Goal: Task Accomplishment & Management: Manage account settings

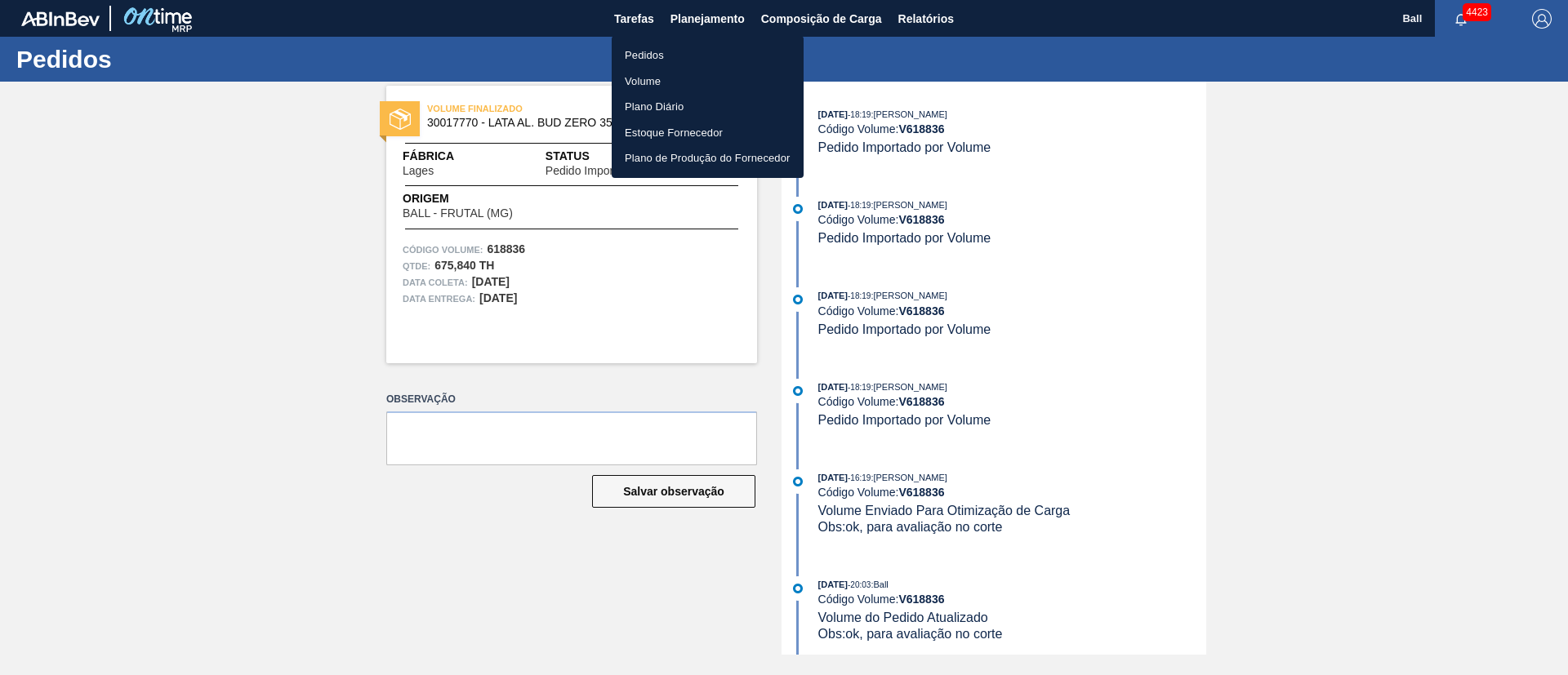
scroll to position [243, 0]
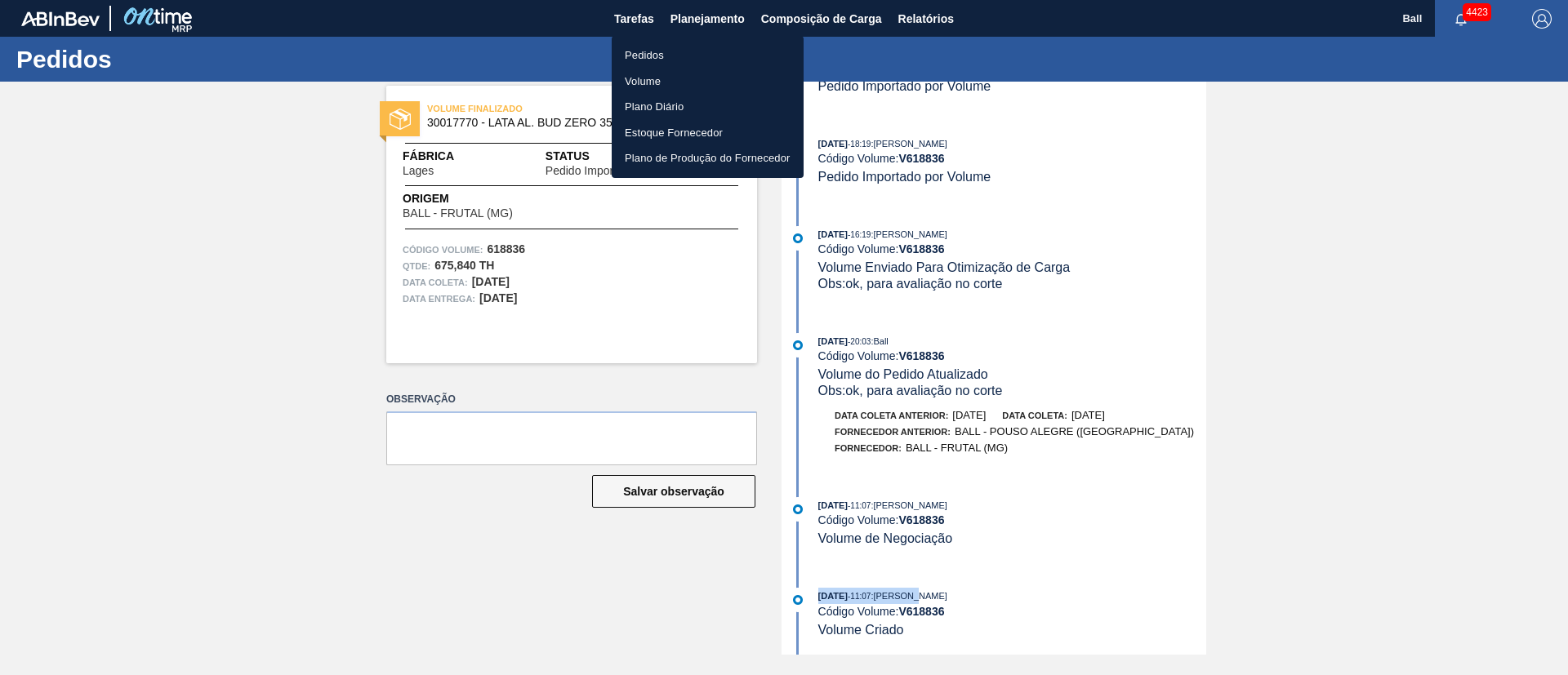
click at [641, 77] on li "Volume" at bounding box center [707, 81] width 192 height 26
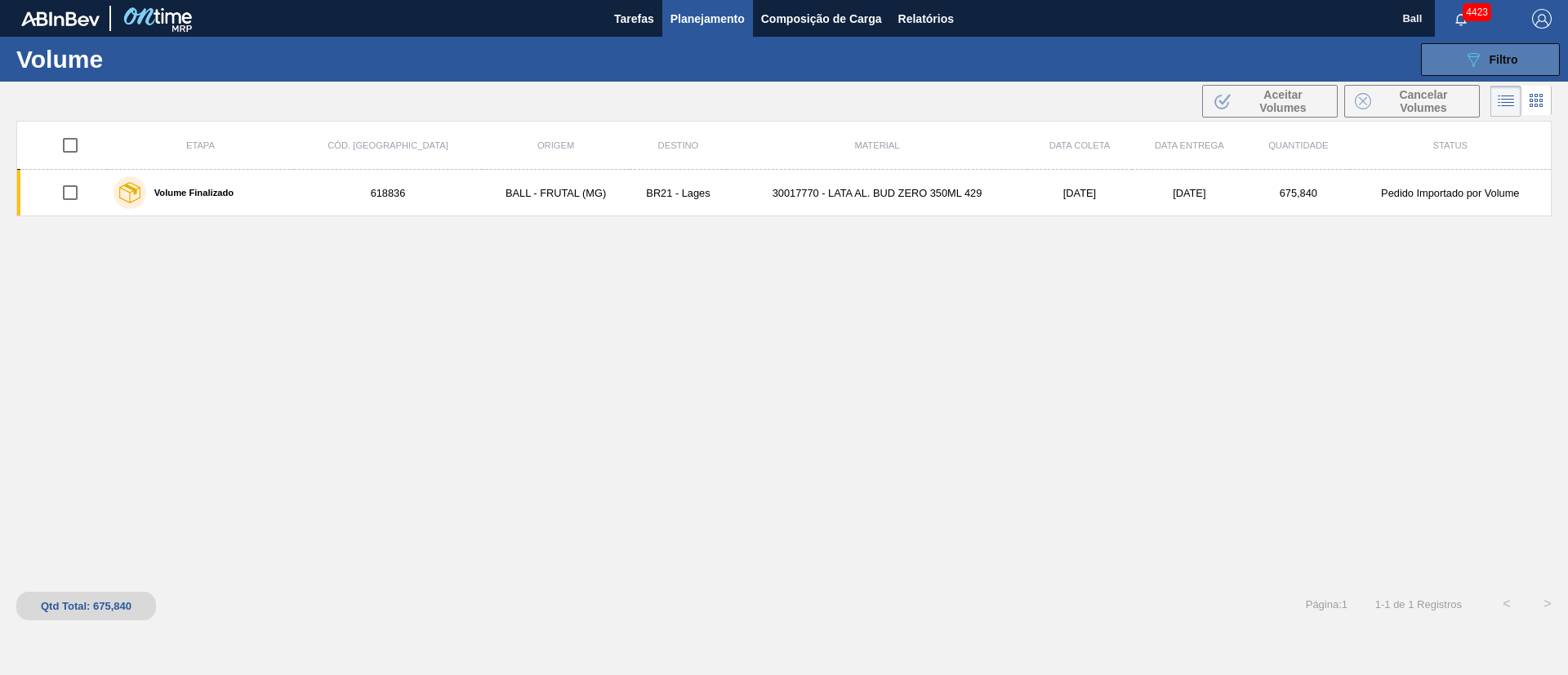
click at [1515, 68] on button "089F7B8B-B2A5-4AFE-B5C0-19BA573D28AC Filtro" at bounding box center [1491, 60] width 139 height 33
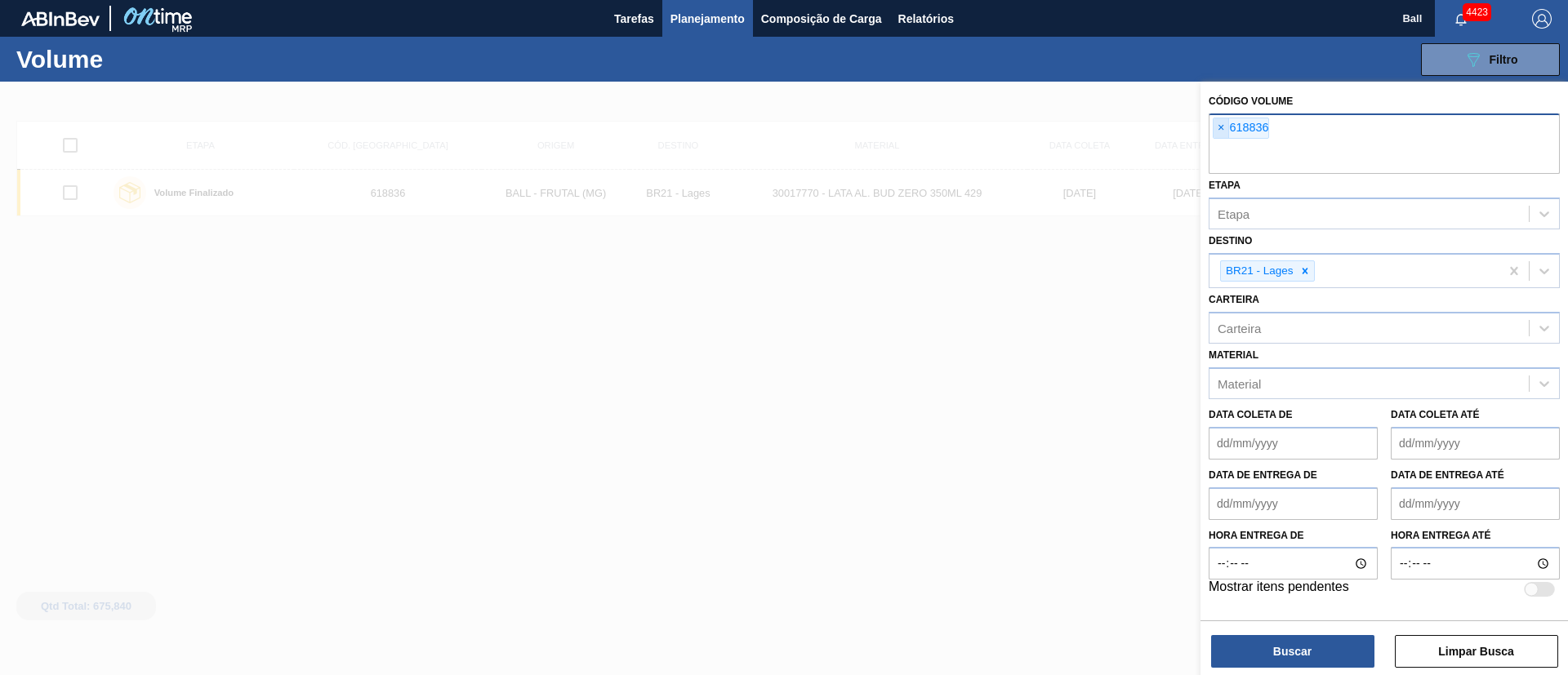
click at [1213, 121] on span "×" at bounding box center [1221, 128] width 16 height 20
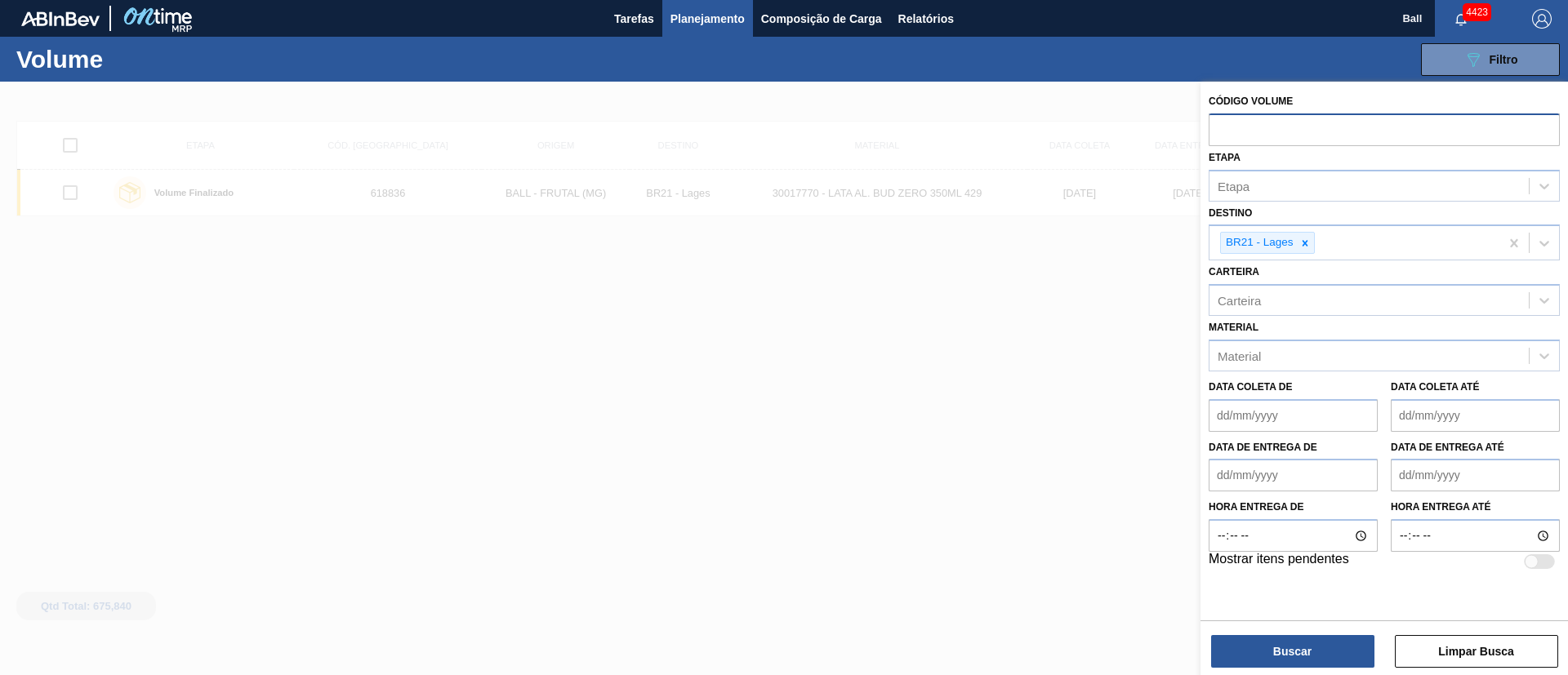
paste input "text"
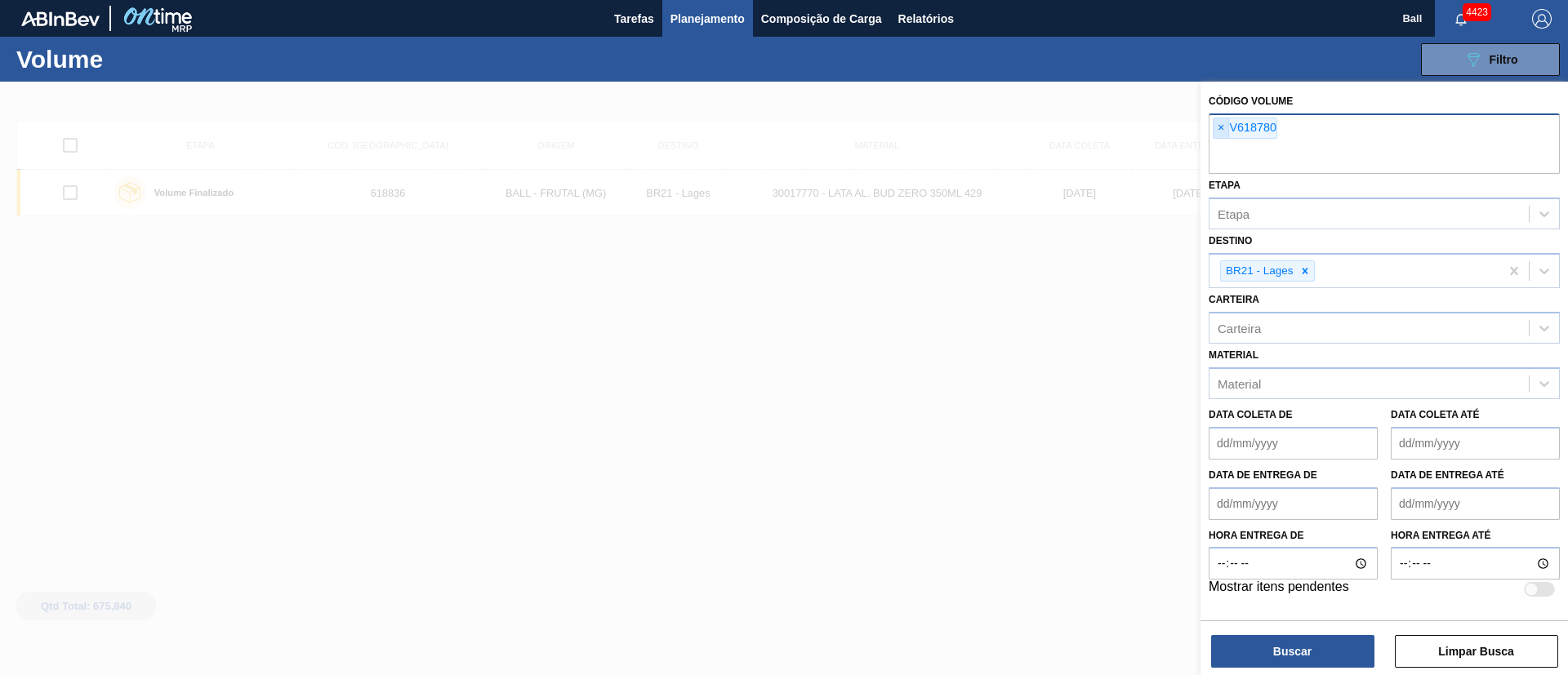
click at [1225, 127] on span "×" at bounding box center [1221, 128] width 16 height 20
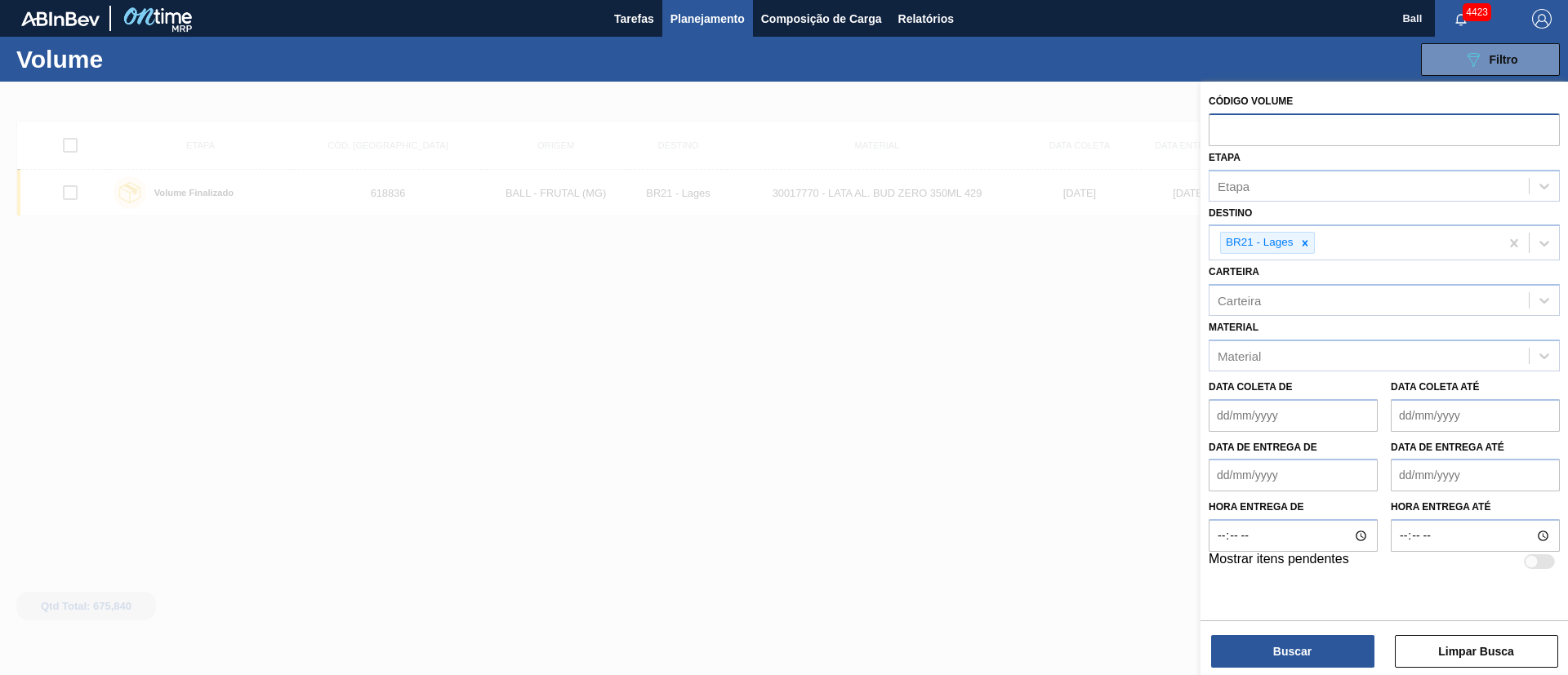
click at [1248, 133] on input "text" at bounding box center [1384, 128] width 352 height 31
paste input "text"
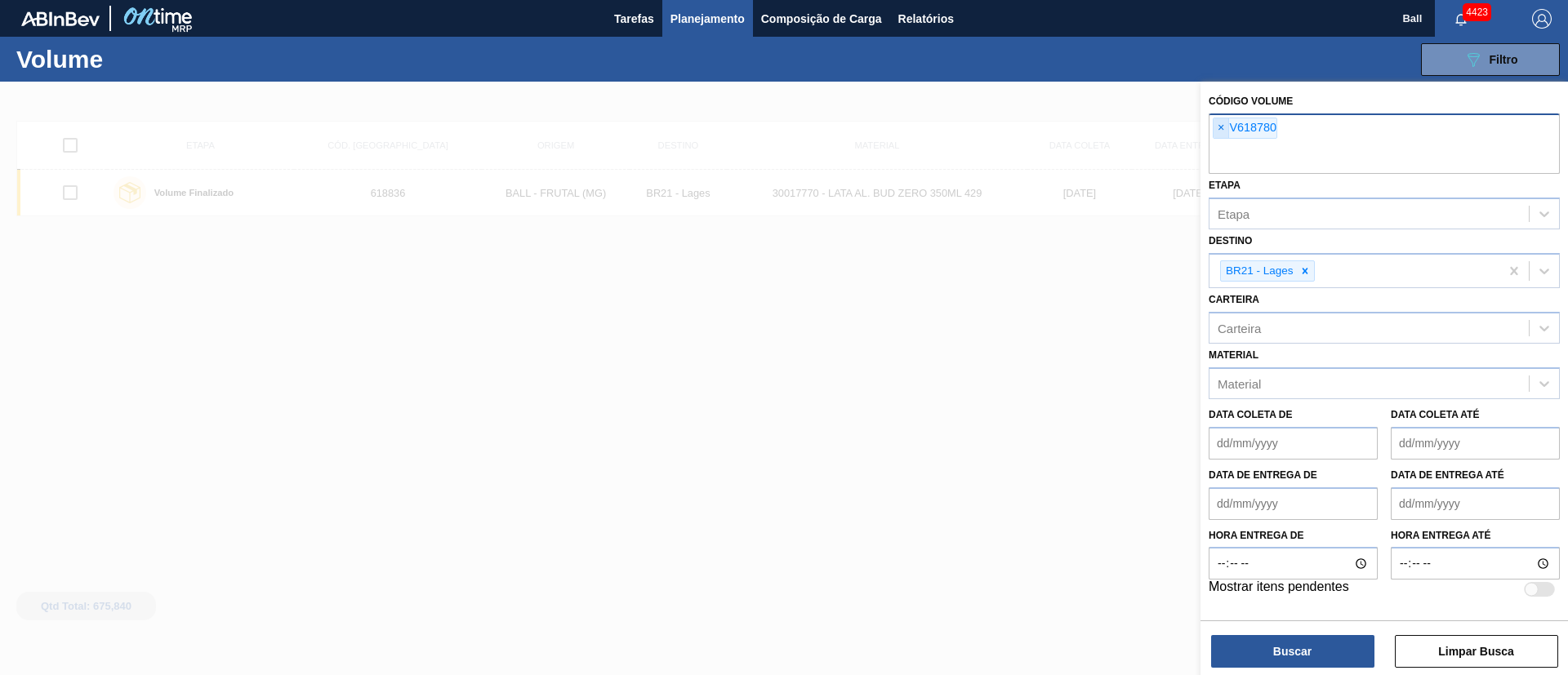
click at [1220, 131] on span "×" at bounding box center [1221, 128] width 16 height 20
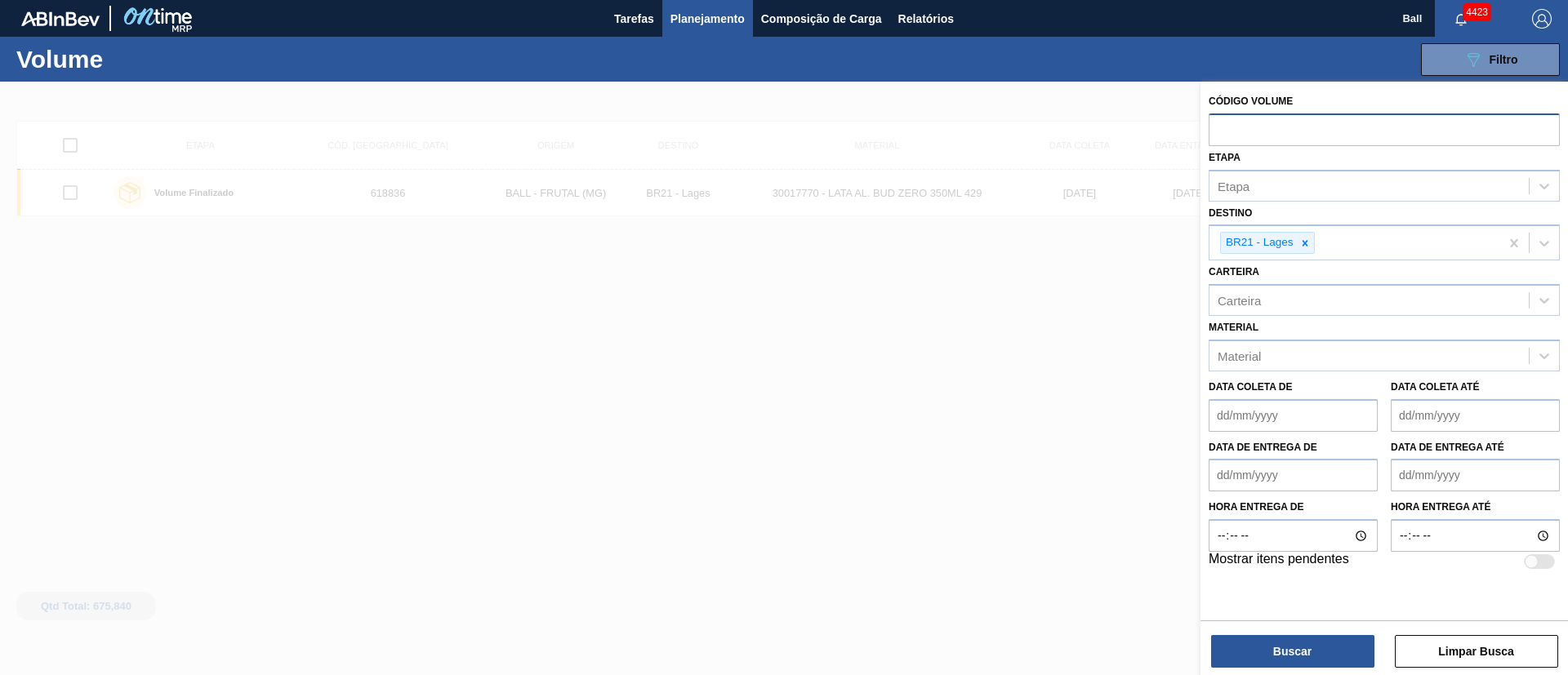
paste input "618780"
click at [1305, 236] on div at bounding box center [1305, 242] width 18 height 21
type input "618780"
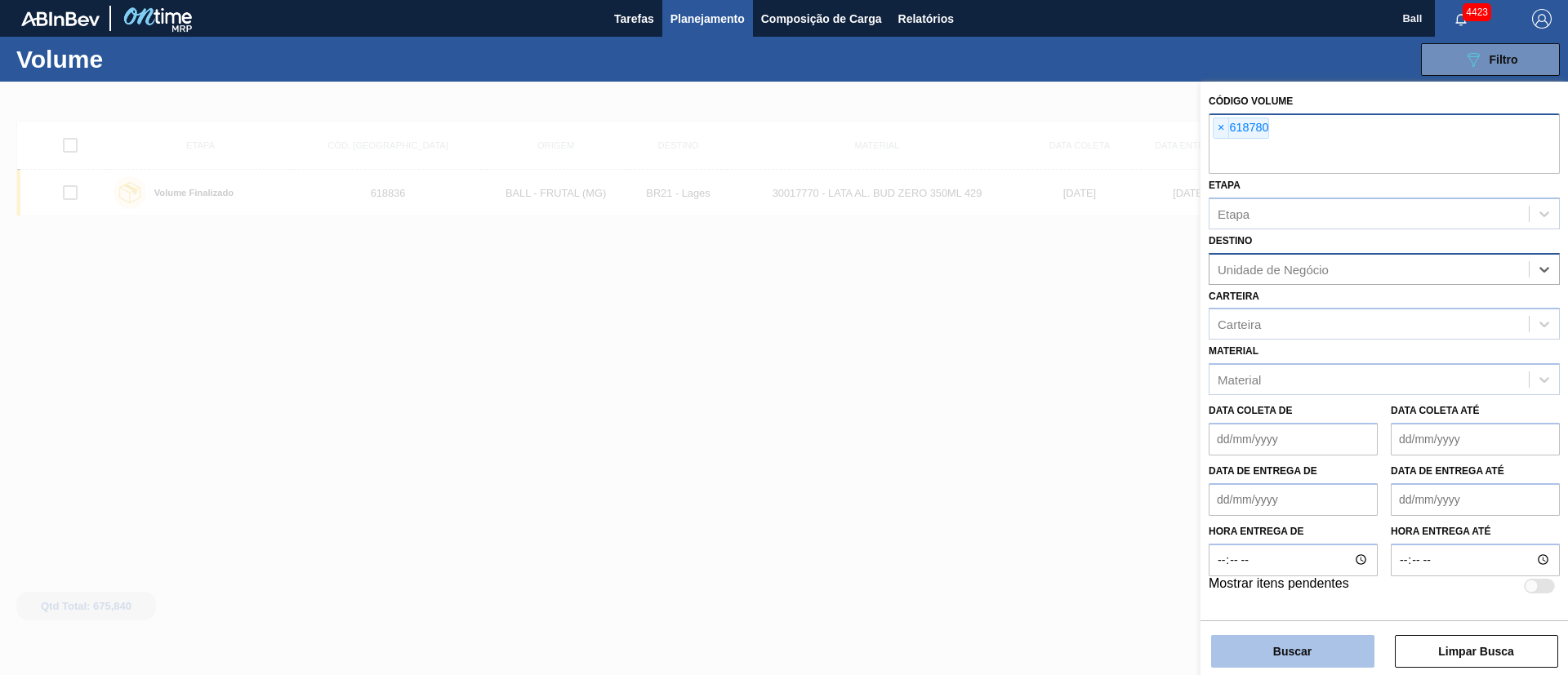
click at [1320, 666] on button "Buscar" at bounding box center [1292, 651] width 163 height 33
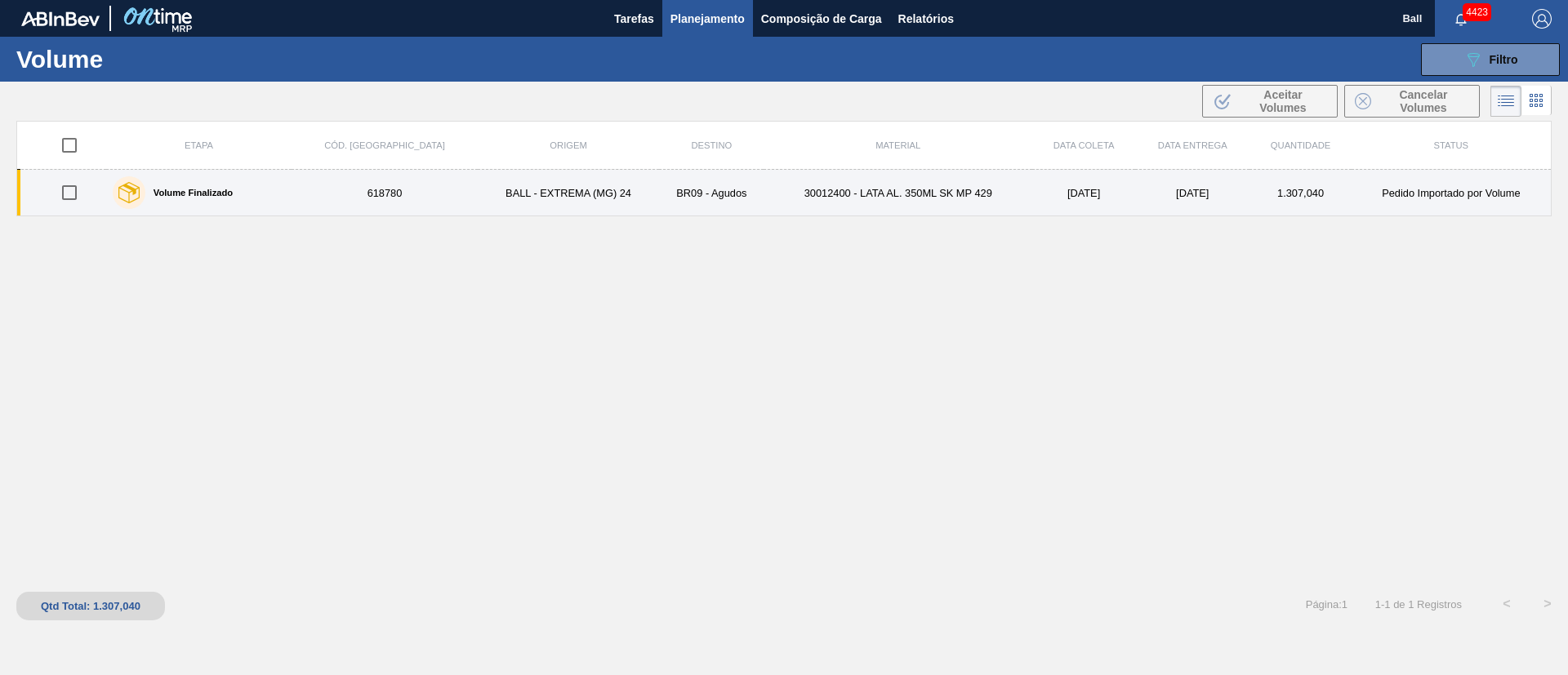
click at [691, 193] on td "BR09 - Agudos" at bounding box center [711, 193] width 104 height 47
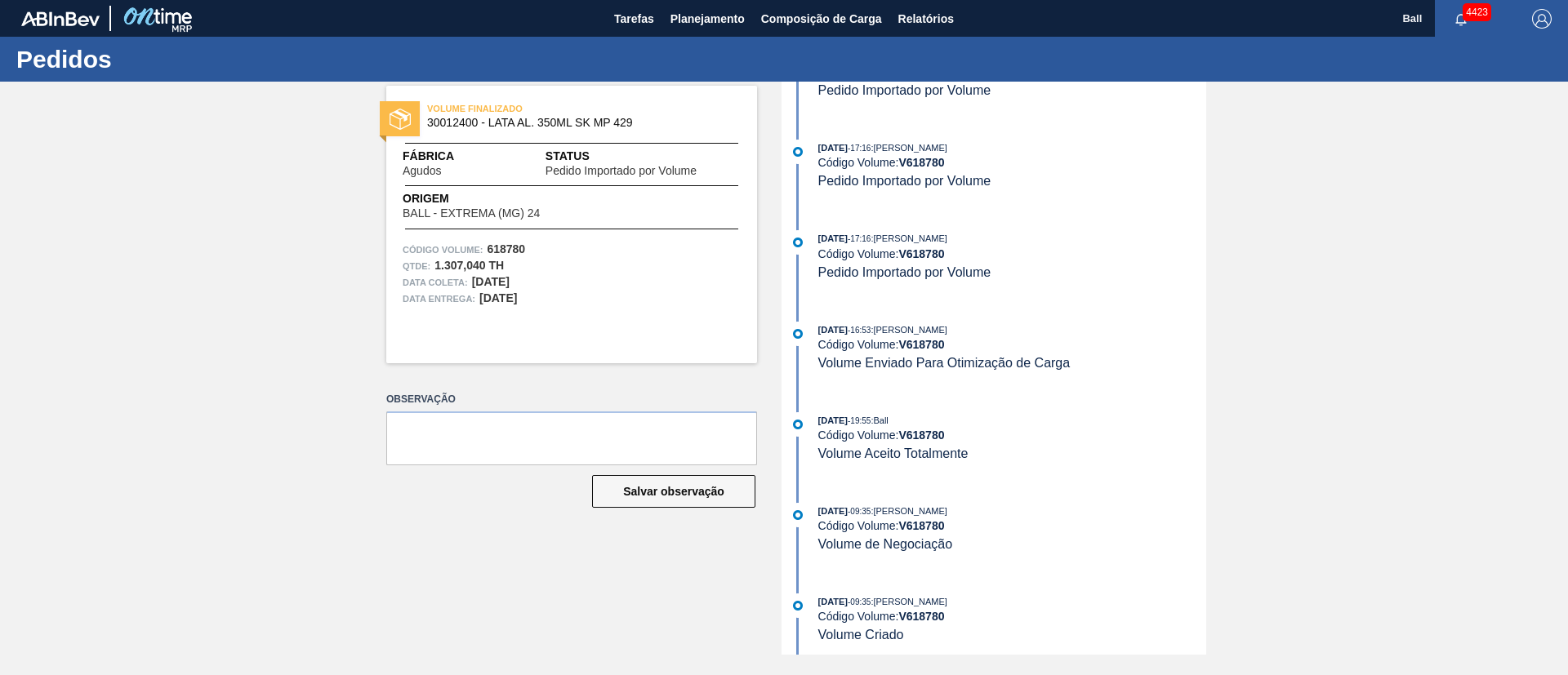
scroll to position [516, 0]
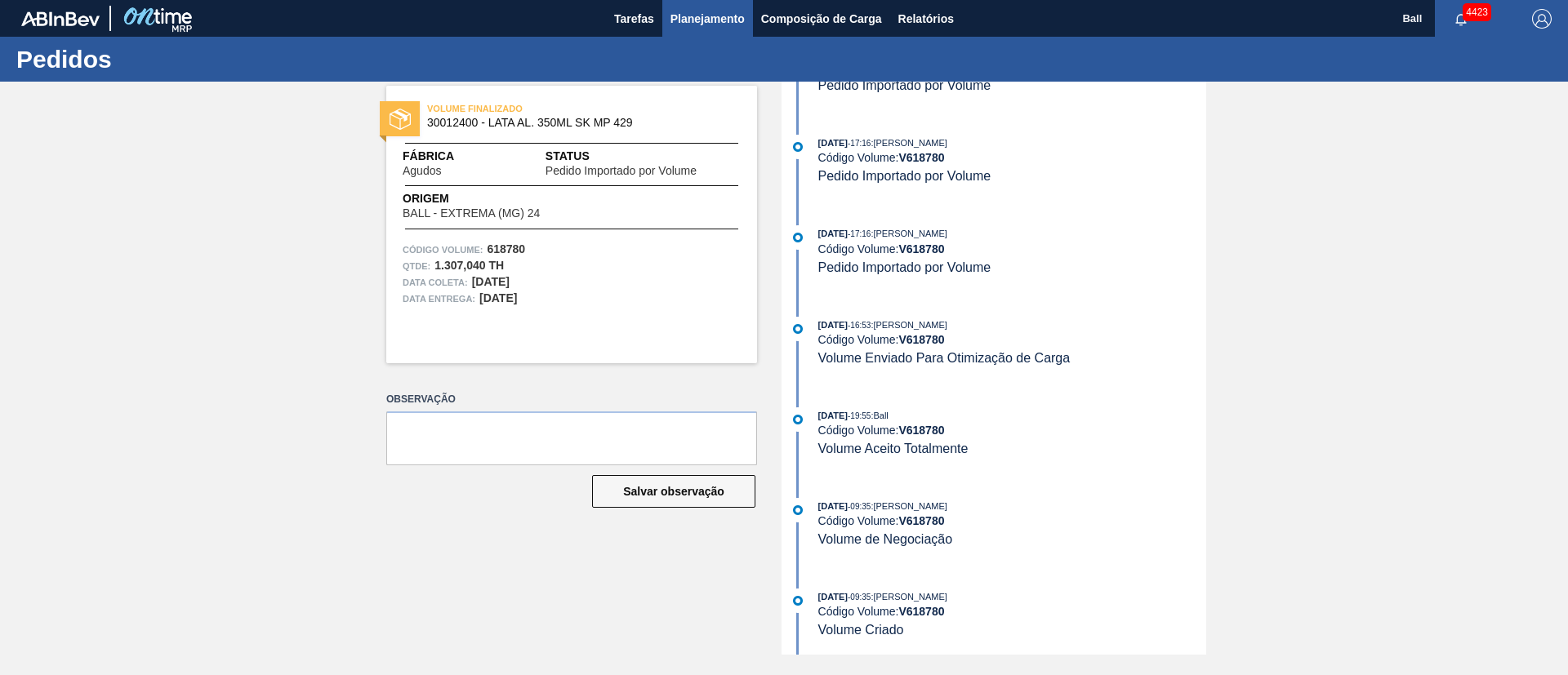
click at [728, 25] on span "Planejamento" at bounding box center [707, 19] width 74 height 20
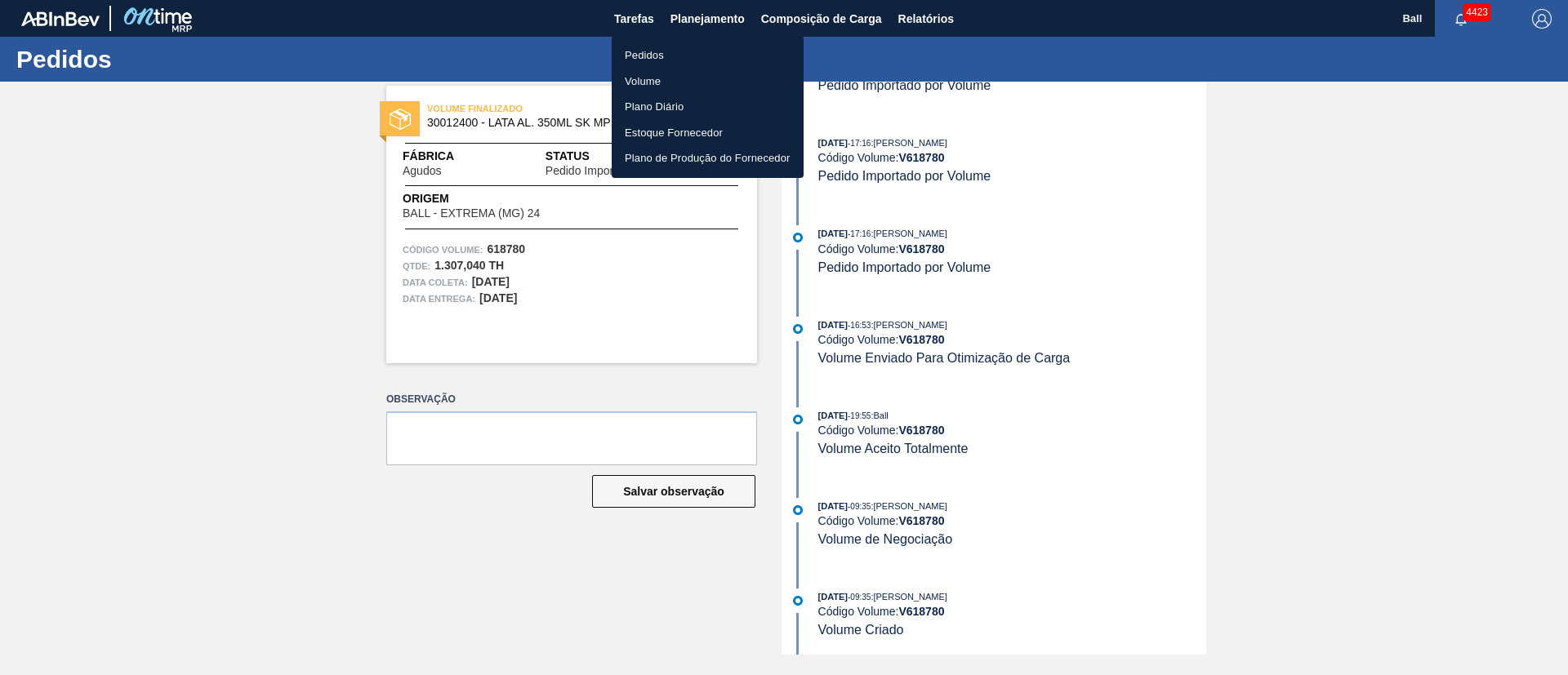
click at [677, 55] on li "Pedidos" at bounding box center [707, 56] width 192 height 26
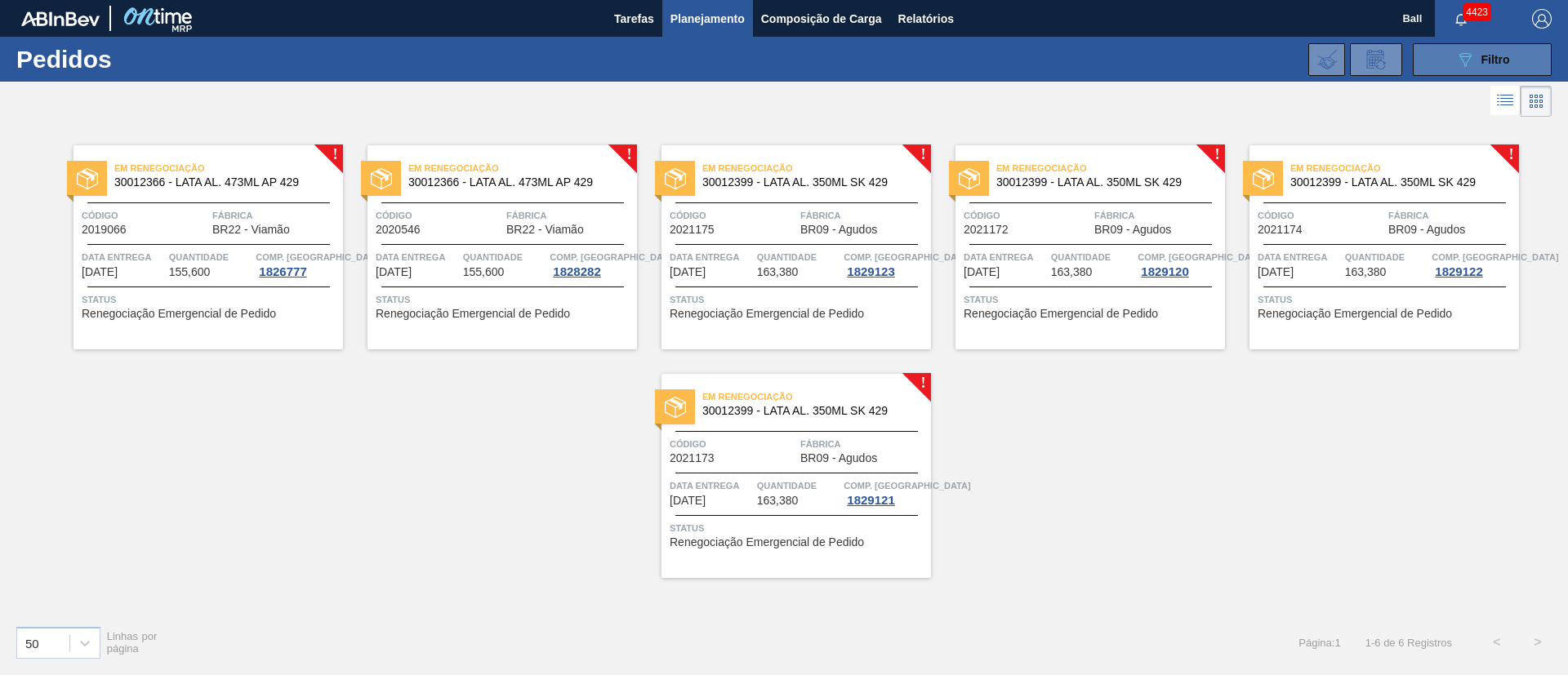
click at [1447, 67] on button "089F7B8B-B2A5-4AFE-B5C0-19BA573D28AC Filtro" at bounding box center [1483, 60] width 139 height 33
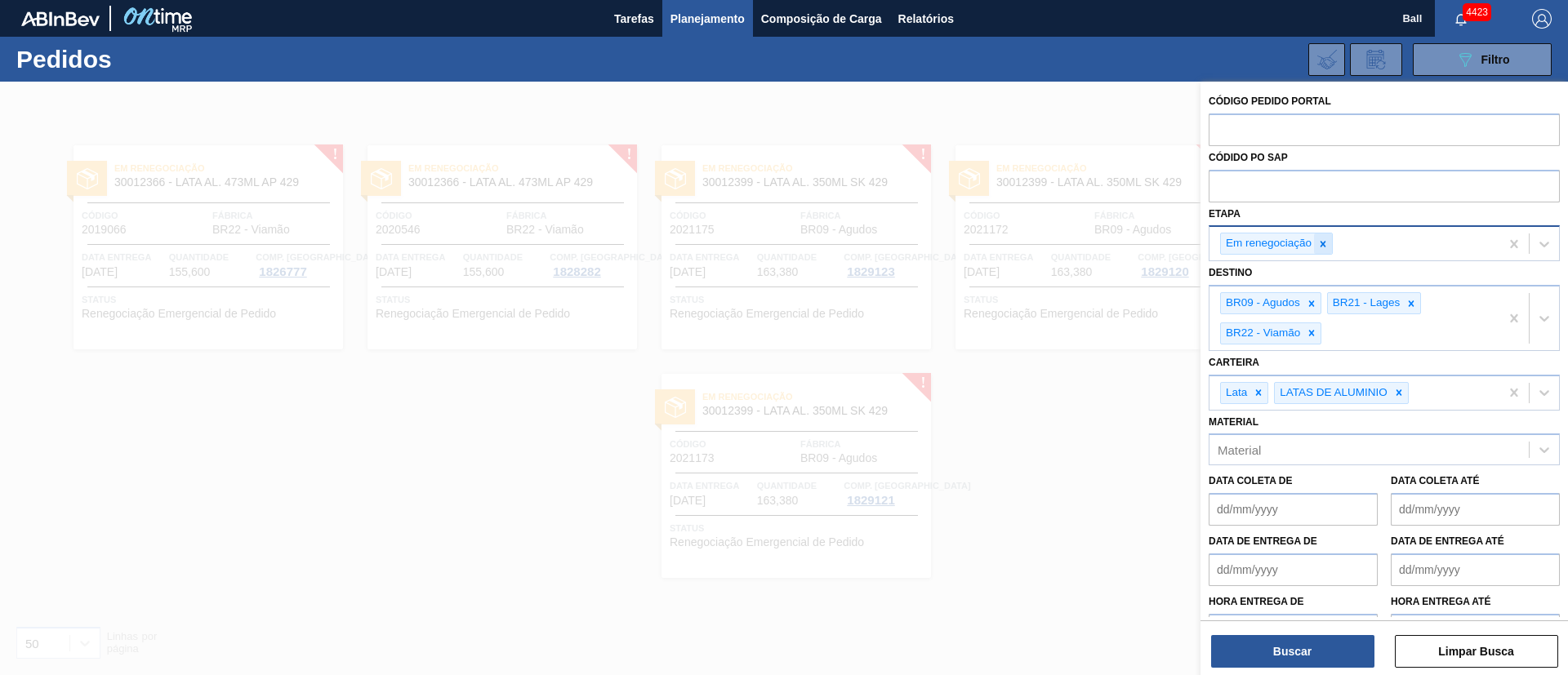
click at [1322, 241] on icon at bounding box center [1323, 244] width 12 height 12
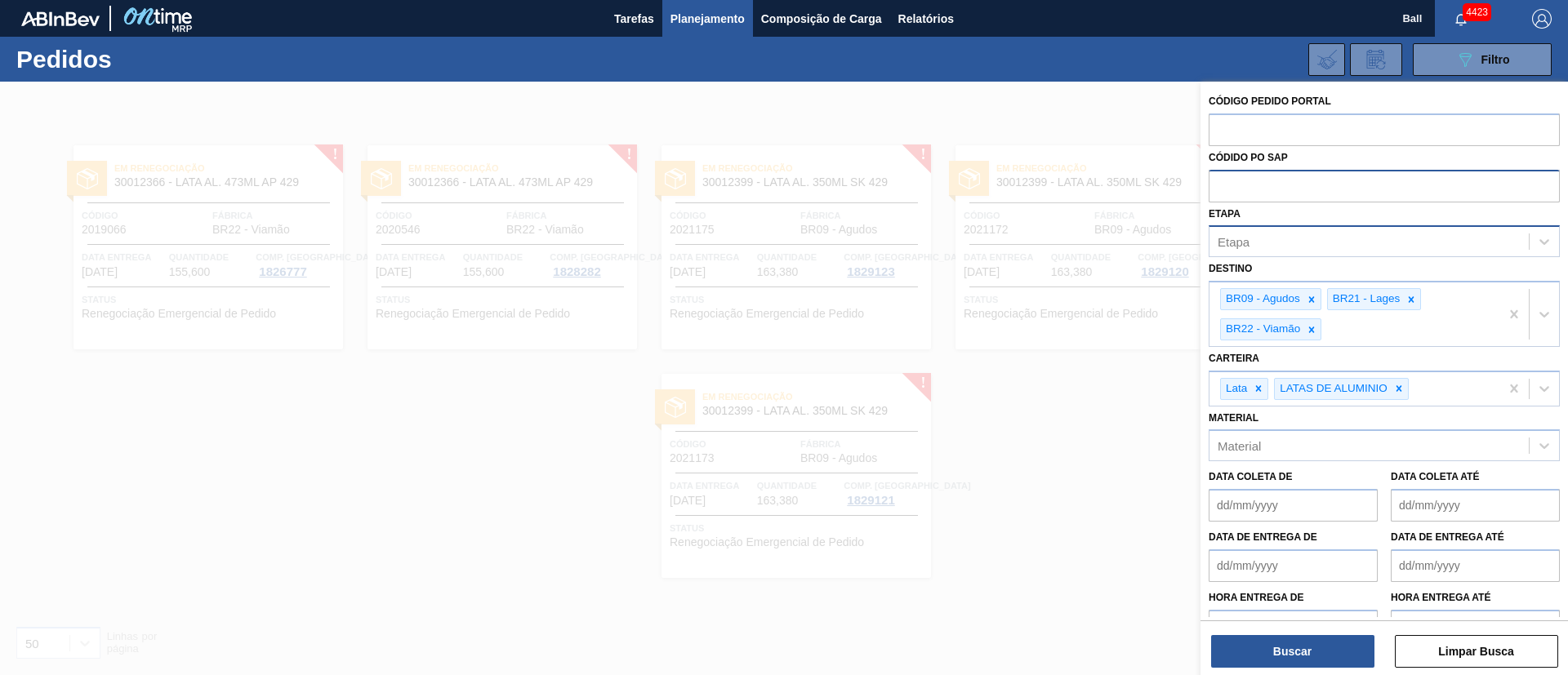
click at [1318, 177] on input "text" at bounding box center [1384, 185] width 352 height 31
paste input "text"
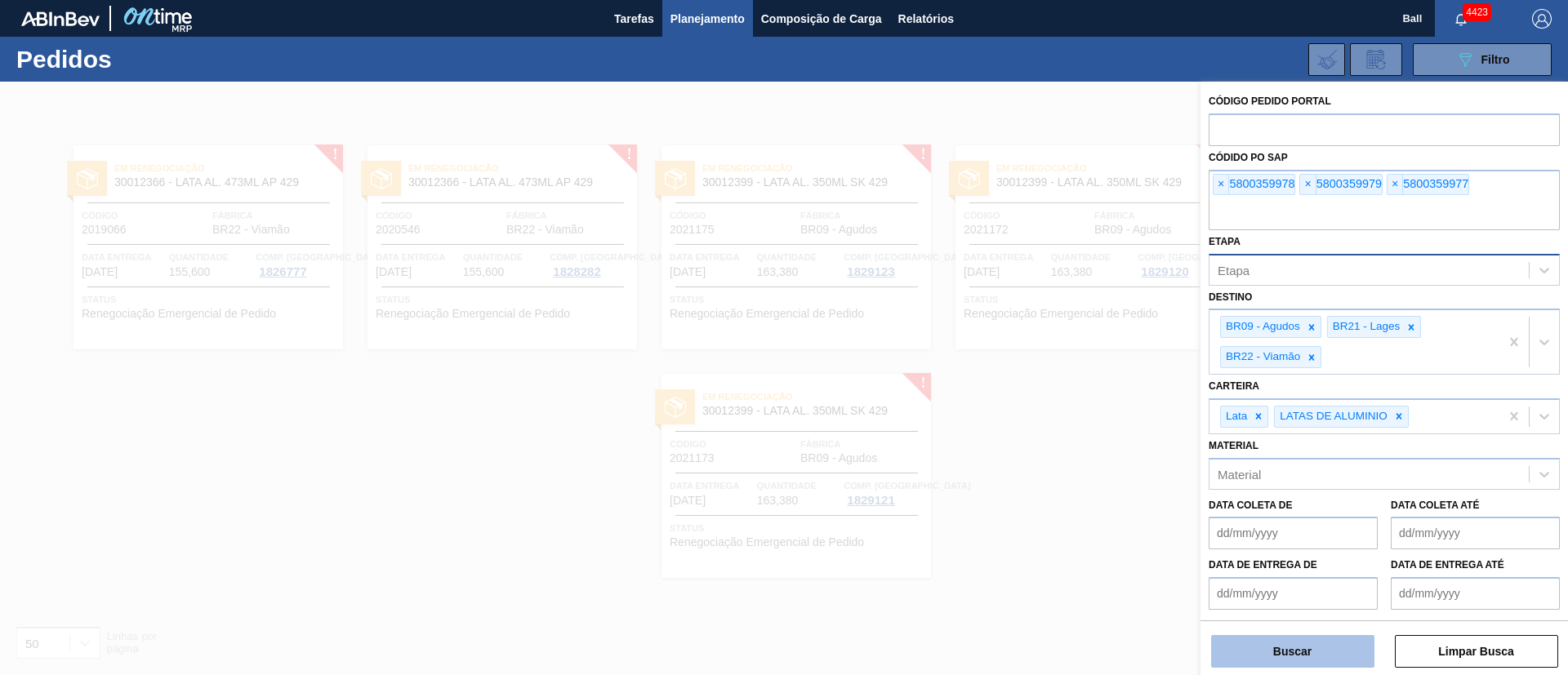
click at [1327, 663] on button "Buscar" at bounding box center [1292, 651] width 163 height 33
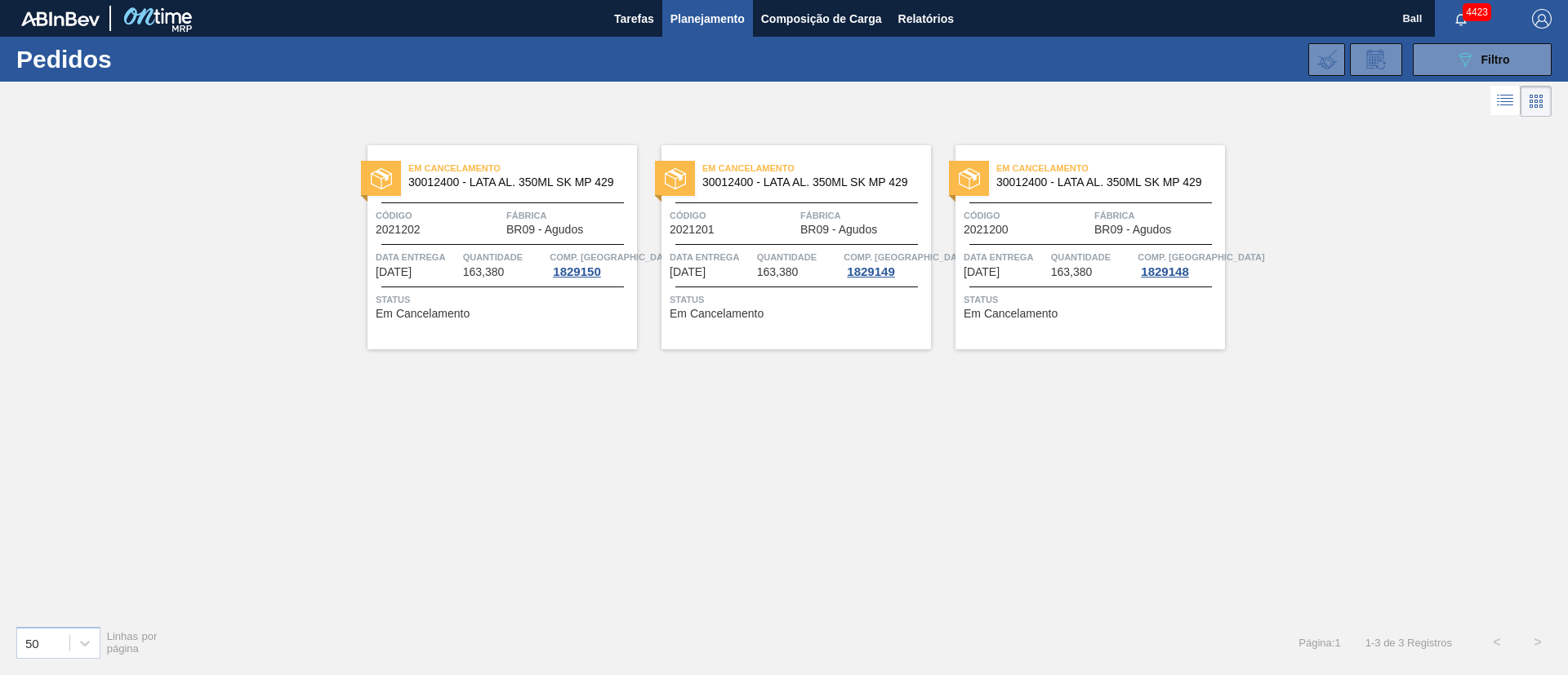
click at [567, 236] on div "Em Cancelamento 30012400 - LATA AL. 350ML SK MP 429 Código 2021202 Fábrica BR09…" at bounding box center [501, 247] width 269 height 204
click at [769, 222] on span "Código" at bounding box center [732, 215] width 126 height 16
click at [1045, 213] on span "Código" at bounding box center [1026, 215] width 126 height 16
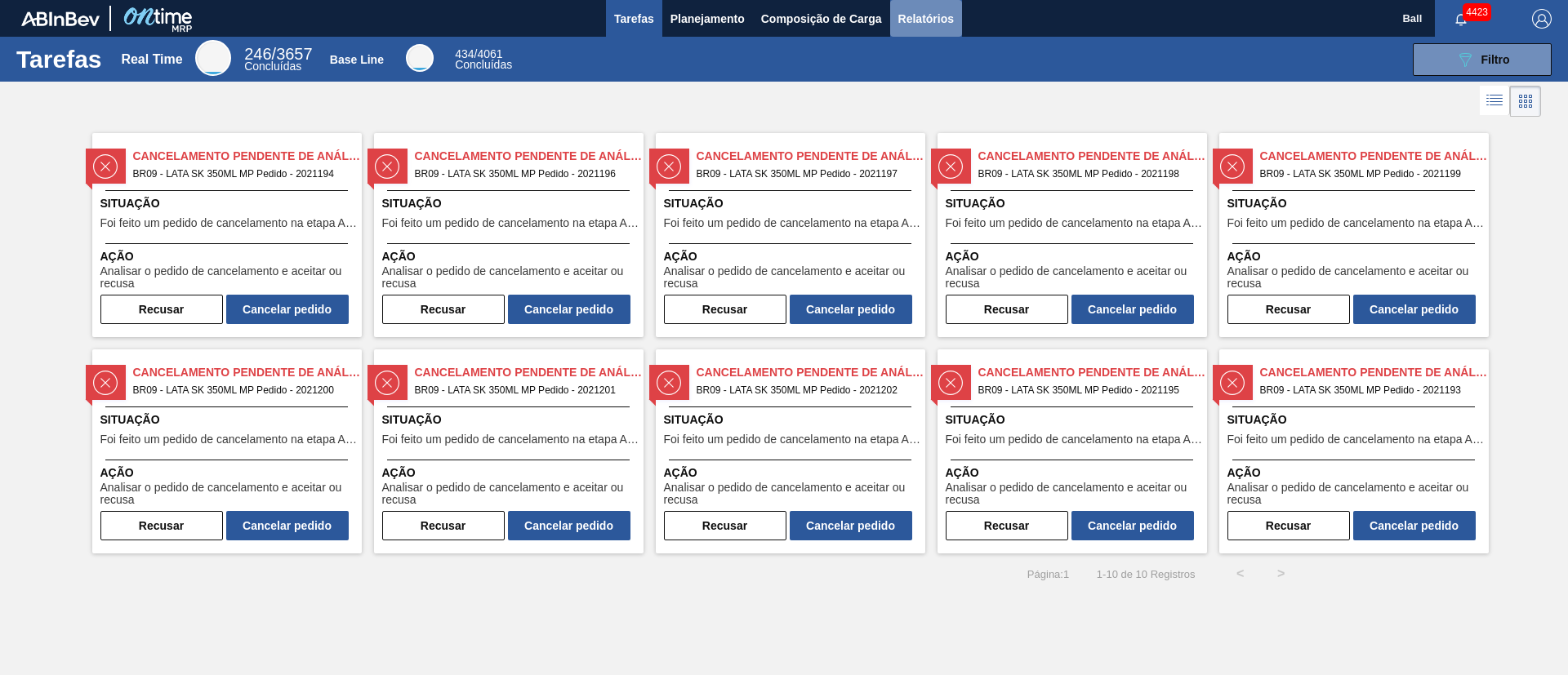
click at [932, 27] on span "Relatórios" at bounding box center [927, 19] width 56 height 20
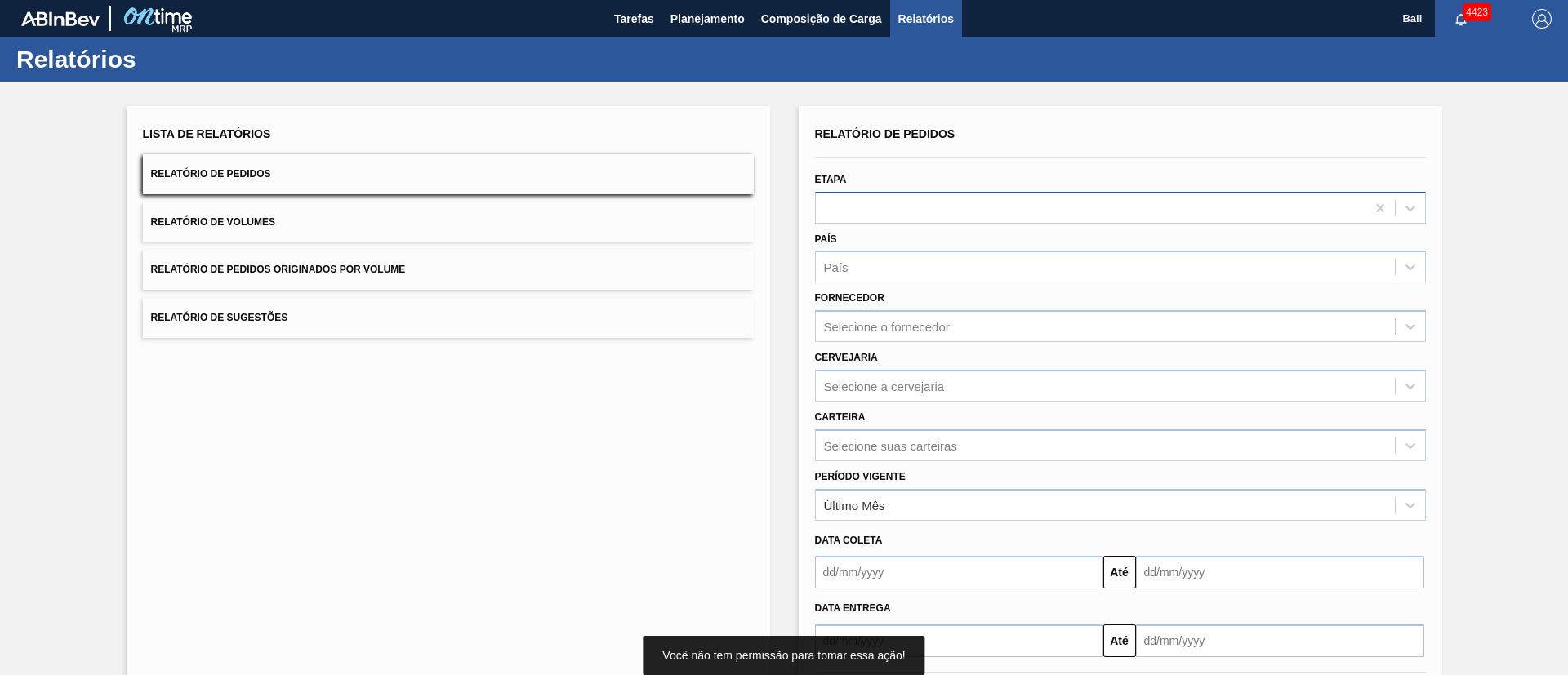
click at [915, 202] on div at bounding box center [1089, 207] width 549 height 24
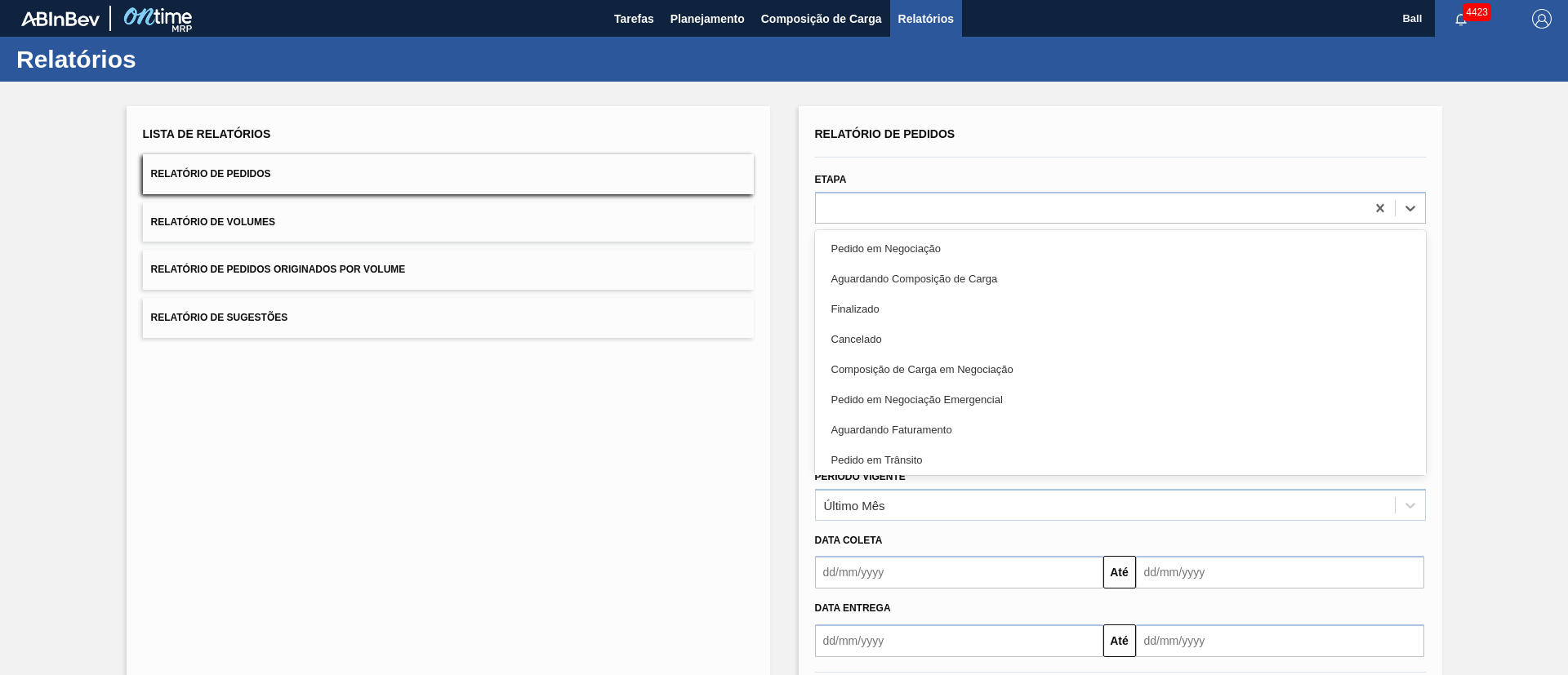
click at [662, 446] on div "Lista de Relatórios Relatório de Pedidos Relatório de Volumes Relatório de Pedi…" at bounding box center [448, 421] width 643 height 629
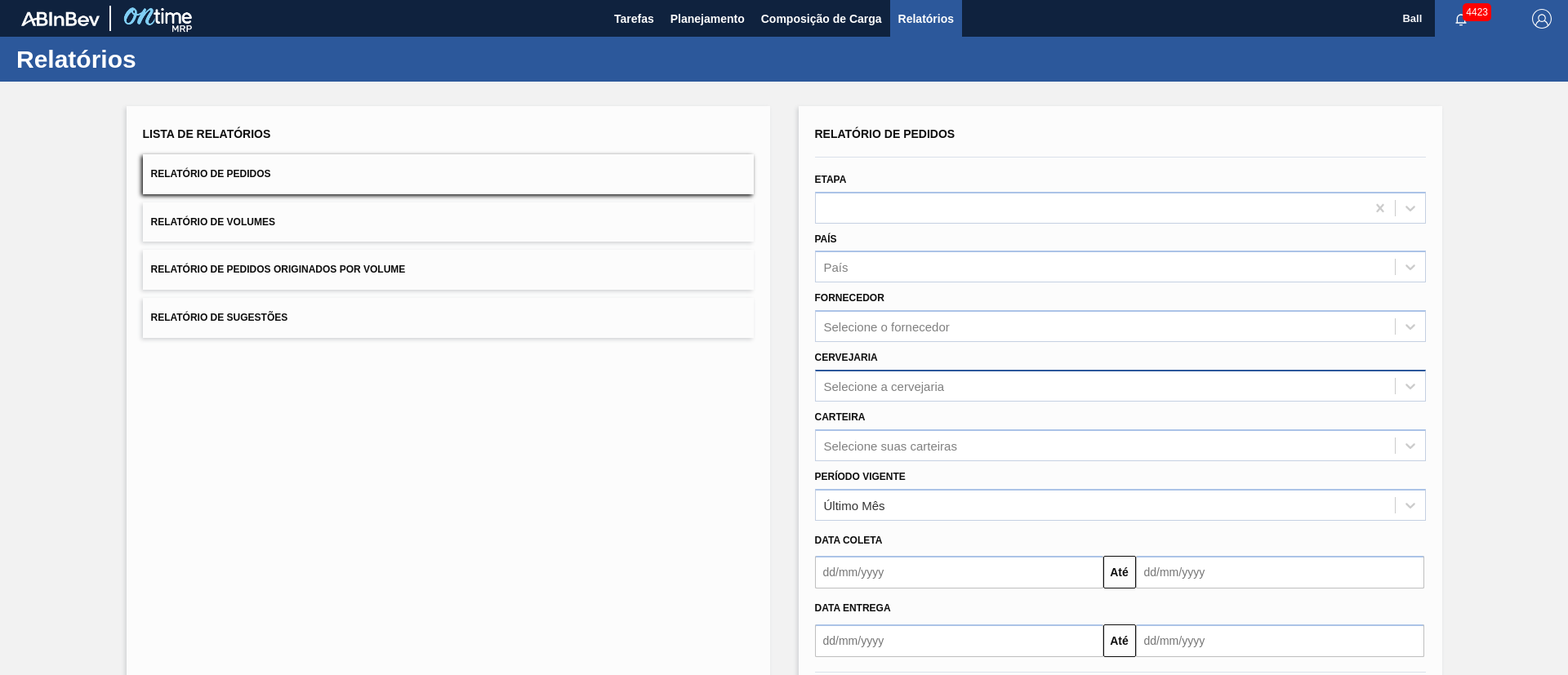
click at [957, 375] on div "Selecione a cervejaria" at bounding box center [1104, 386] width 579 height 24
type input "lages"
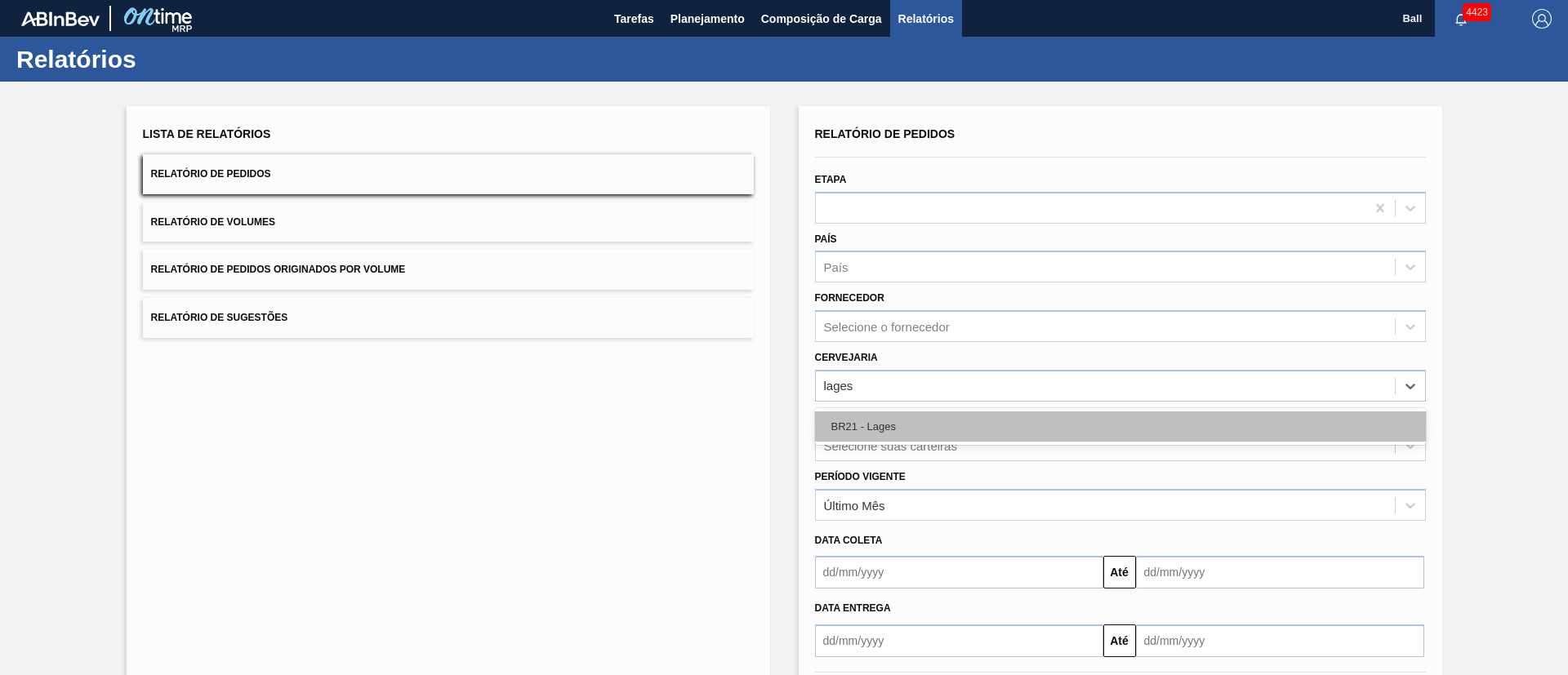
click at [956, 419] on div "BR21 - Lages" at bounding box center [1120, 426] width 611 height 30
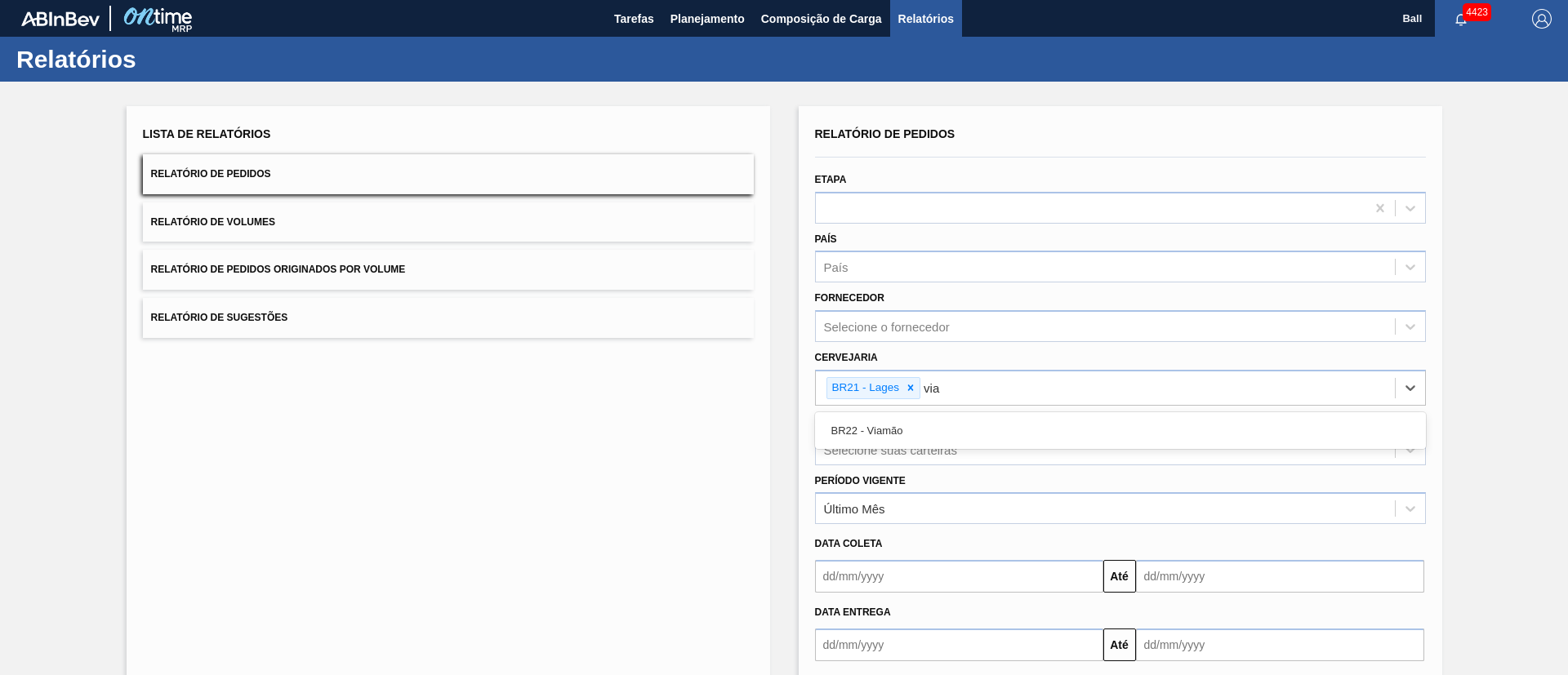
type input "viam"
click at [955, 420] on div "BR22 - Viamão" at bounding box center [1120, 431] width 611 height 30
type input "agud"
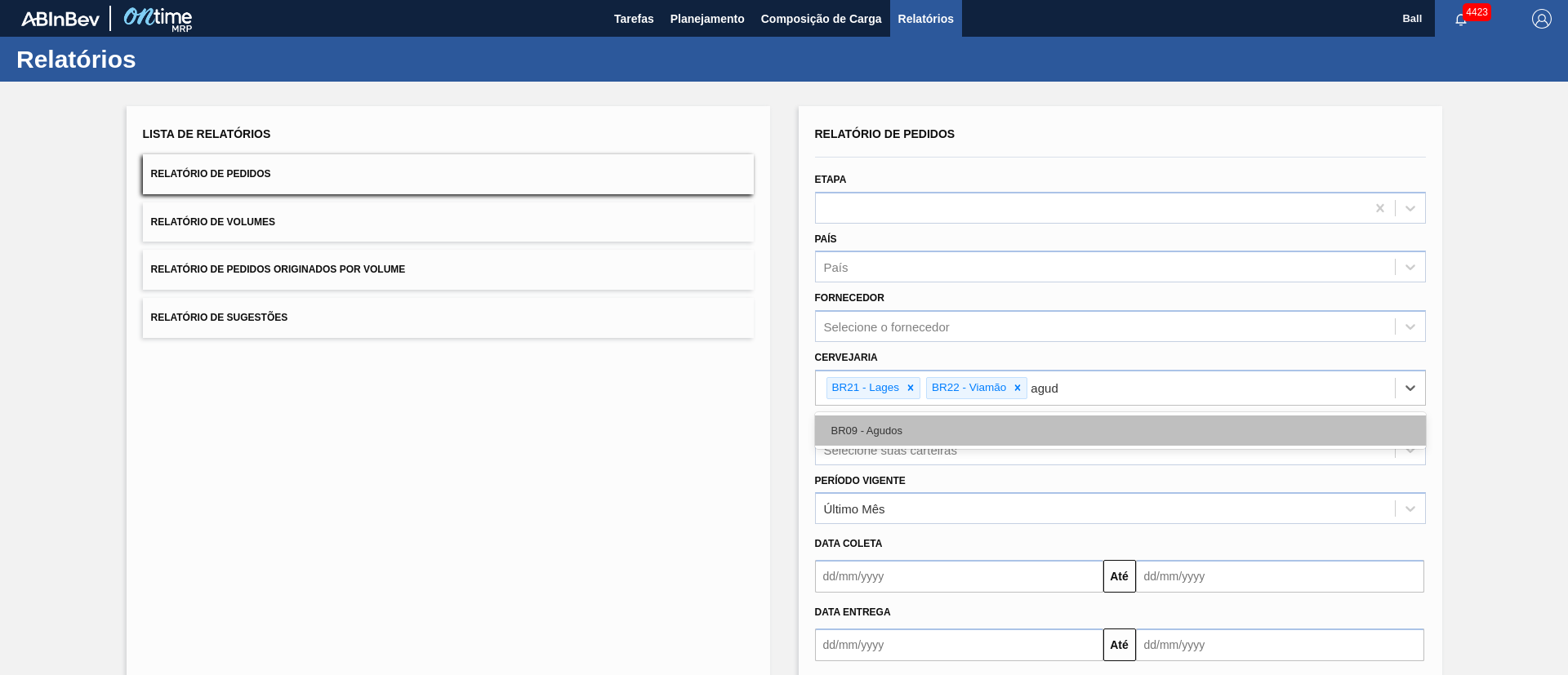
click at [957, 420] on div "BR09 - Agudos" at bounding box center [1120, 431] width 611 height 30
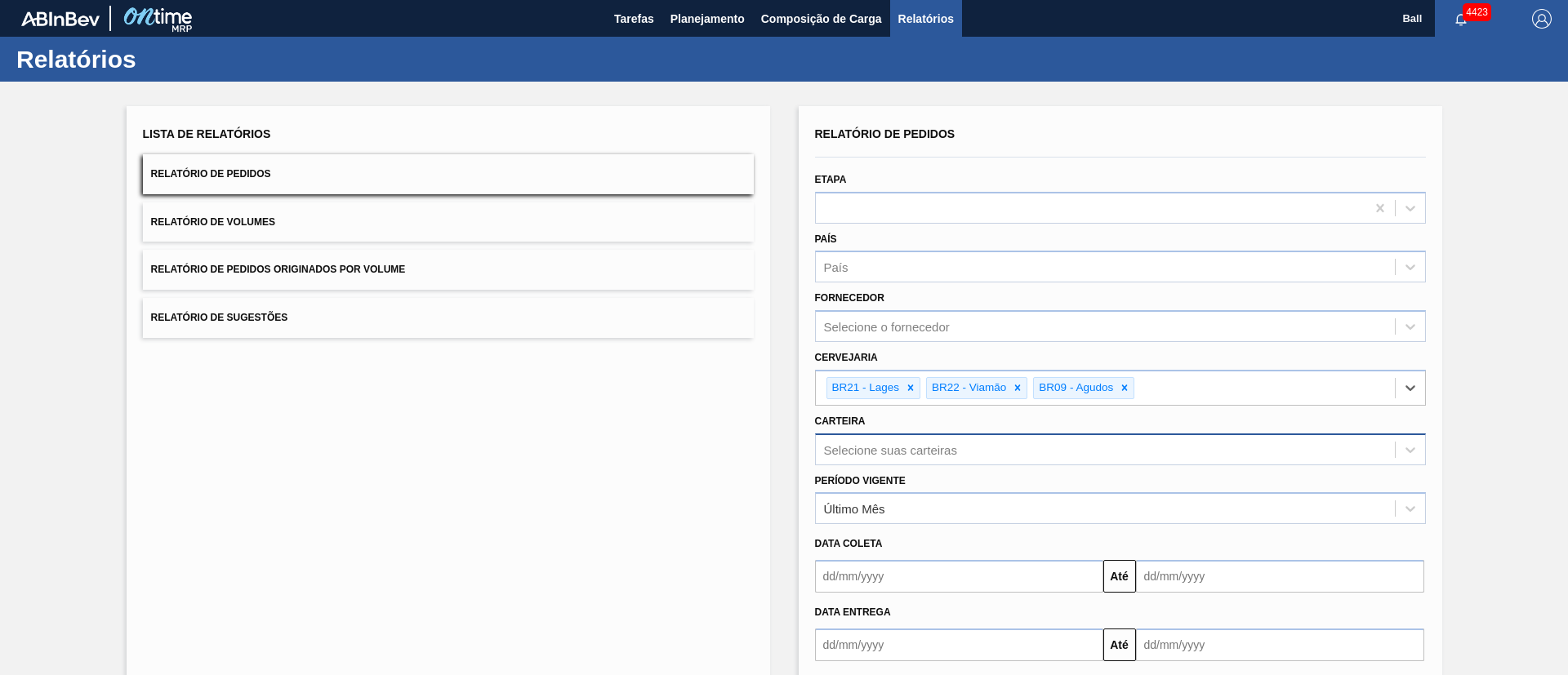
click at [935, 457] on div "Selecione suas carteiras" at bounding box center [1120, 450] width 611 height 32
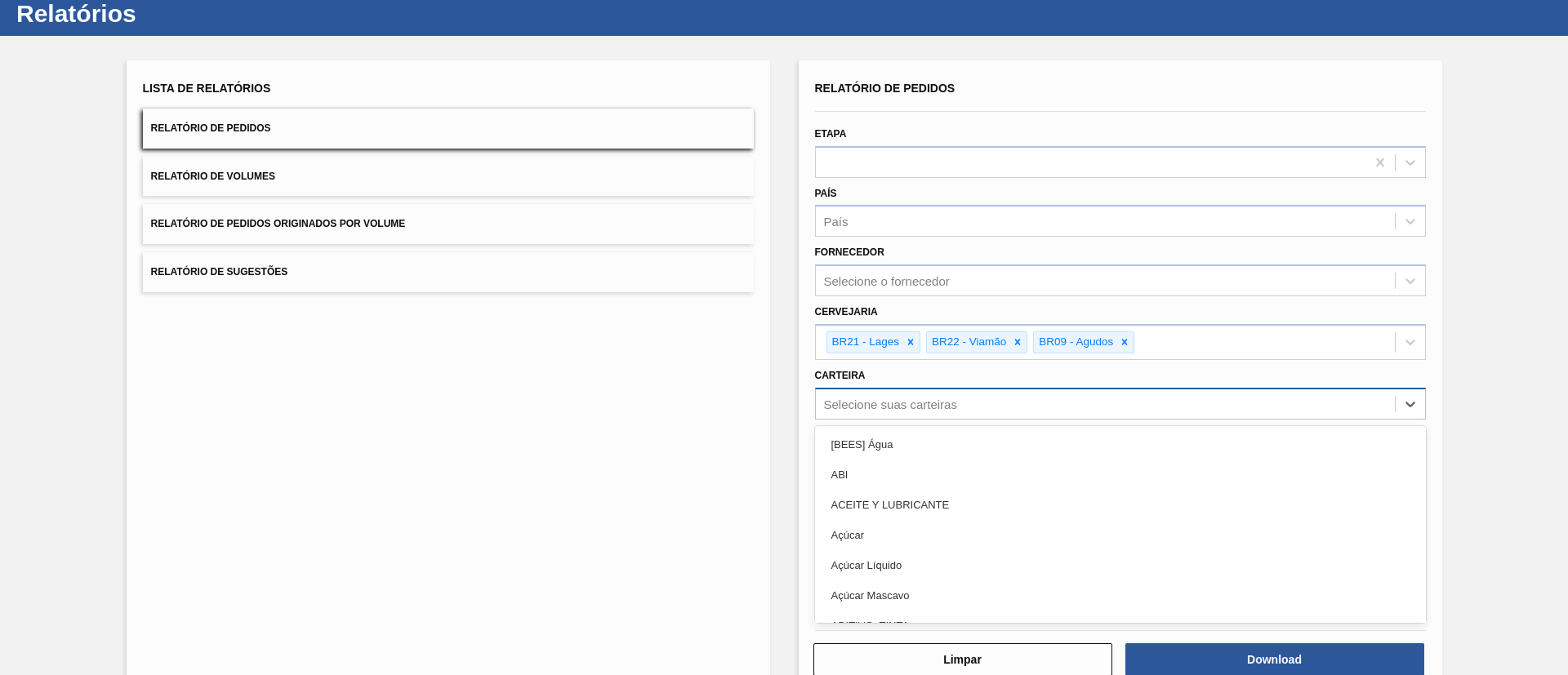
scroll to position [49, 0]
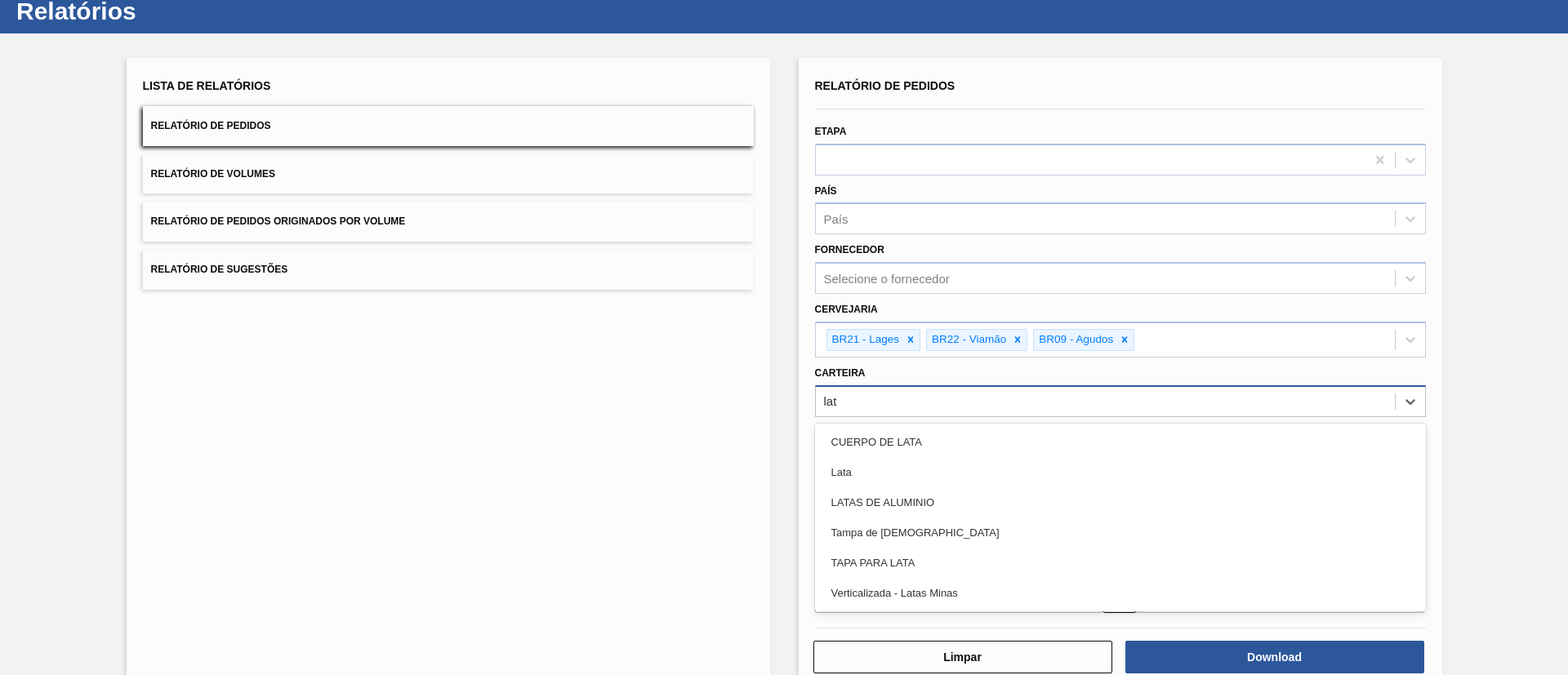
type input "lata"
click at [935, 457] on div "Lata" at bounding box center [1120, 472] width 611 height 30
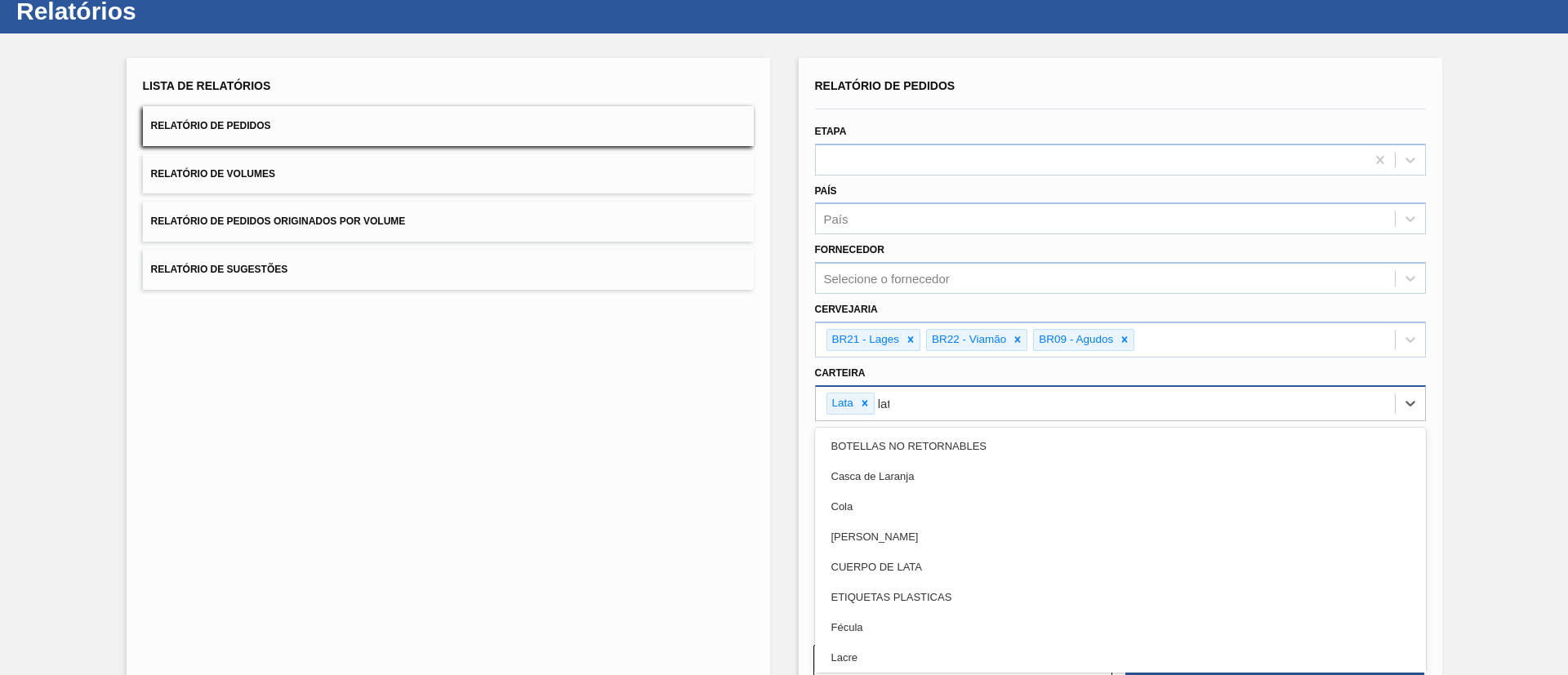
type input "lata"
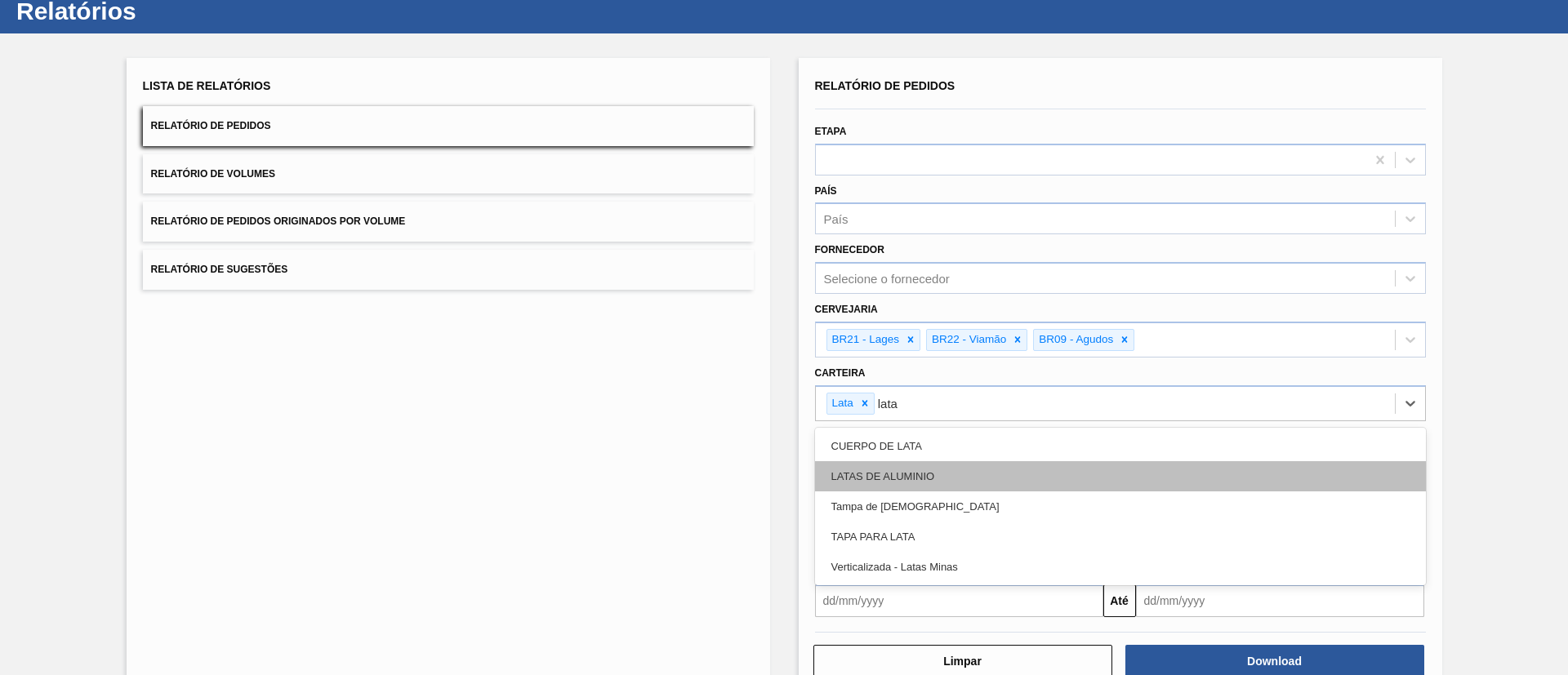
click at [932, 467] on div "LATAS DE ALUMINIO" at bounding box center [1120, 476] width 611 height 30
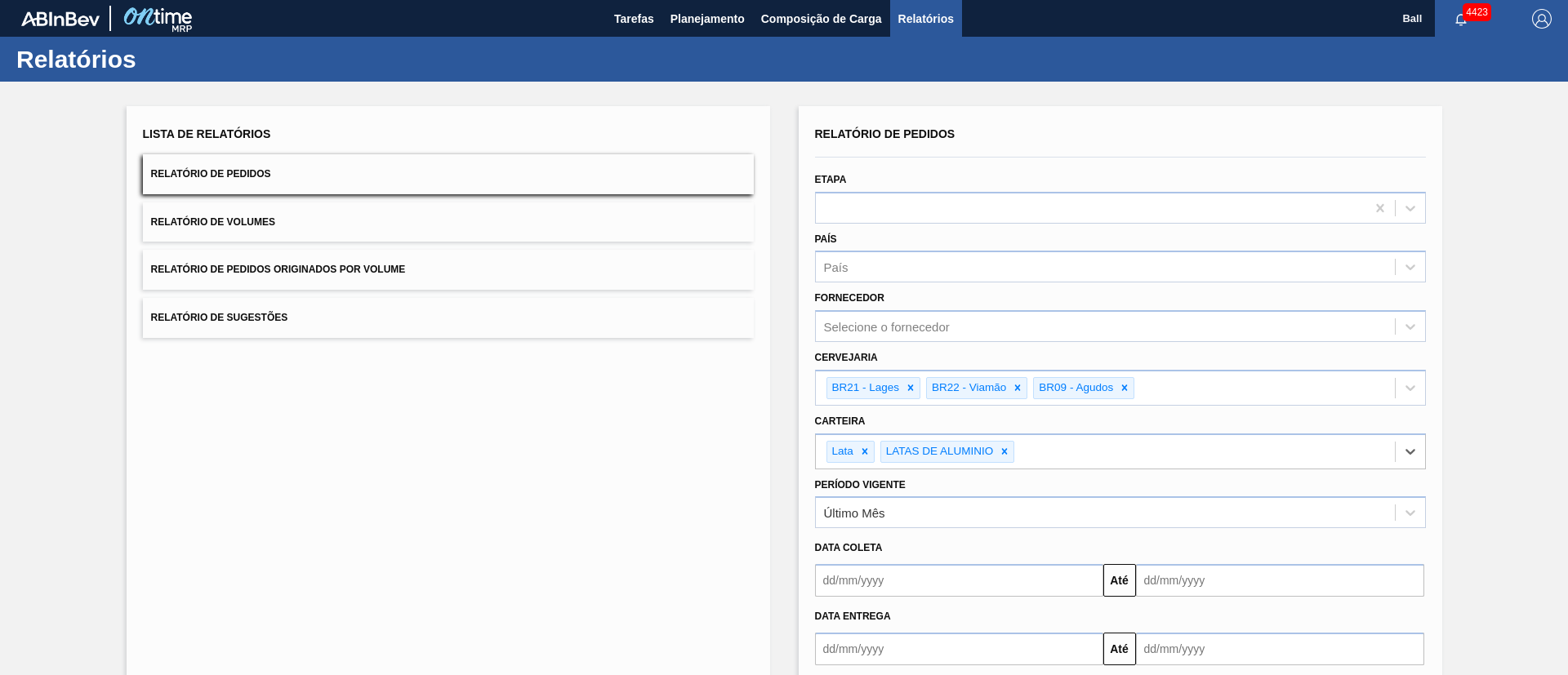
scroll to position [89, 0]
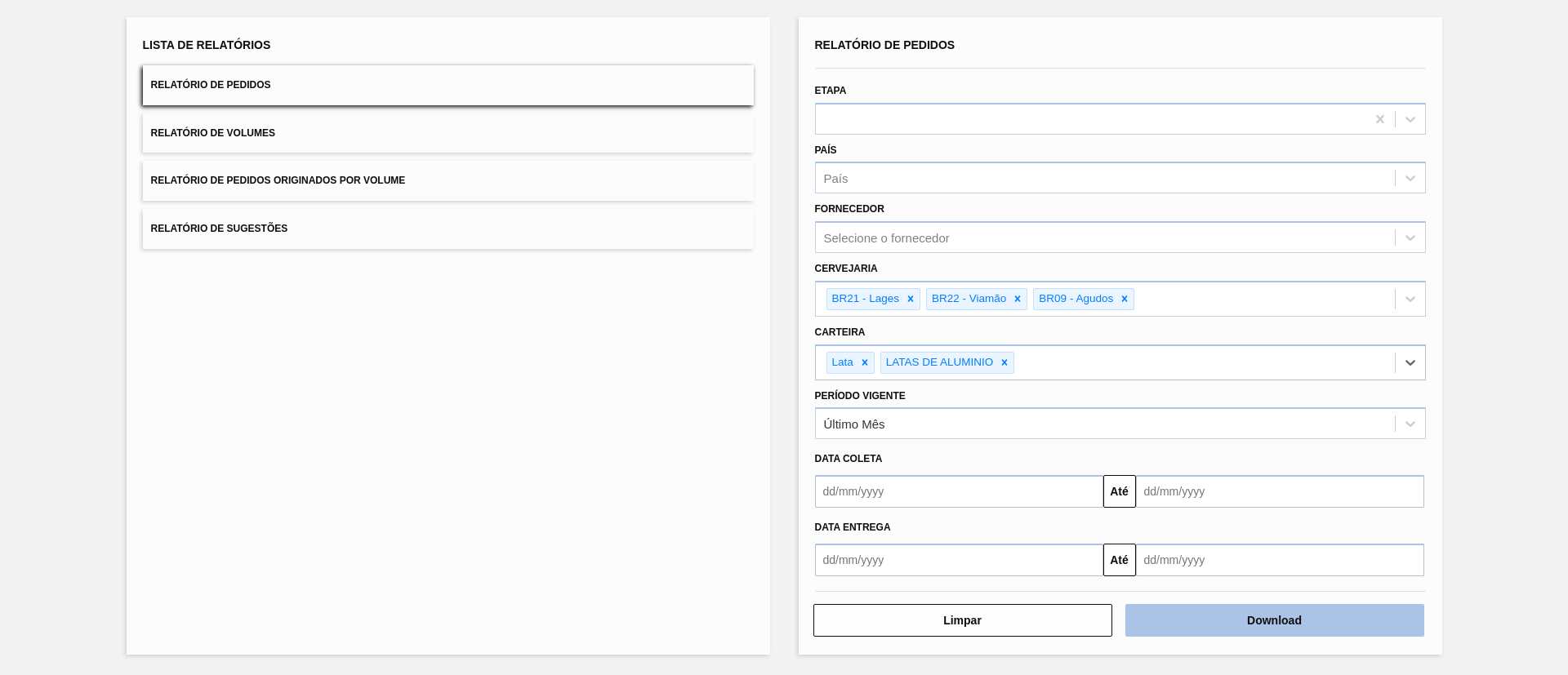
click at [1238, 613] on button "Download" at bounding box center [1274, 619] width 299 height 33
click at [418, 128] on button "Relatório de Volumes" at bounding box center [448, 133] width 611 height 40
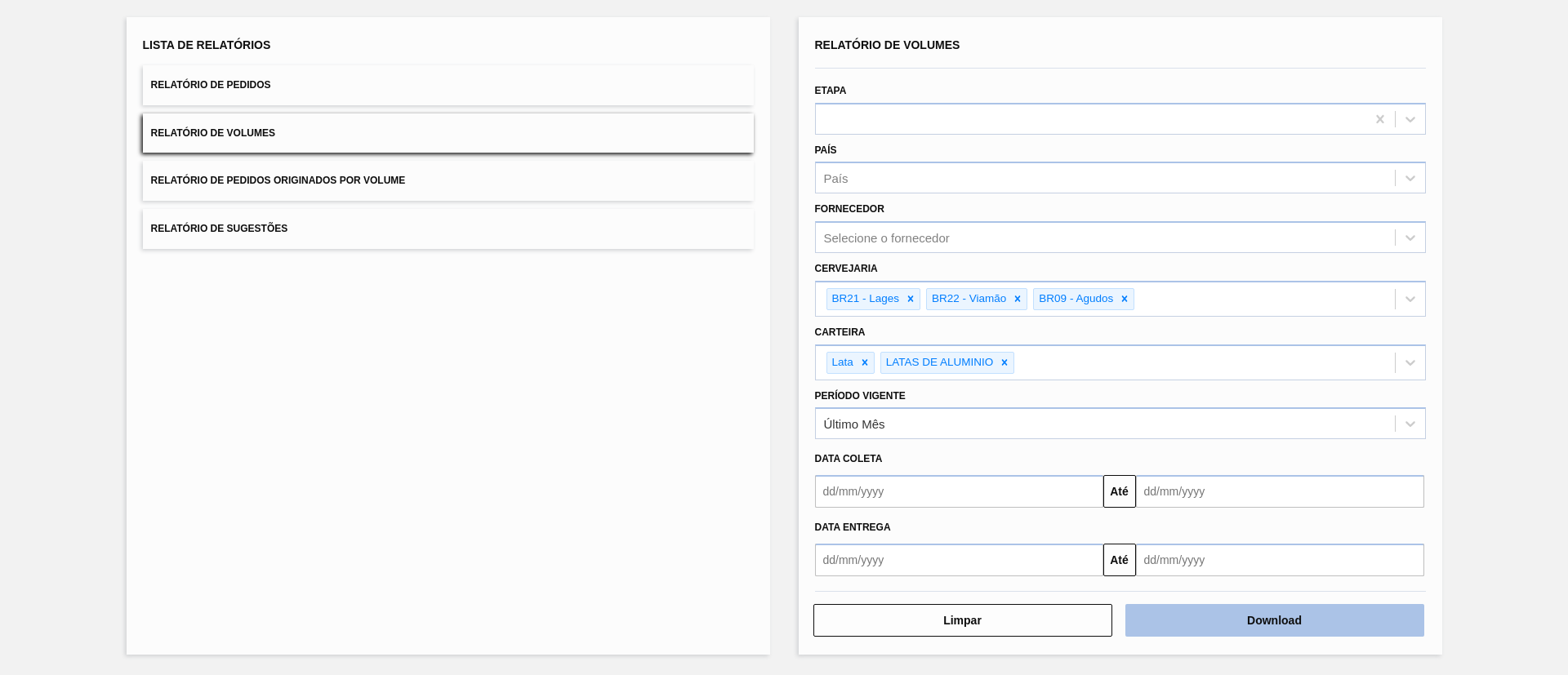
click at [1278, 620] on button "Download" at bounding box center [1274, 619] width 299 height 33
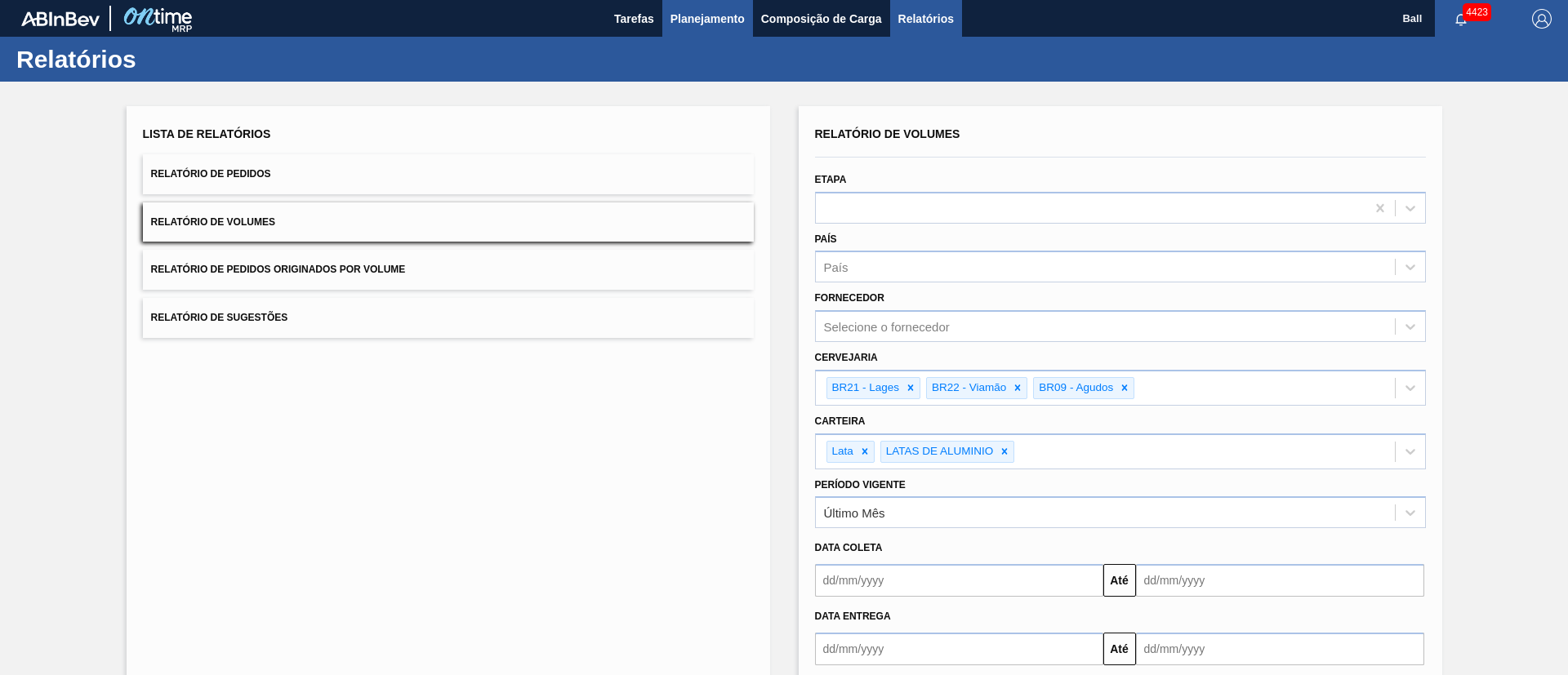
click at [731, 15] on span "Planejamento" at bounding box center [707, 19] width 74 height 20
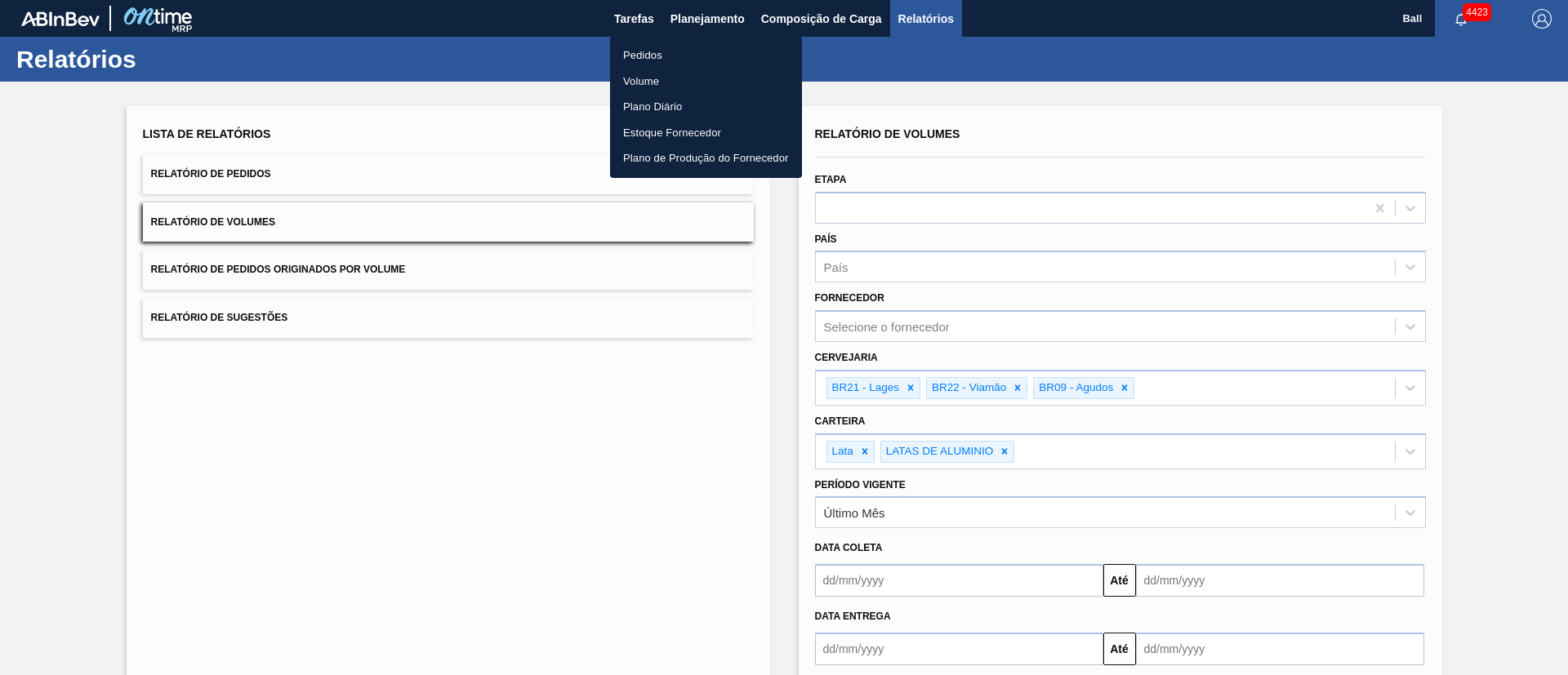
click at [660, 55] on li "Pedidos" at bounding box center [705, 56] width 192 height 26
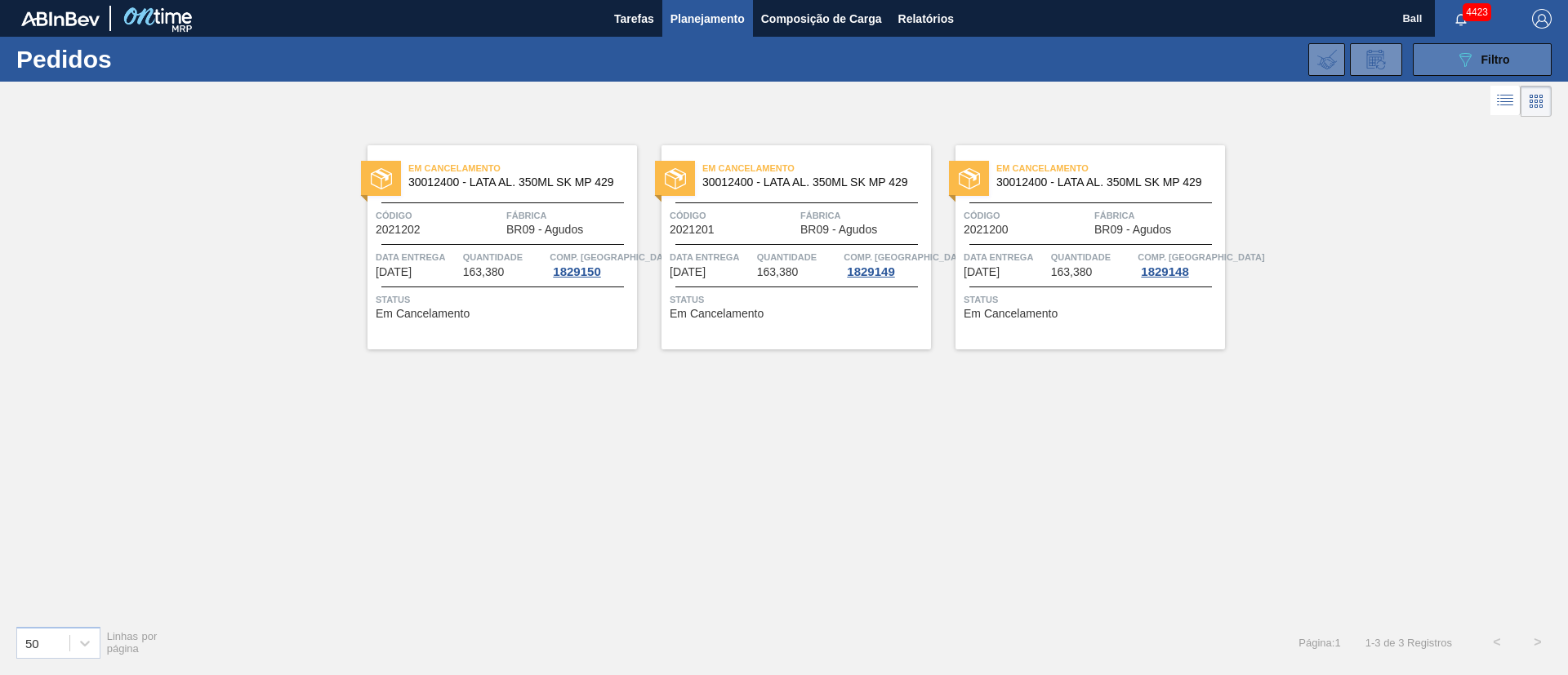
click at [1417, 62] on button "089F7B8B-B2A5-4AFE-B5C0-19BA573D28AC Filtro" at bounding box center [1483, 60] width 139 height 33
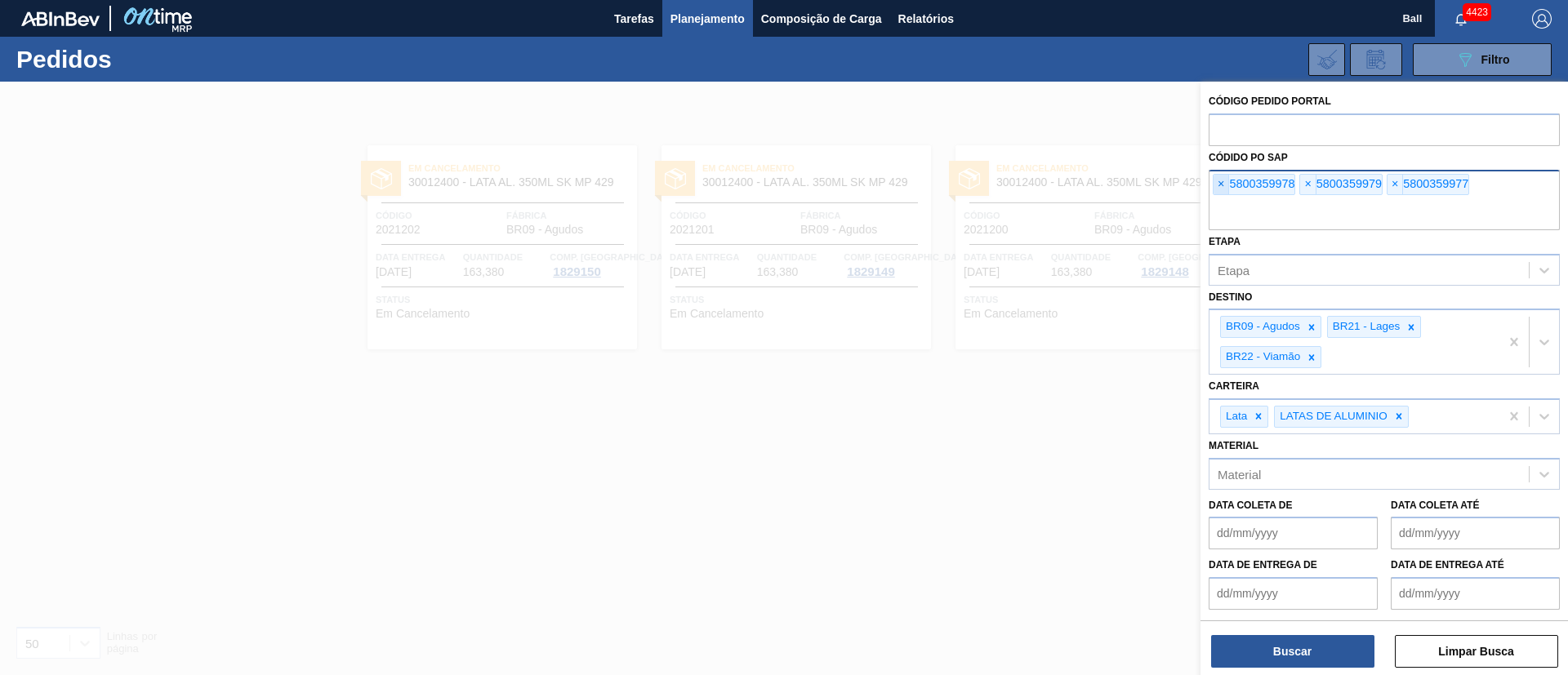
click at [1227, 186] on span "×" at bounding box center [1221, 185] width 16 height 20
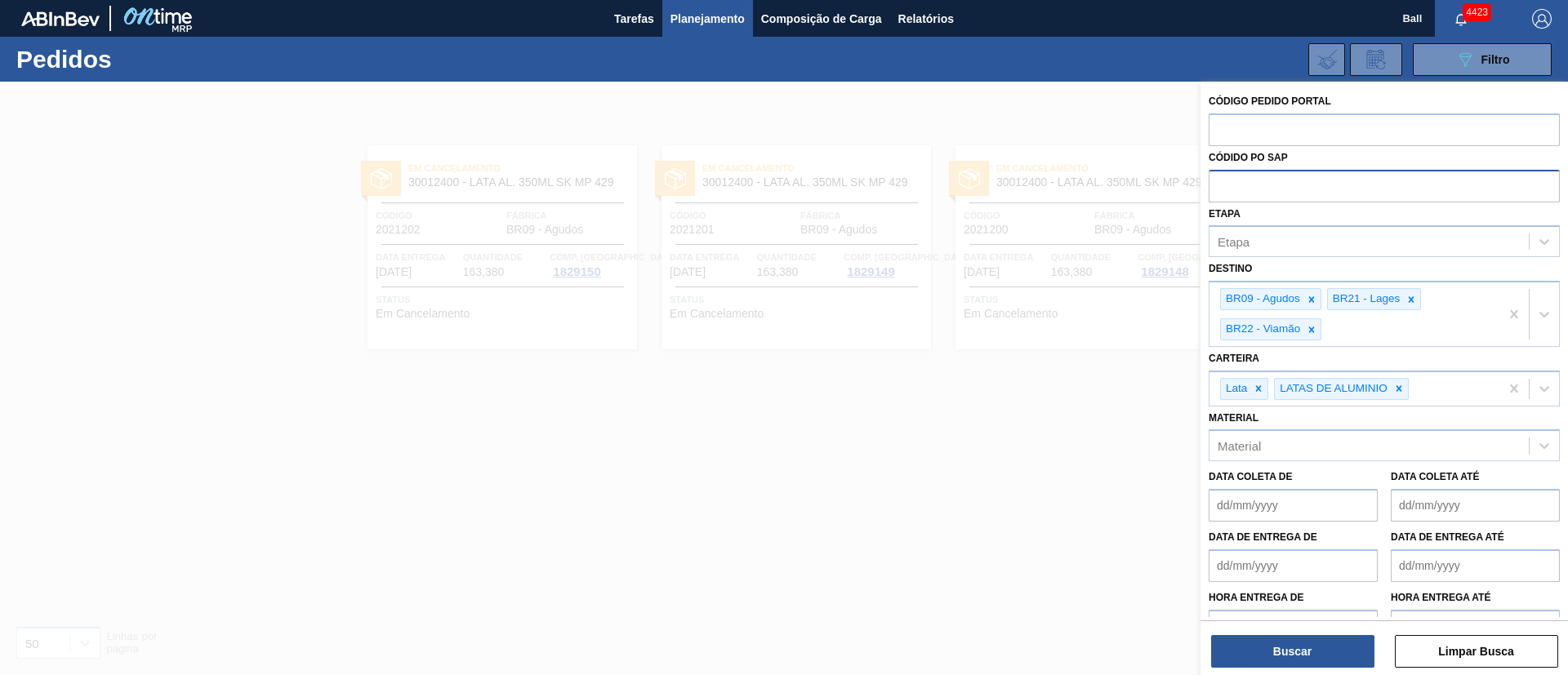
click at [1227, 186] on input "text" at bounding box center [1384, 185] width 352 height 31
paste input "text"
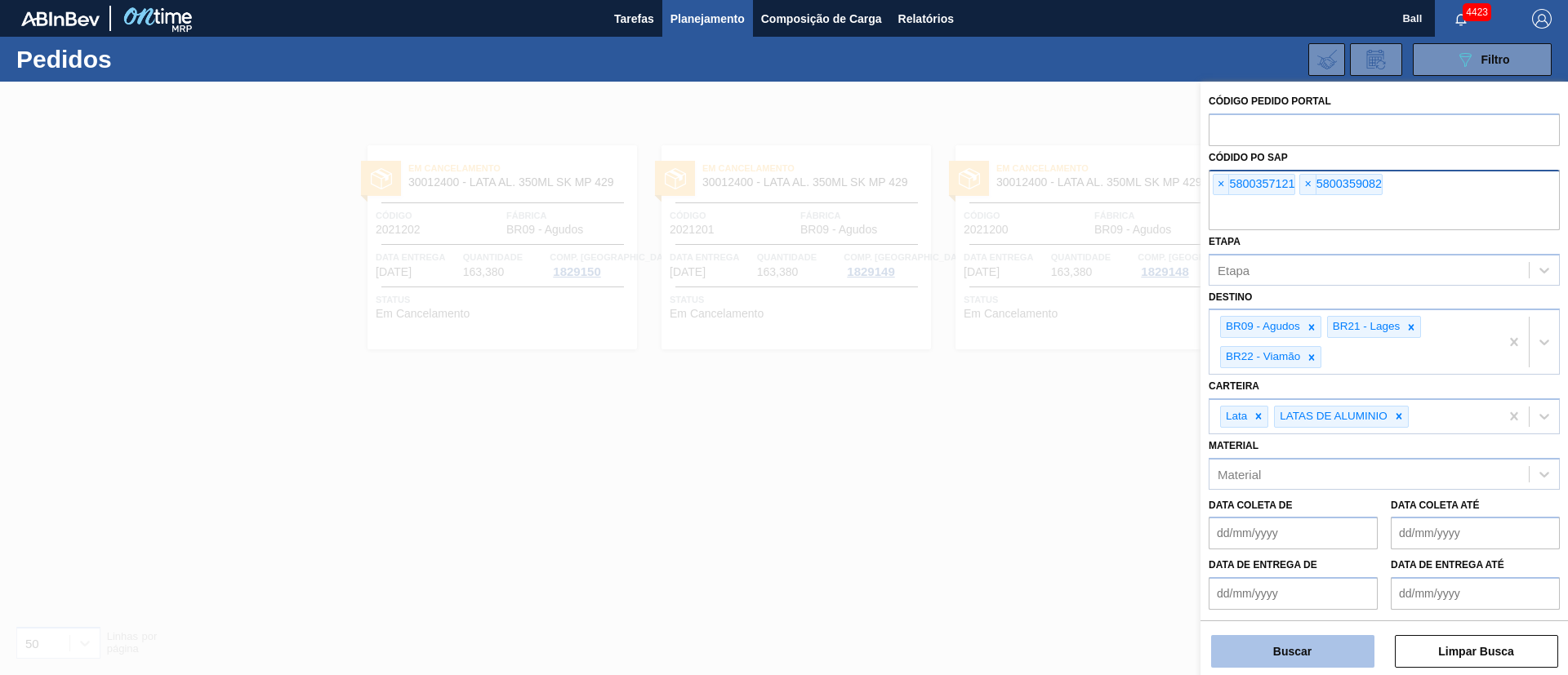
click at [1307, 645] on button "Buscar" at bounding box center [1292, 651] width 163 height 33
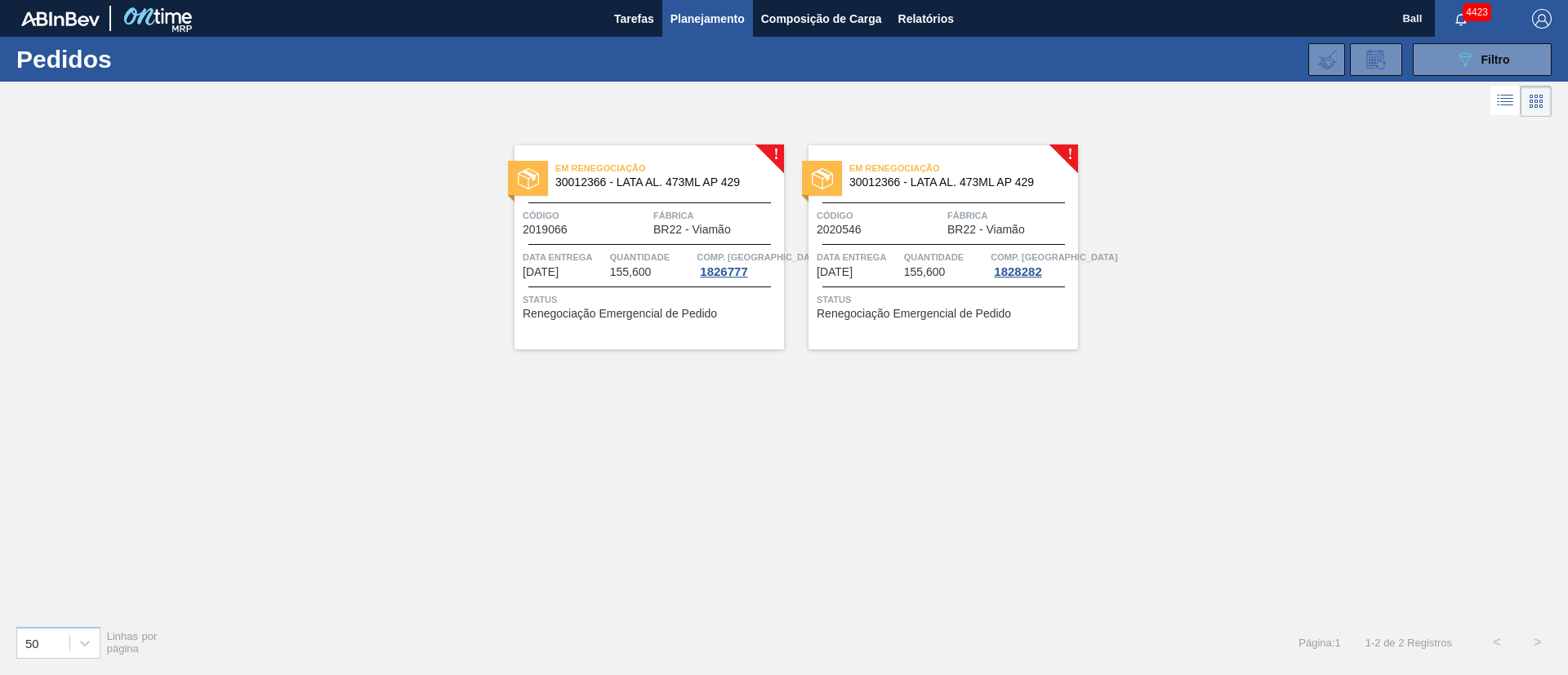
drag, startPoint x: 614, startPoint y: 284, endPoint x: 633, endPoint y: 284, distance: 19.0
click at [614, 284] on div "Em renegociação 30012366 - LATA AL. 473ML AP 429 Código 2019066 Fábrica BR22 - …" at bounding box center [648, 247] width 269 height 204
click at [890, 249] on span "Data entrega" at bounding box center [858, 257] width 83 height 16
click at [1479, 58] on div "089F7B8B-B2A5-4AFE-B5C0-19BA573D28AC Filtro" at bounding box center [1482, 60] width 55 height 20
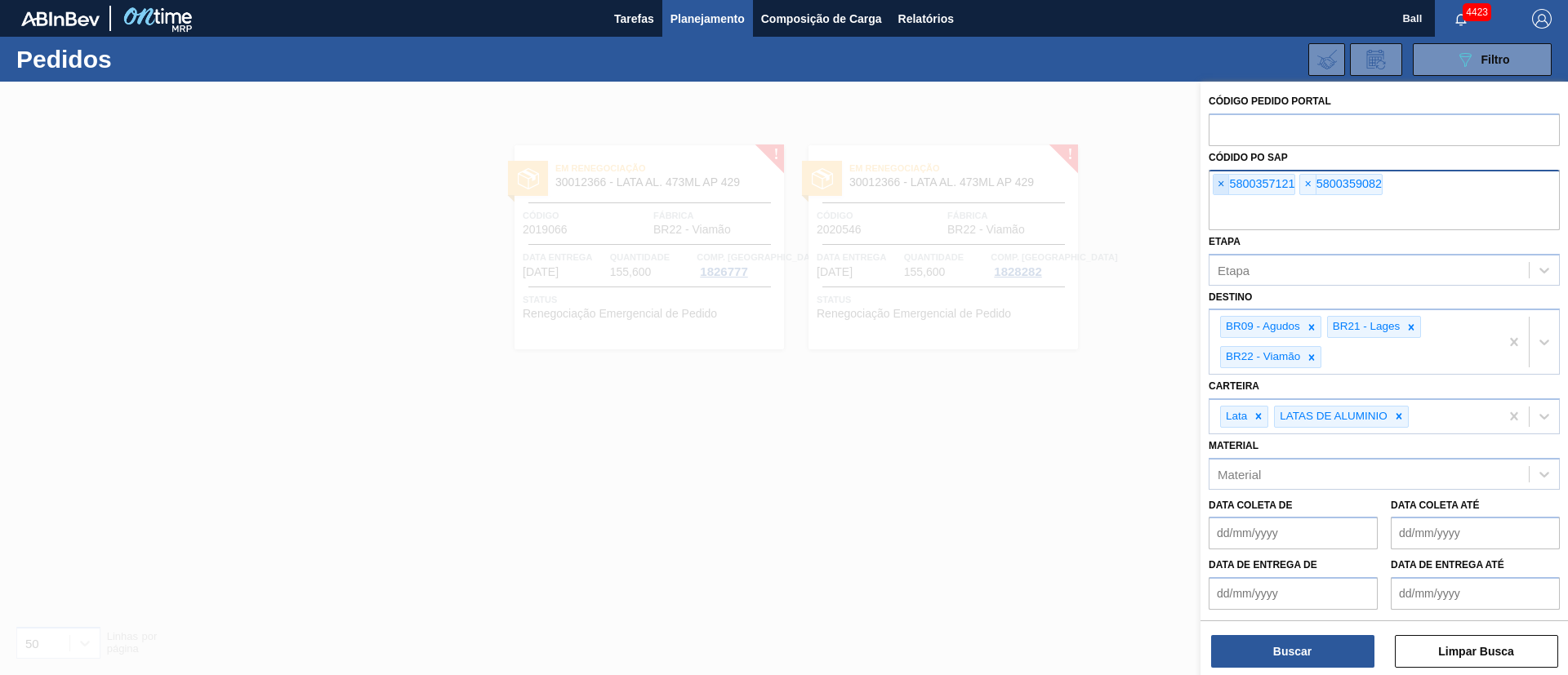
click at [1219, 188] on span "×" at bounding box center [1221, 185] width 16 height 20
click at [1222, 188] on span "×" at bounding box center [1221, 185] width 16 height 20
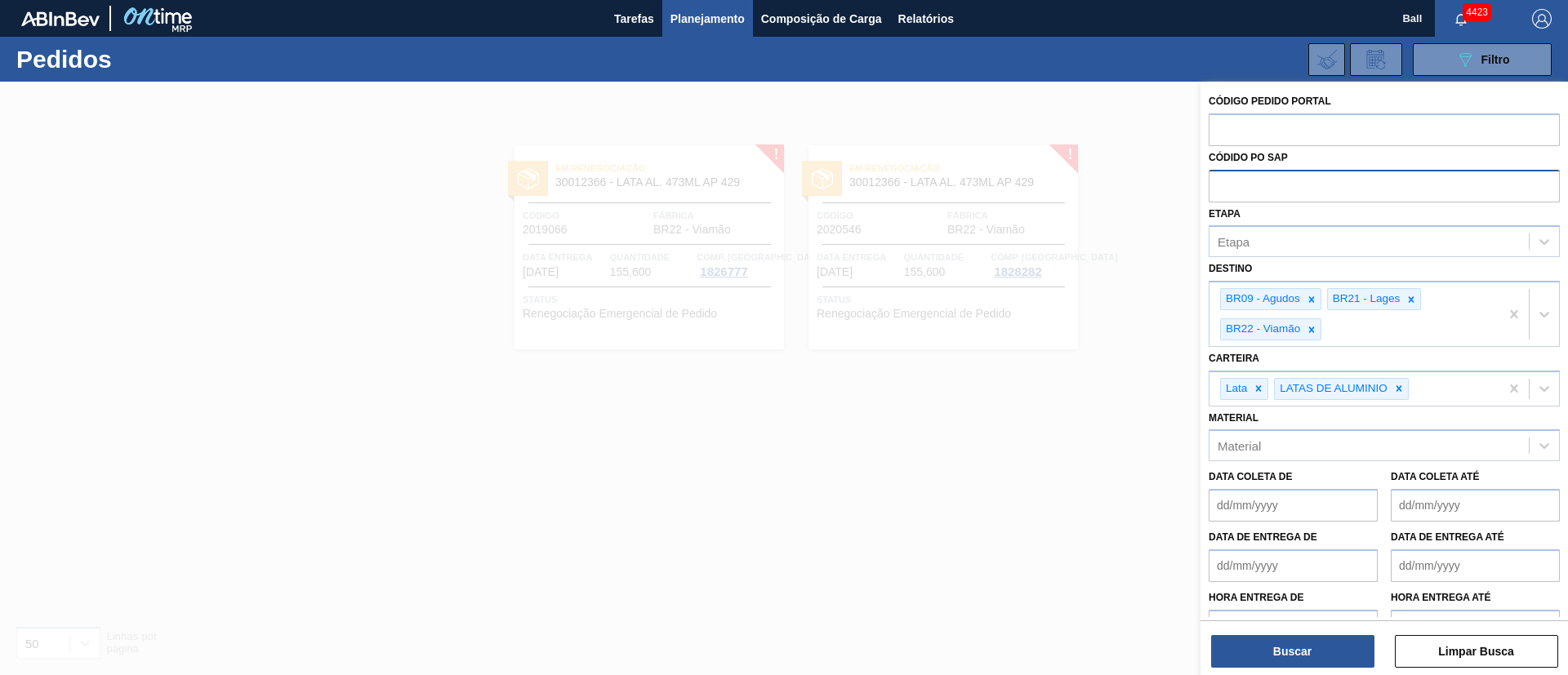
click at [1222, 188] on input "text" at bounding box center [1384, 185] width 352 height 31
paste input "text"
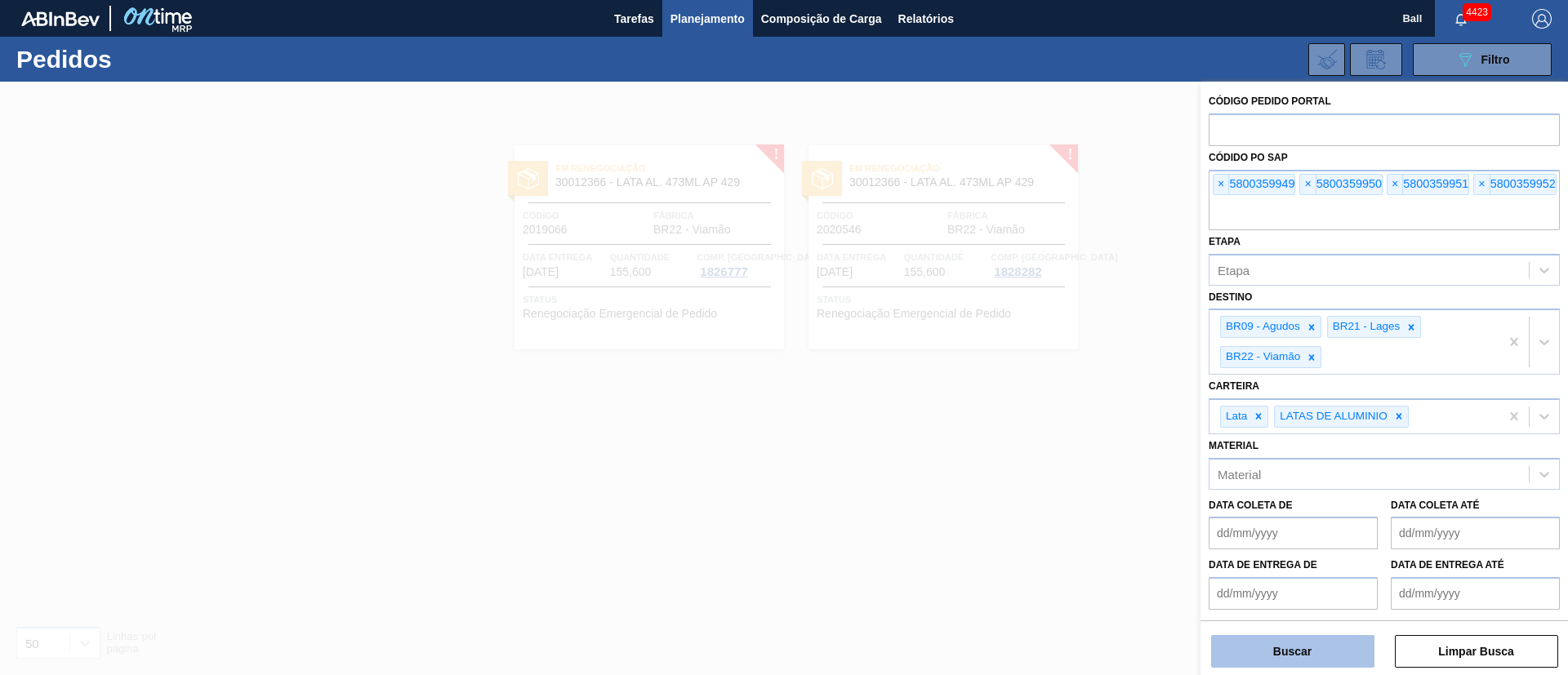
click at [1265, 663] on button "Buscar" at bounding box center [1292, 651] width 163 height 33
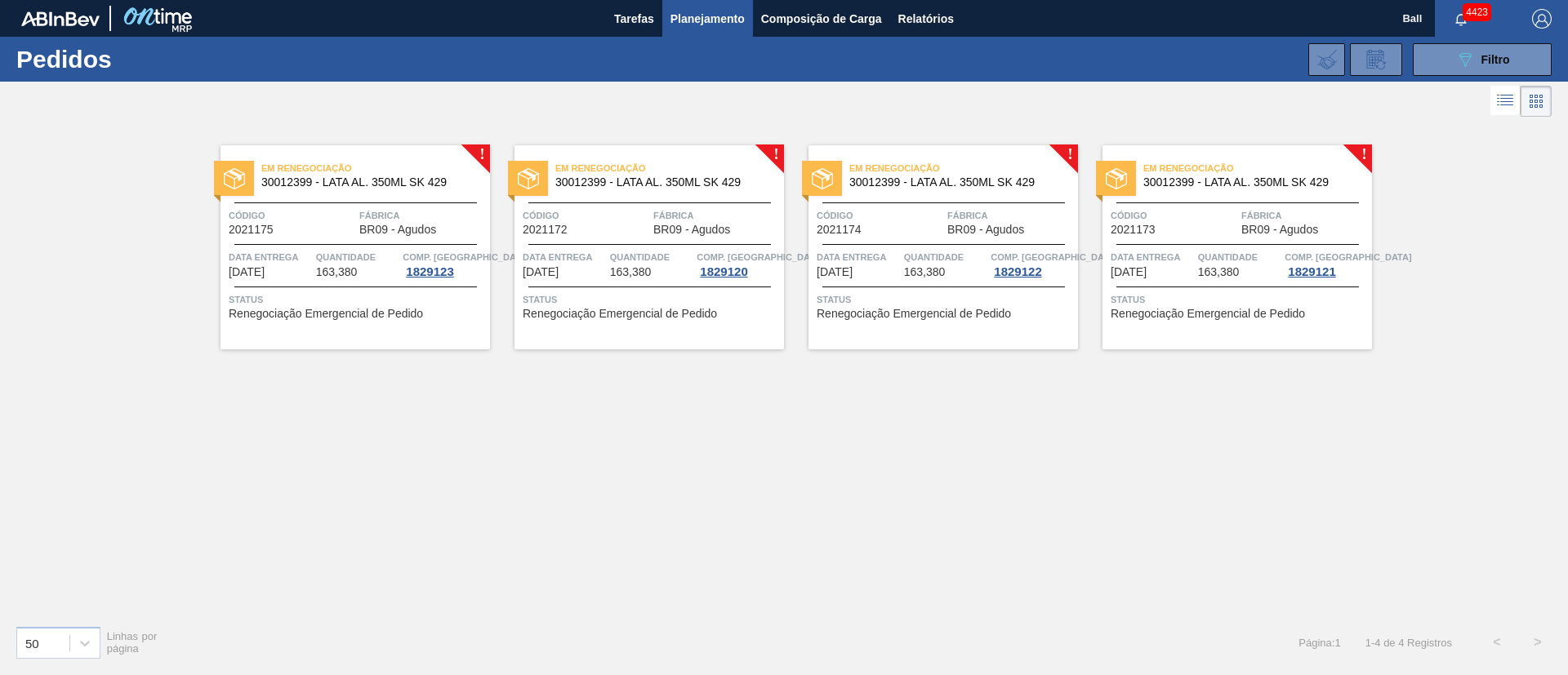
click at [399, 237] on div "Em renegociação 30012399 - LATA AL. 350ML SK 429 Código 2021175 Fábrica BR09 - …" at bounding box center [355, 247] width 269 height 204
click at [710, 230] on span "BR09 - Agudos" at bounding box center [691, 229] width 76 height 12
click at [870, 226] on div "Código 2021174" at bounding box center [879, 221] width 126 height 29
click at [1193, 239] on div "Em renegociação 30012399 - LATA AL. 350ML SK 429 Código 2021173 Fábrica BR09 - …" at bounding box center [1236, 247] width 269 height 204
click at [643, 31] on button "Tarefas" at bounding box center [634, 18] width 57 height 37
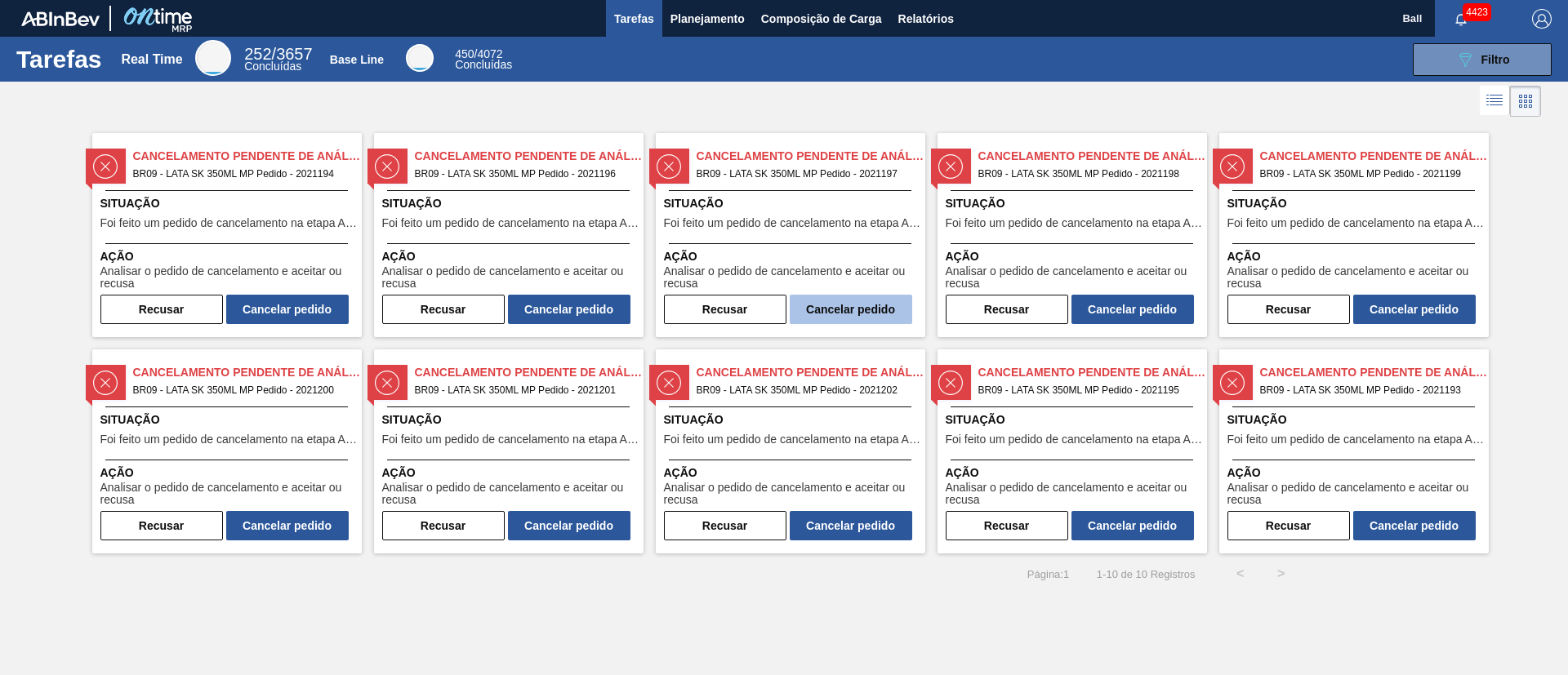
click at [861, 303] on button "Cancelar pedido" at bounding box center [850, 310] width 122 height 30
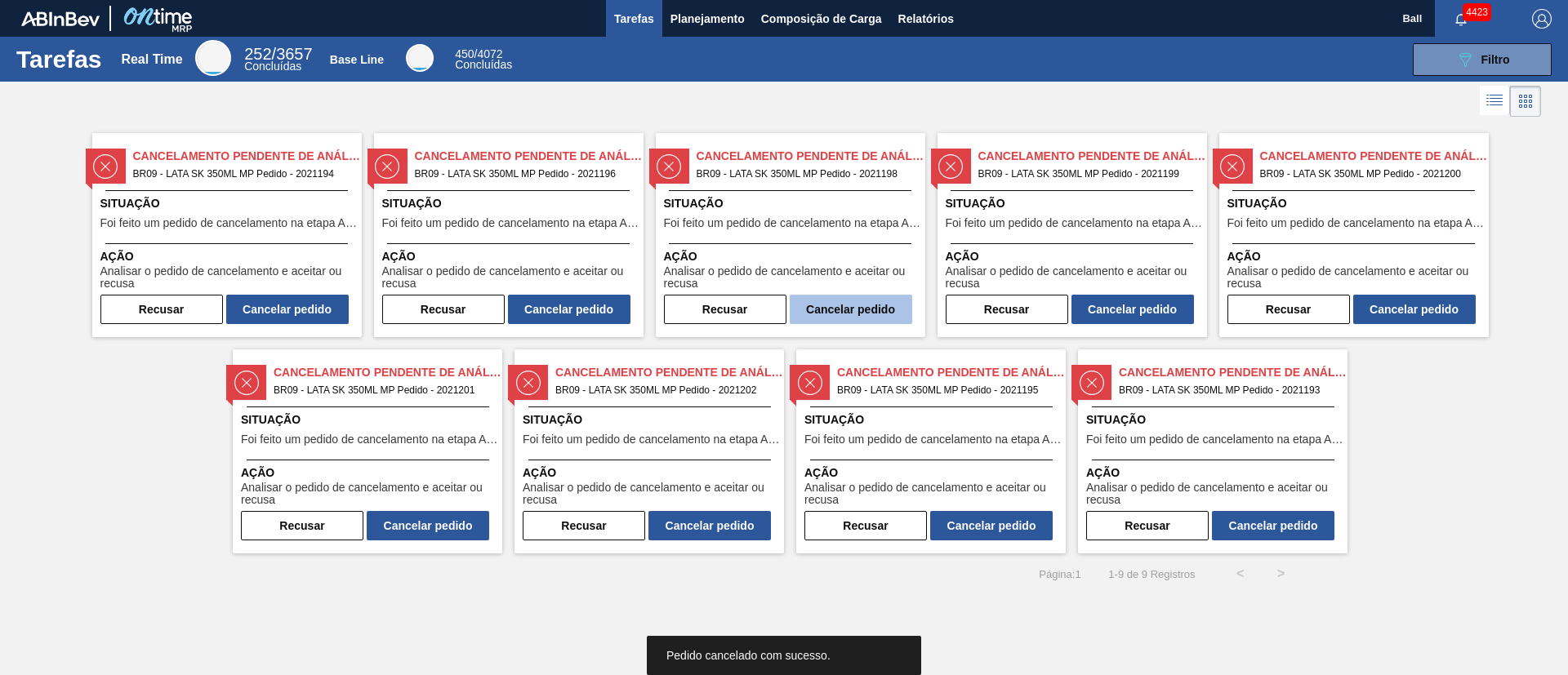
click at [860, 298] on button "Cancelar pedido" at bounding box center [850, 310] width 122 height 30
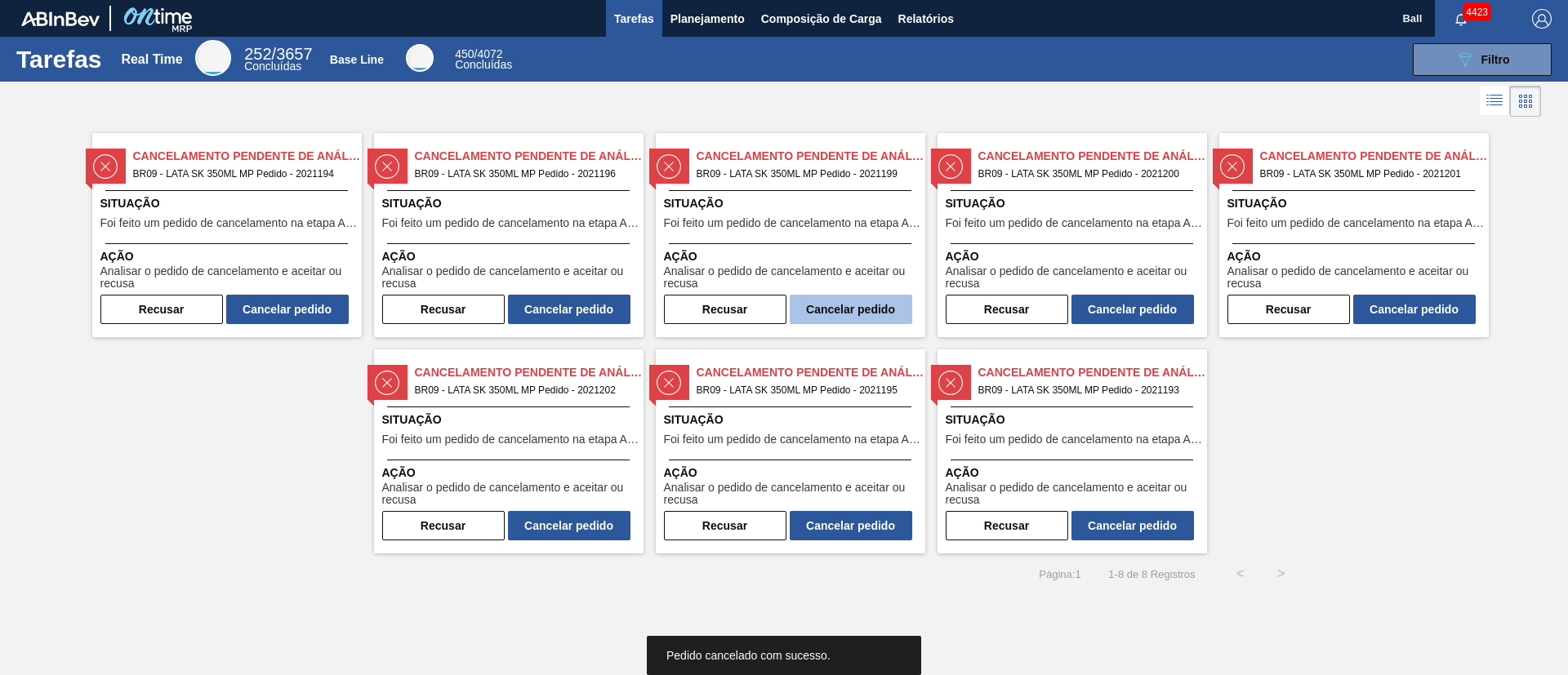
click at [862, 301] on button "Cancelar pedido" at bounding box center [850, 310] width 122 height 30
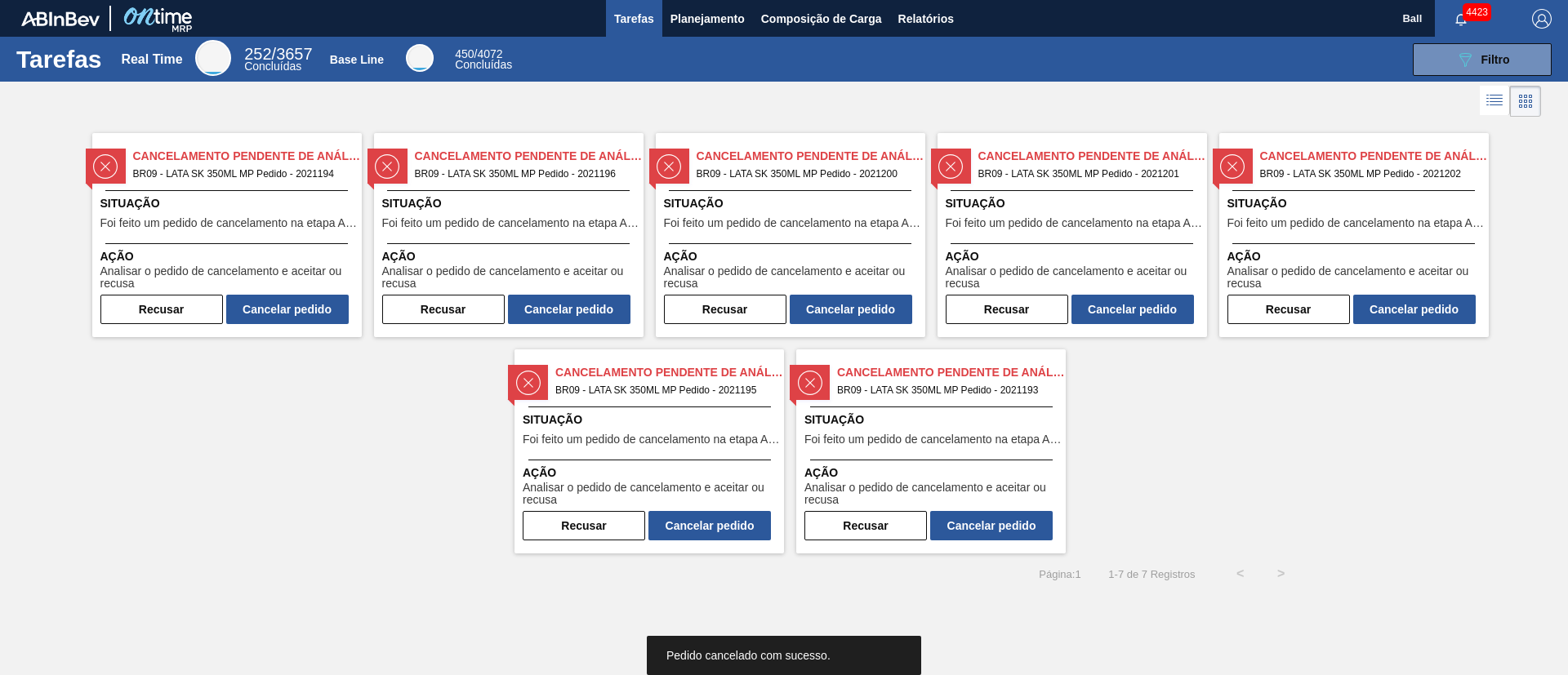
click at [862, 301] on button "Cancelar pedido" at bounding box center [850, 310] width 122 height 30
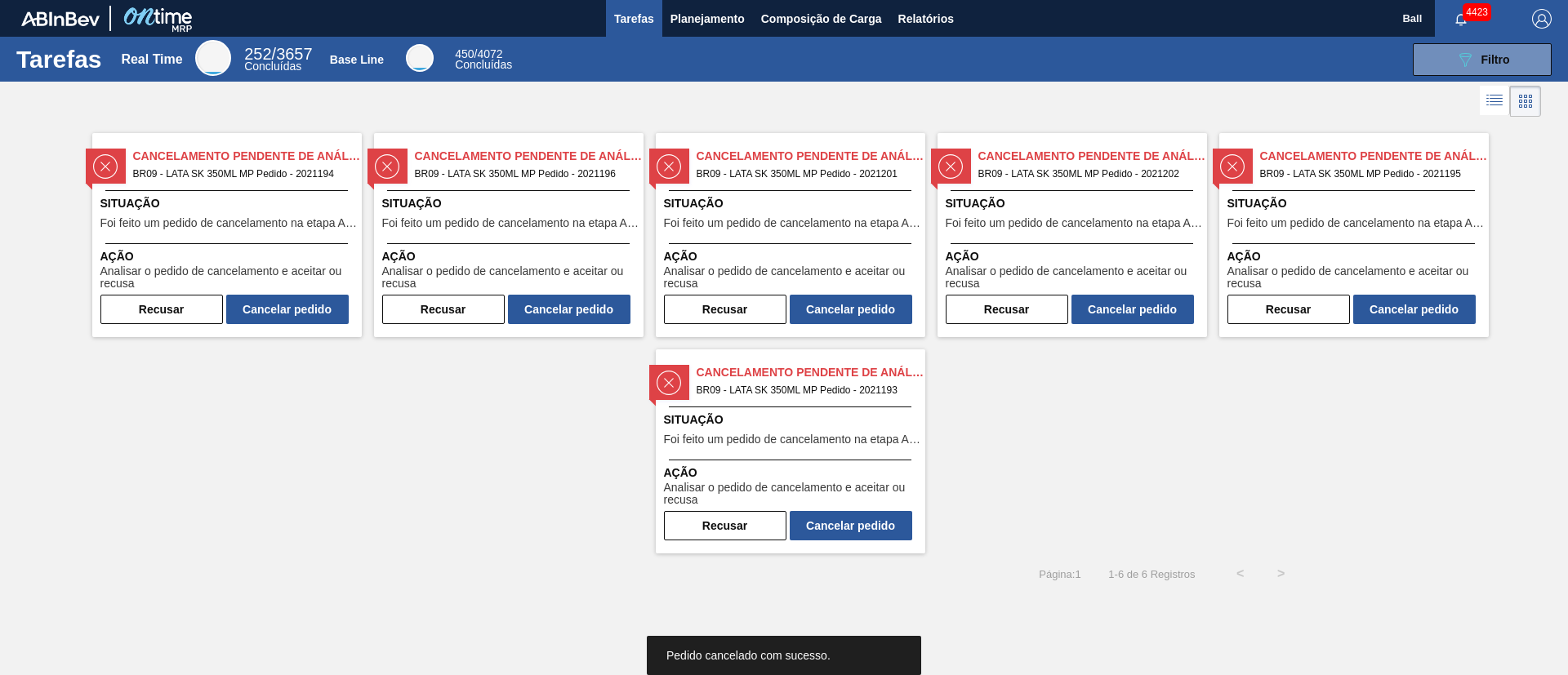
click at [862, 301] on button "Cancelar pedido" at bounding box center [850, 310] width 122 height 30
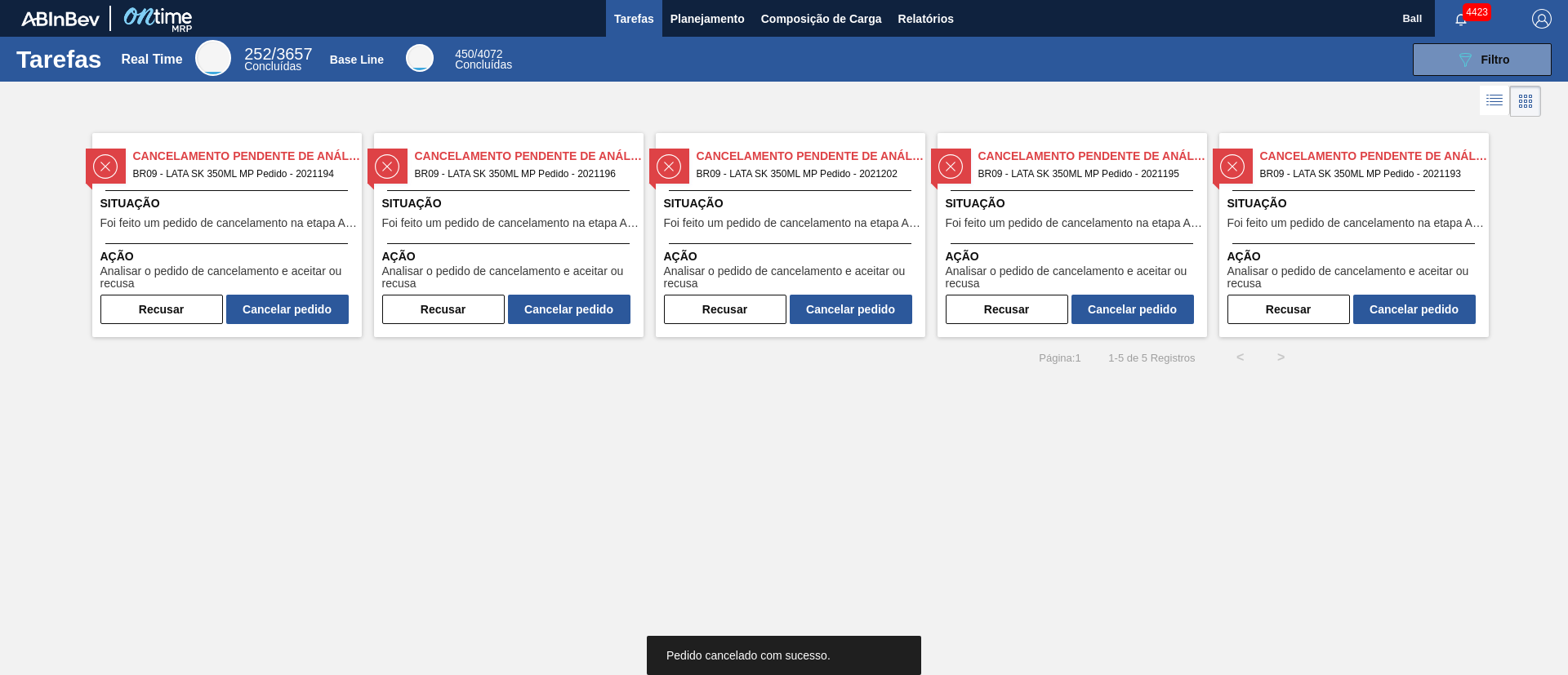
click at [862, 301] on button "Cancelar pedido" at bounding box center [850, 310] width 122 height 30
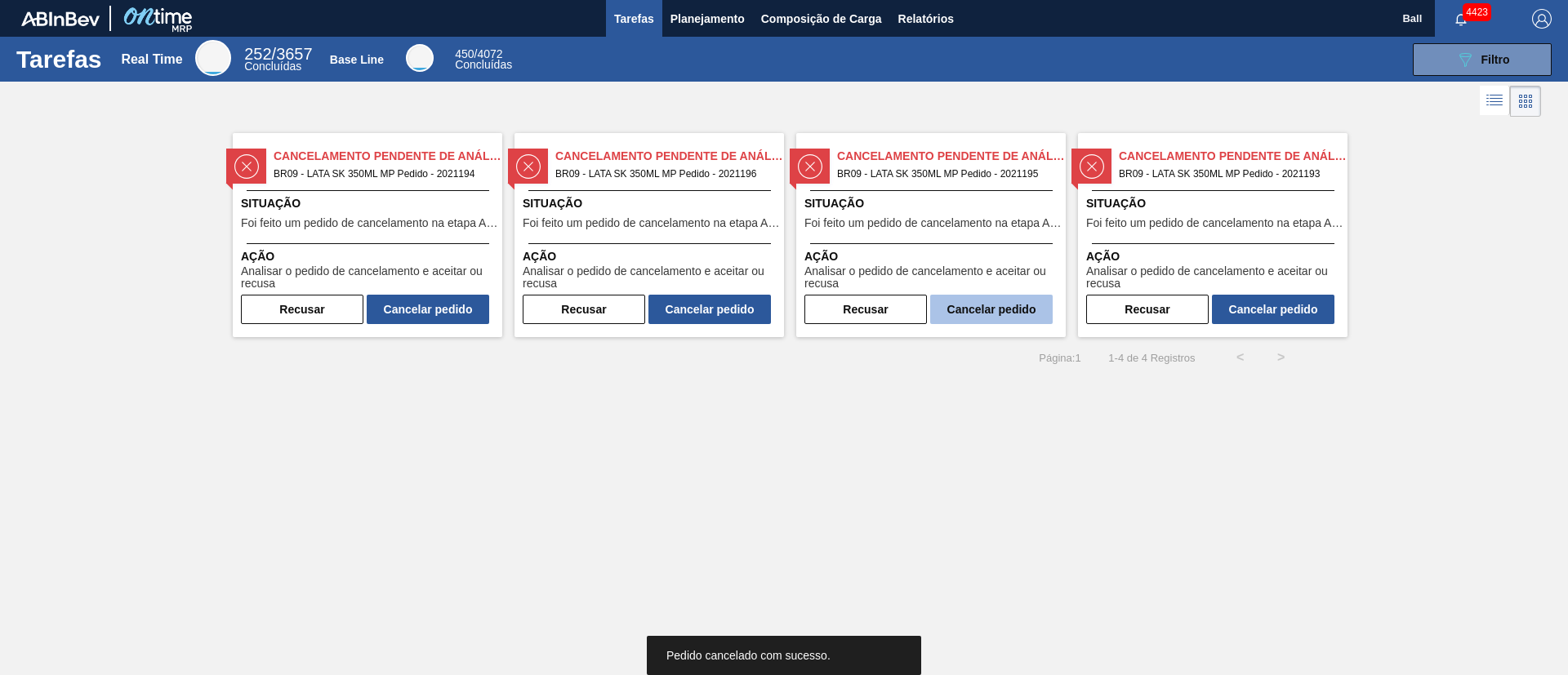
click at [998, 308] on button "Cancelar pedido" at bounding box center [991, 310] width 122 height 30
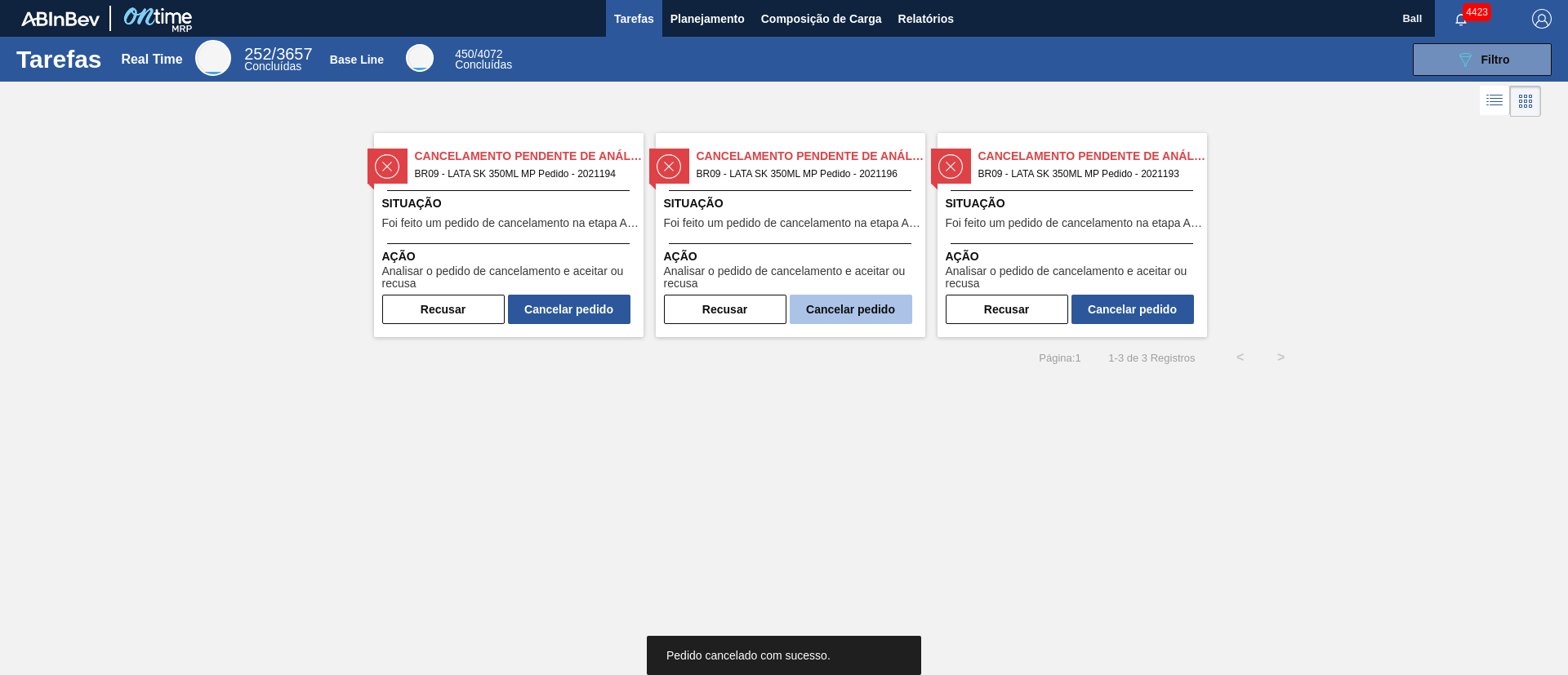
click at [834, 308] on button "Cancelar pedido" at bounding box center [850, 310] width 122 height 30
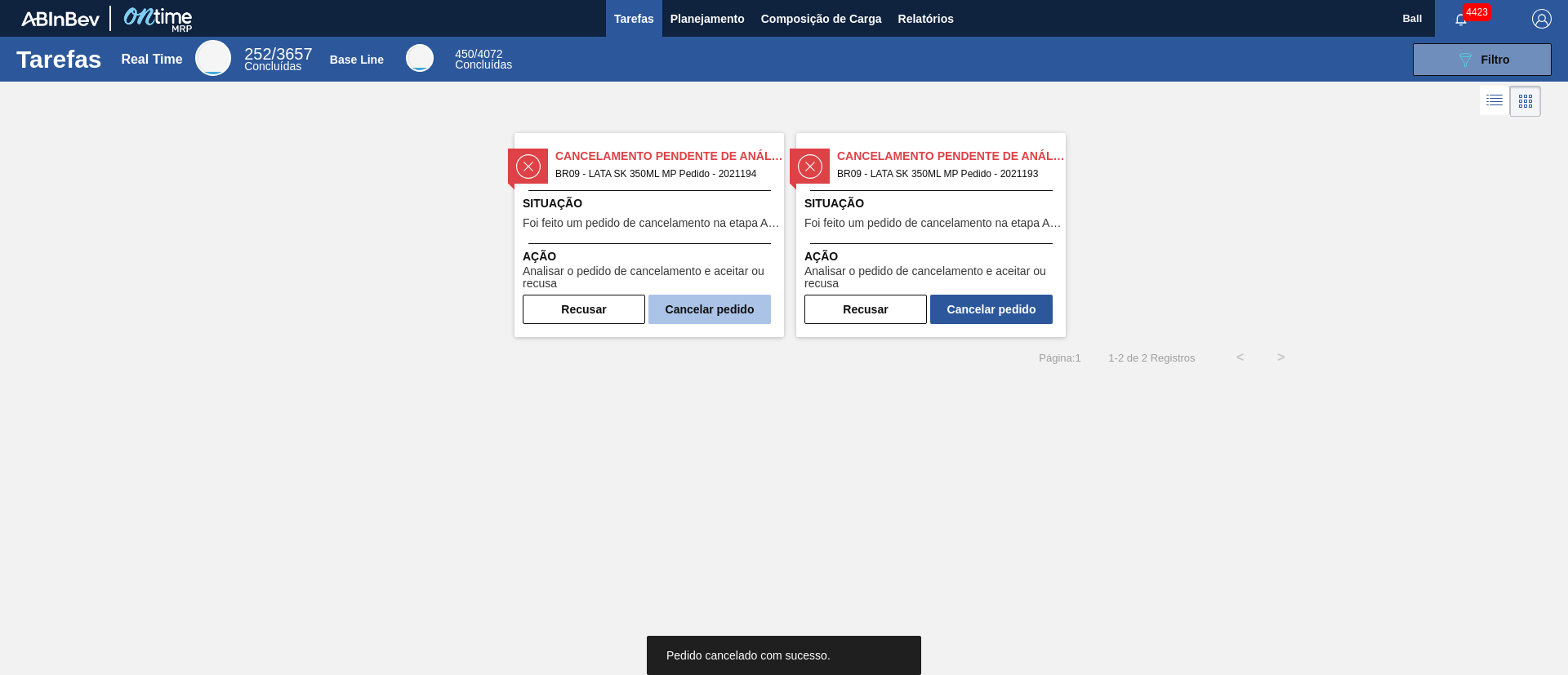
click at [721, 310] on button "Cancelar pedido" at bounding box center [709, 310] width 122 height 30
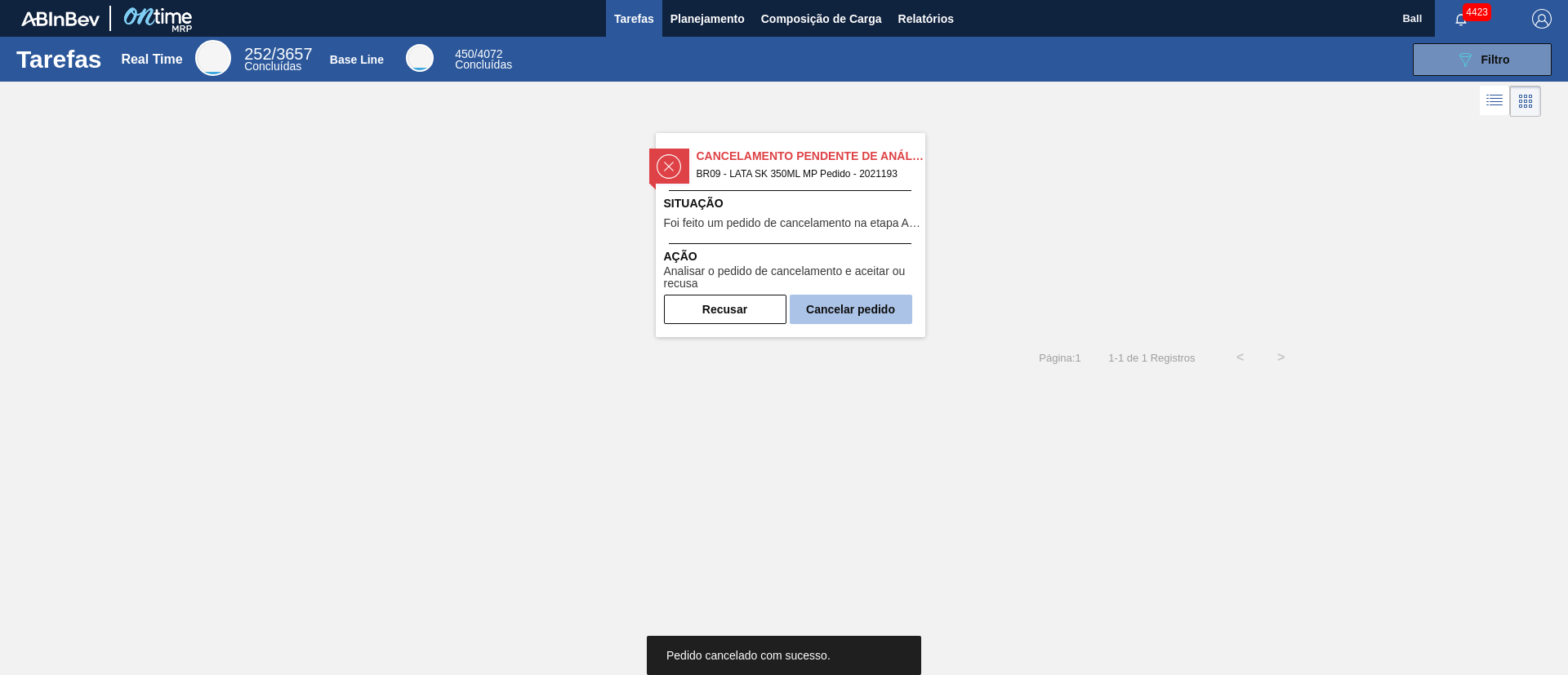
click at [830, 306] on button "Cancelar pedido" at bounding box center [850, 310] width 122 height 30
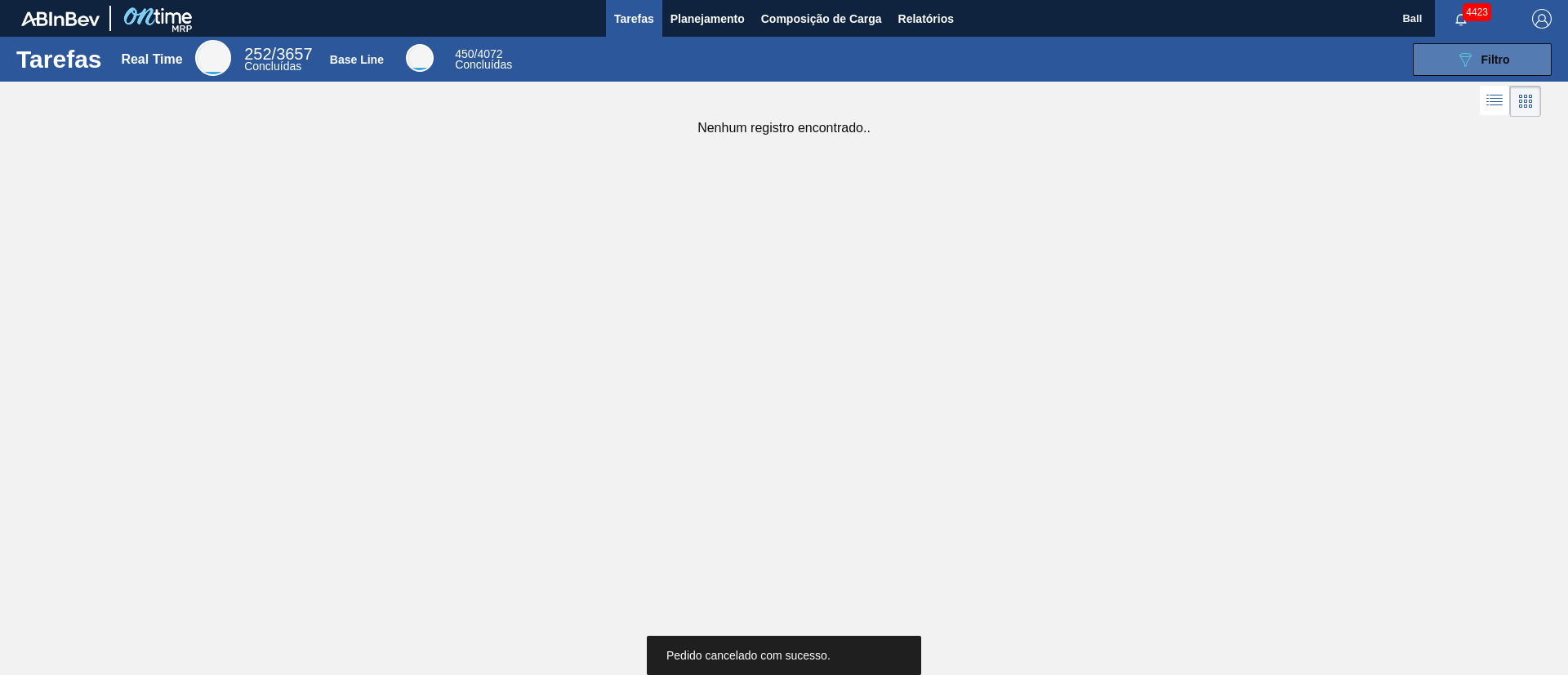
click at [1523, 58] on button "089F7B8B-B2A5-4AFE-B5C0-19BA573D28AC Filtro" at bounding box center [1483, 60] width 139 height 33
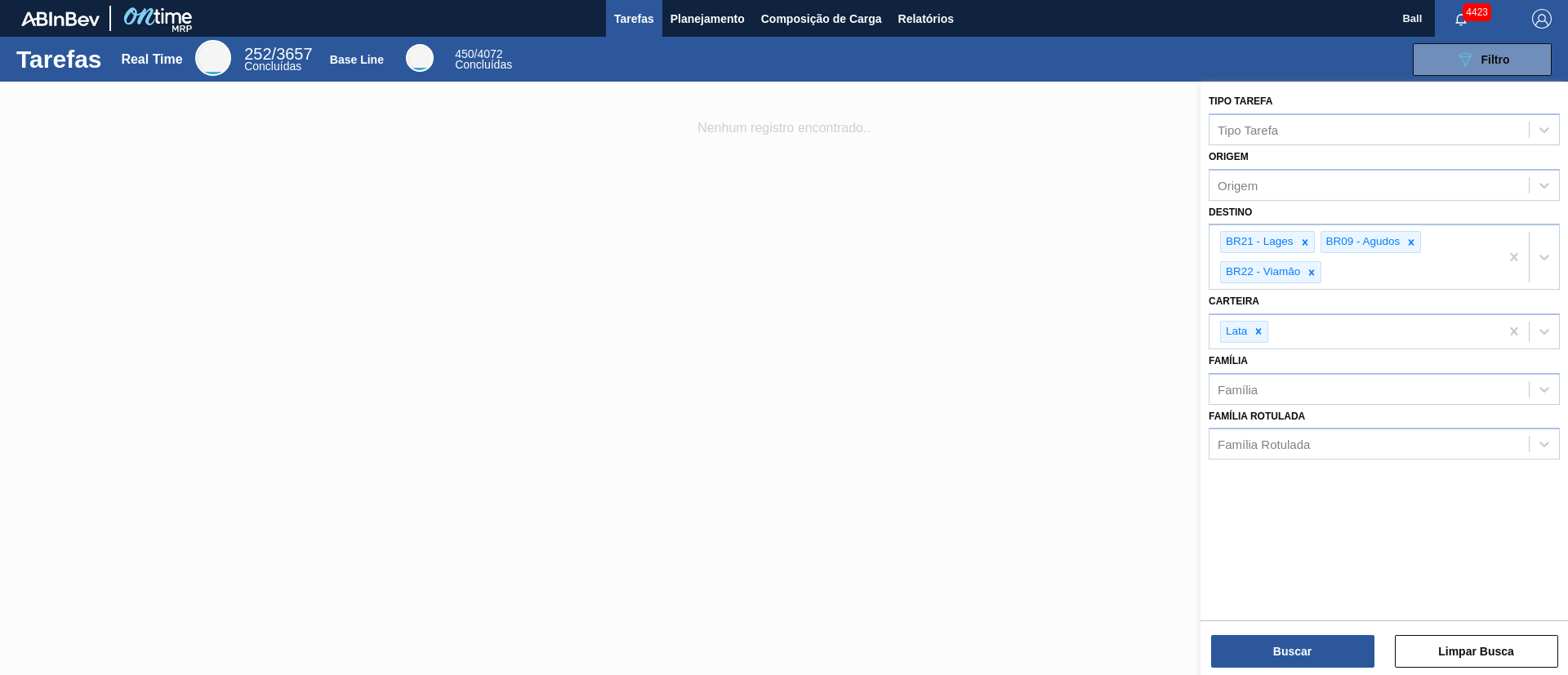
click at [1031, 310] on div at bounding box center [784, 419] width 1568 height 675
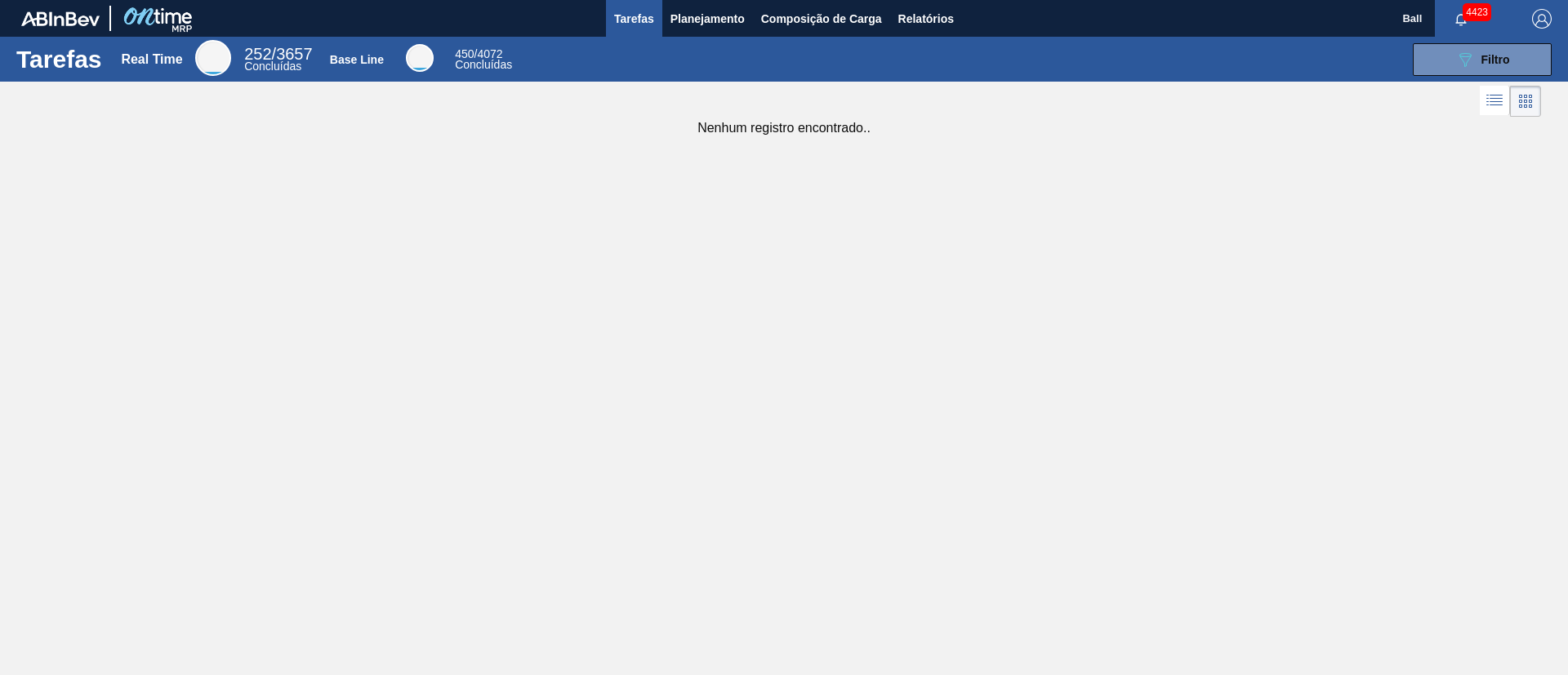
click at [969, 282] on div "Tarefas Real Time 252 / 3657 Concluídas Base Line 450 / 4072 Concluídas 089F7B8…" at bounding box center [784, 320] width 1568 height 566
click at [1489, 55] on span "Filtro" at bounding box center [1496, 59] width 29 height 13
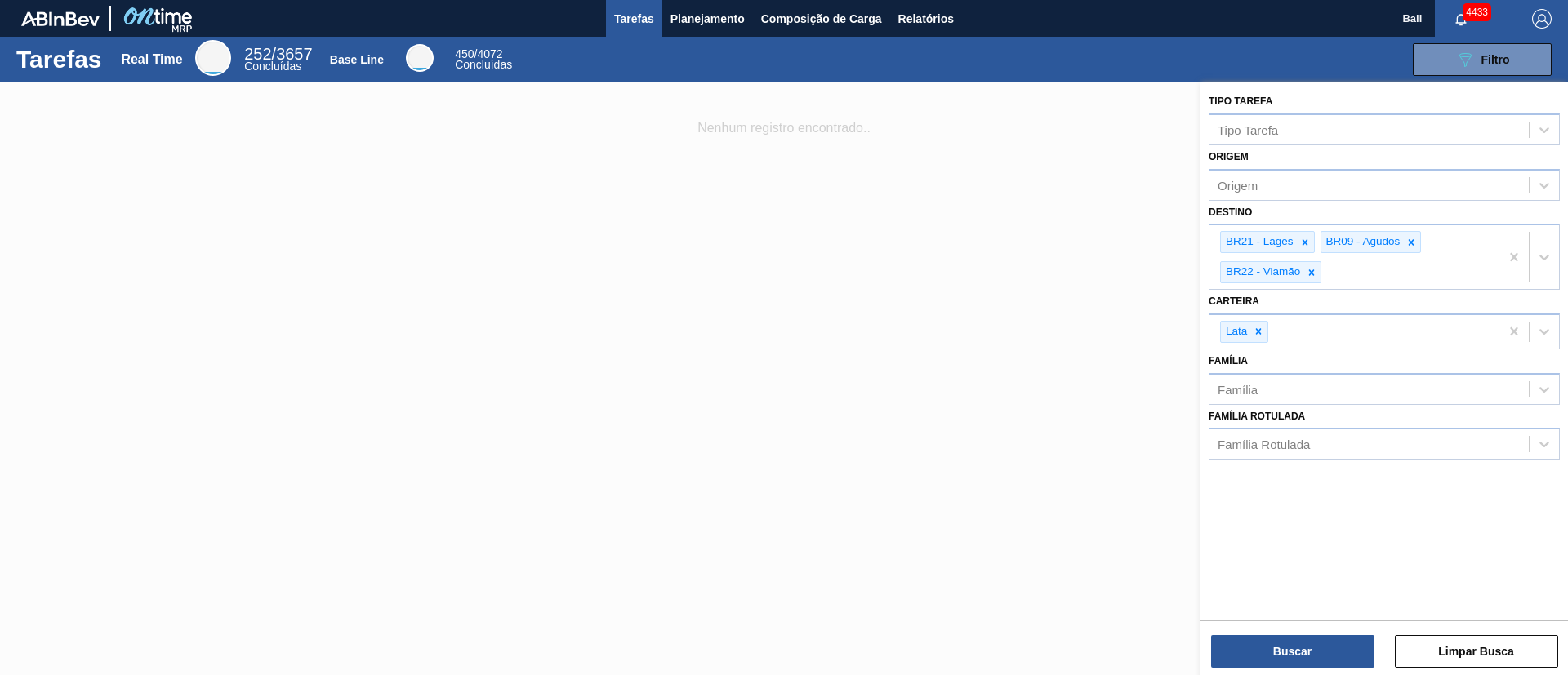
click at [985, 254] on div at bounding box center [784, 419] width 1568 height 675
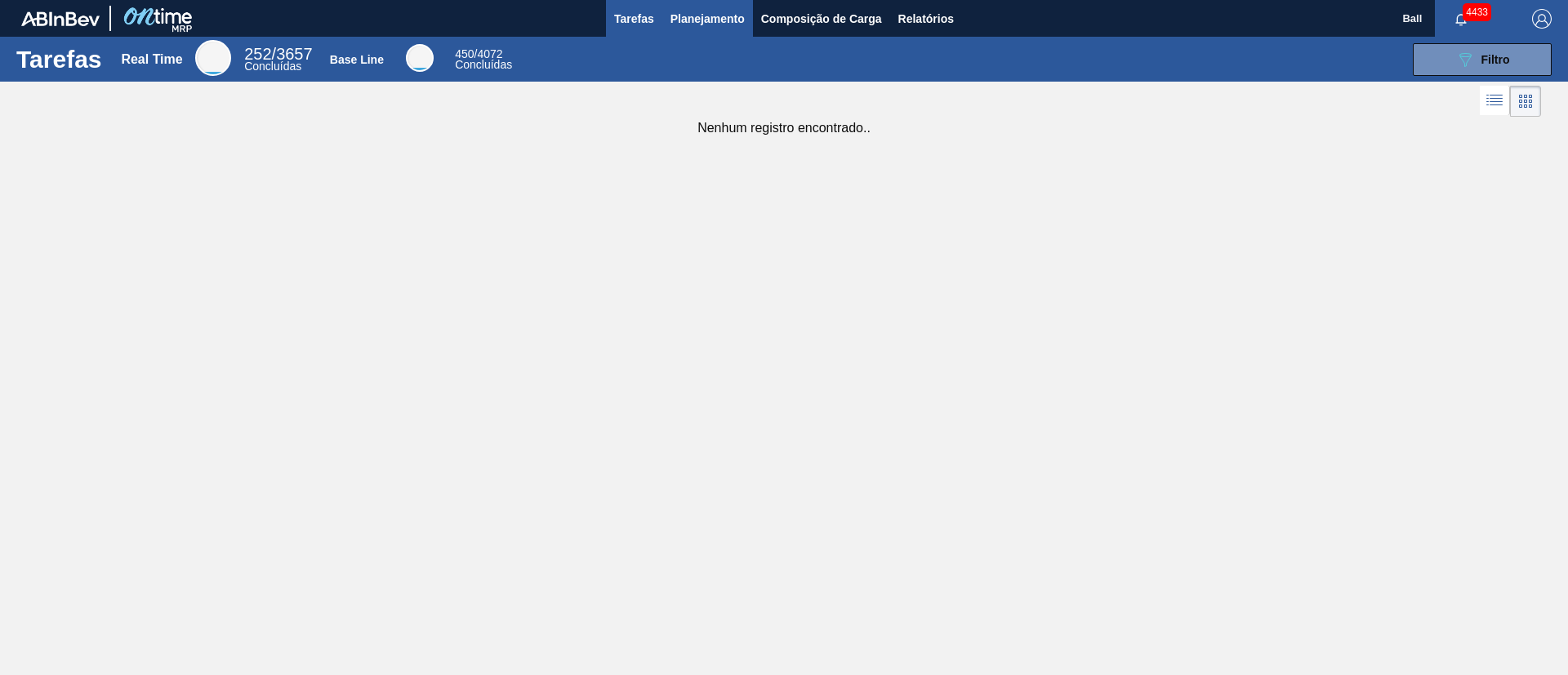
click at [735, 23] on span "Planejamento" at bounding box center [707, 19] width 74 height 20
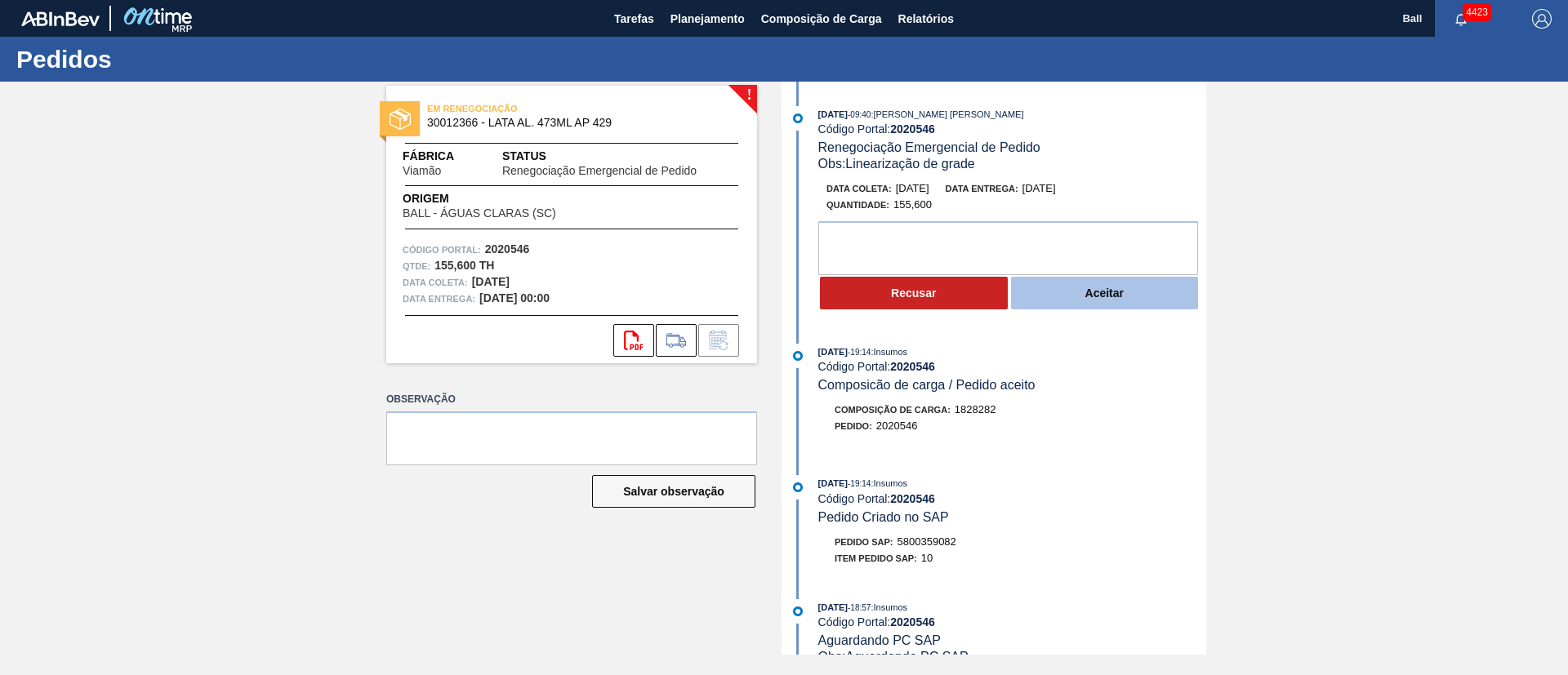
click at [1102, 301] on button "Aceitar" at bounding box center [1104, 293] width 188 height 33
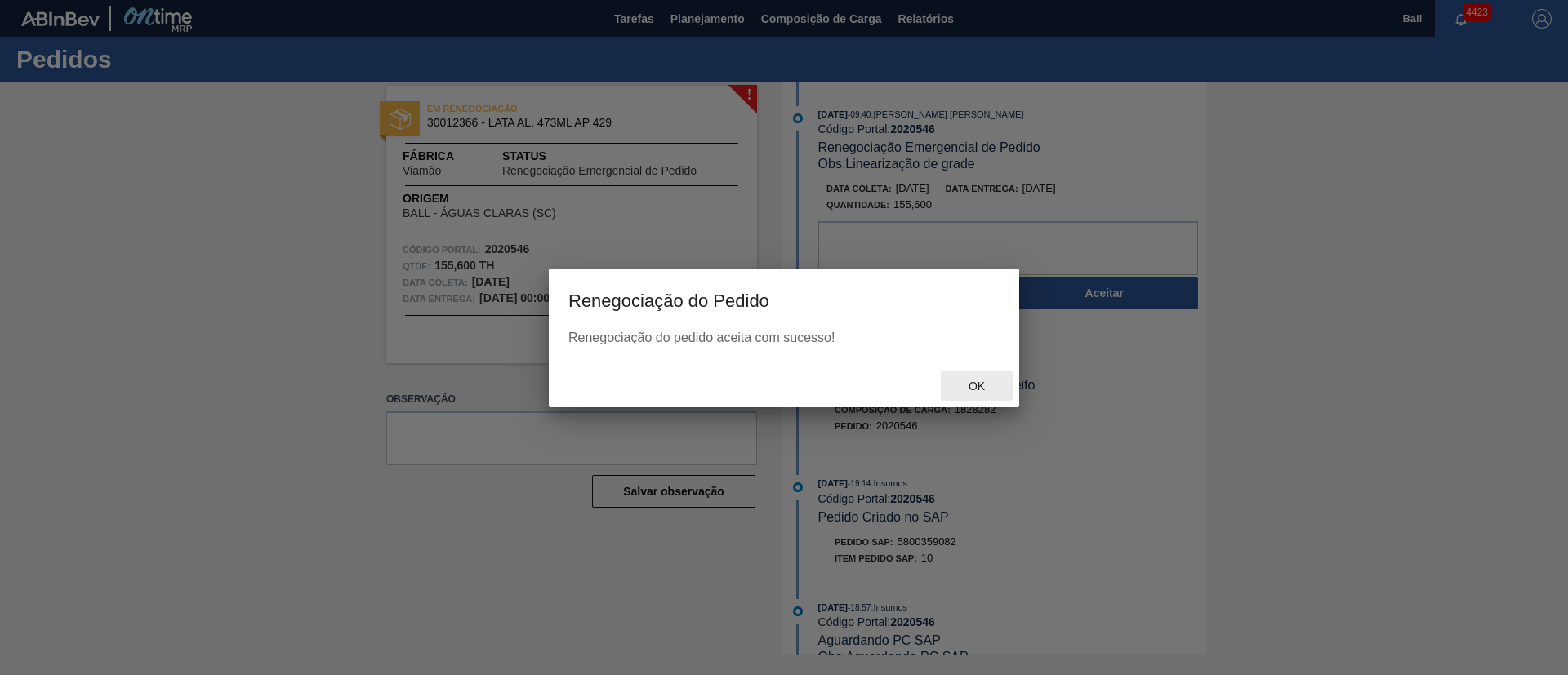
drag, startPoint x: 993, startPoint y: 371, endPoint x: 1051, endPoint y: 432, distance: 84.2
click at [993, 371] on div "Ok" at bounding box center [976, 386] width 71 height 30
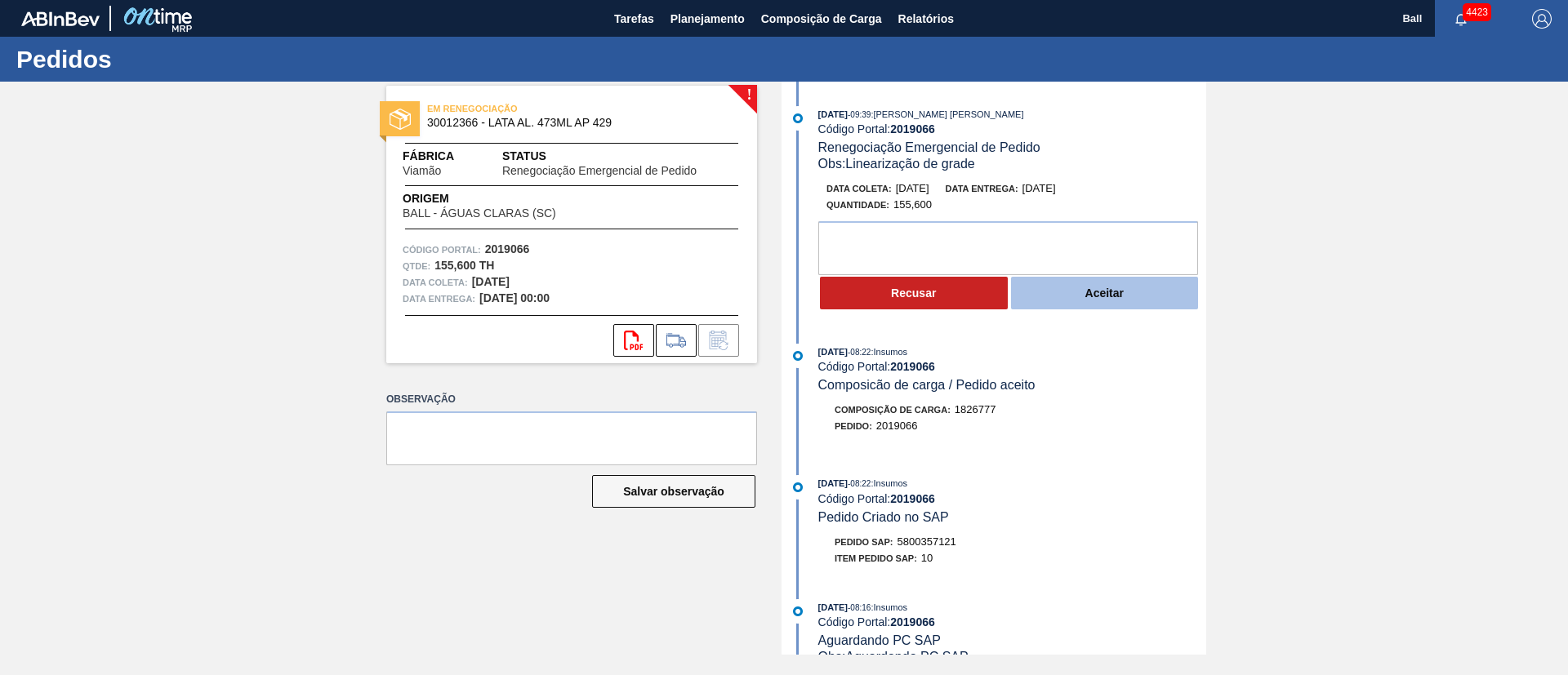
click at [1096, 291] on button "Aceitar" at bounding box center [1104, 293] width 188 height 33
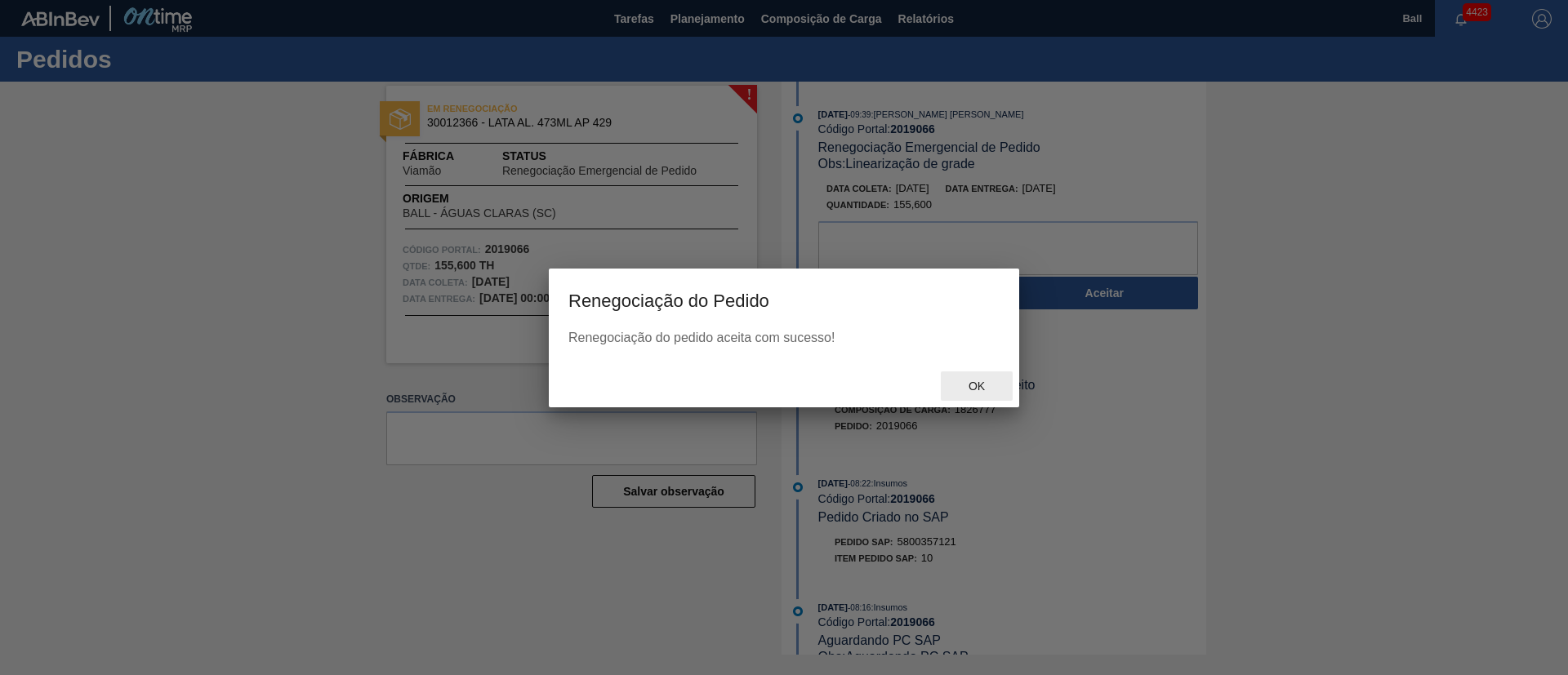
click at [967, 379] on div "Ok" at bounding box center [976, 386] width 71 height 30
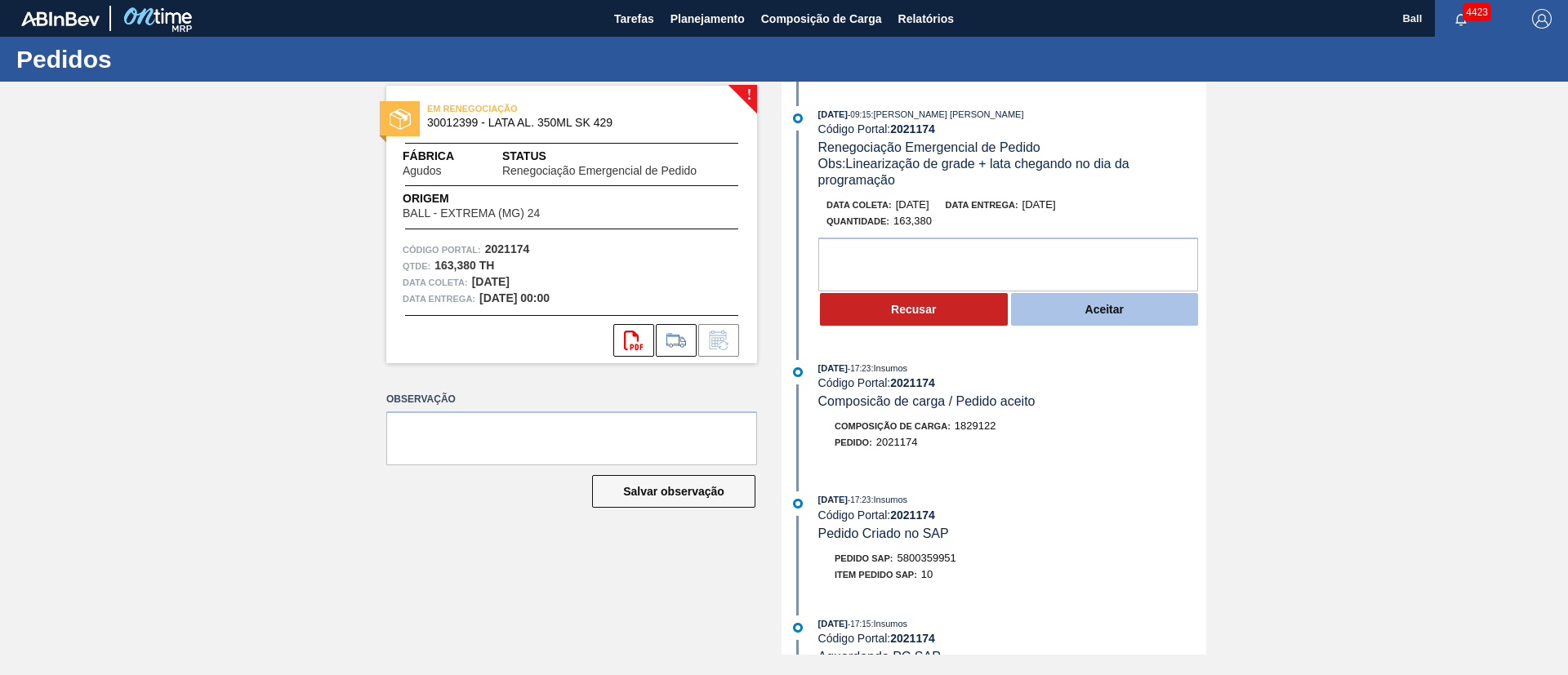
click at [1116, 311] on button "Aceitar" at bounding box center [1104, 309] width 188 height 33
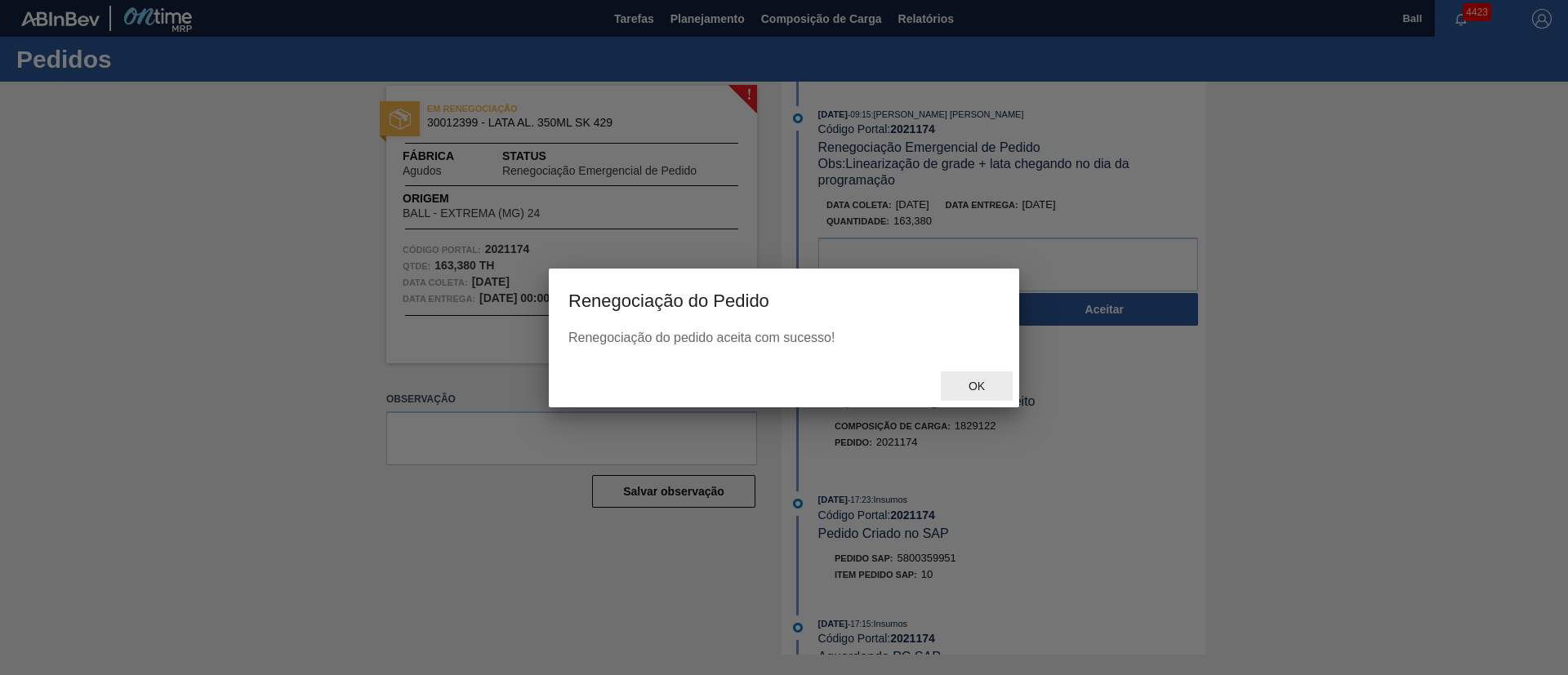
click at [990, 383] on span "Ok" at bounding box center [976, 385] width 43 height 13
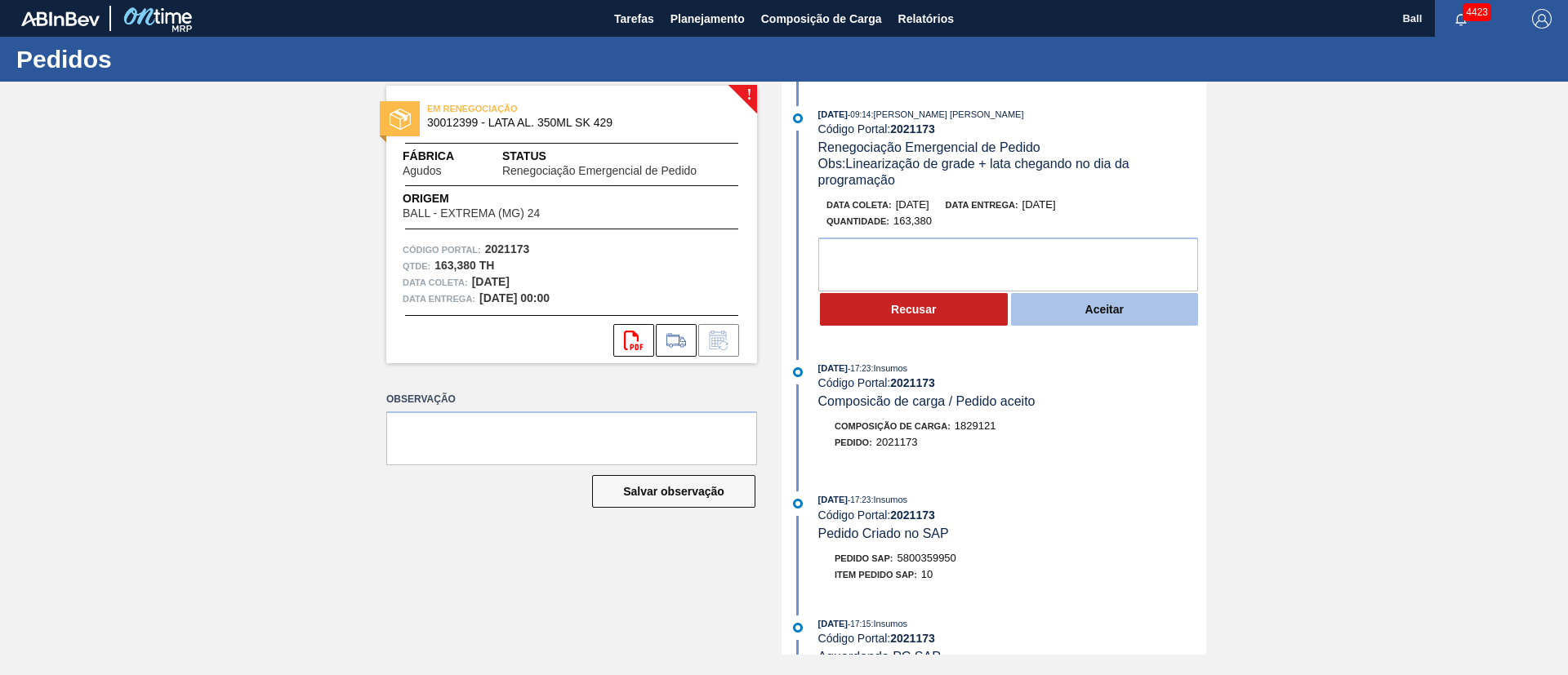
click at [1126, 321] on button "Aceitar" at bounding box center [1104, 309] width 188 height 33
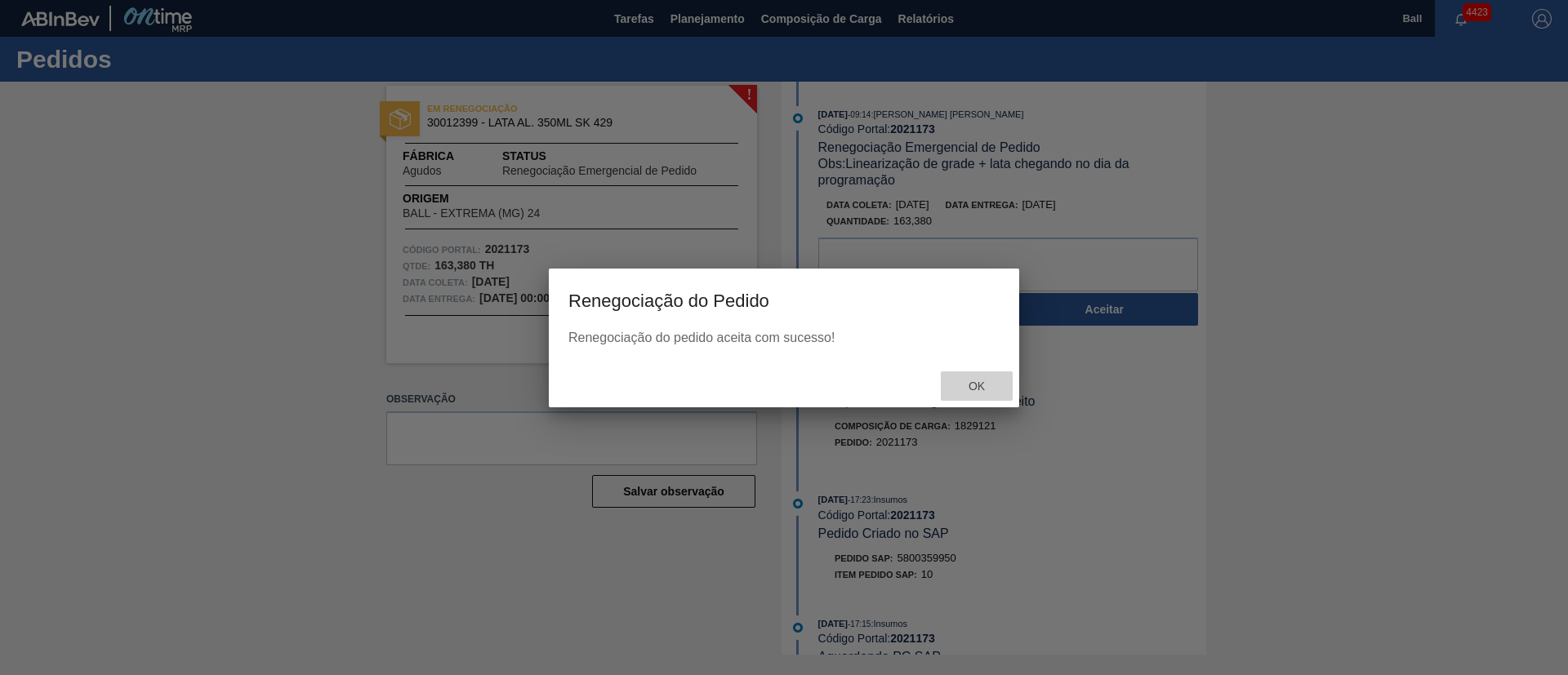
click at [979, 379] on div "Ok" at bounding box center [976, 386] width 71 height 30
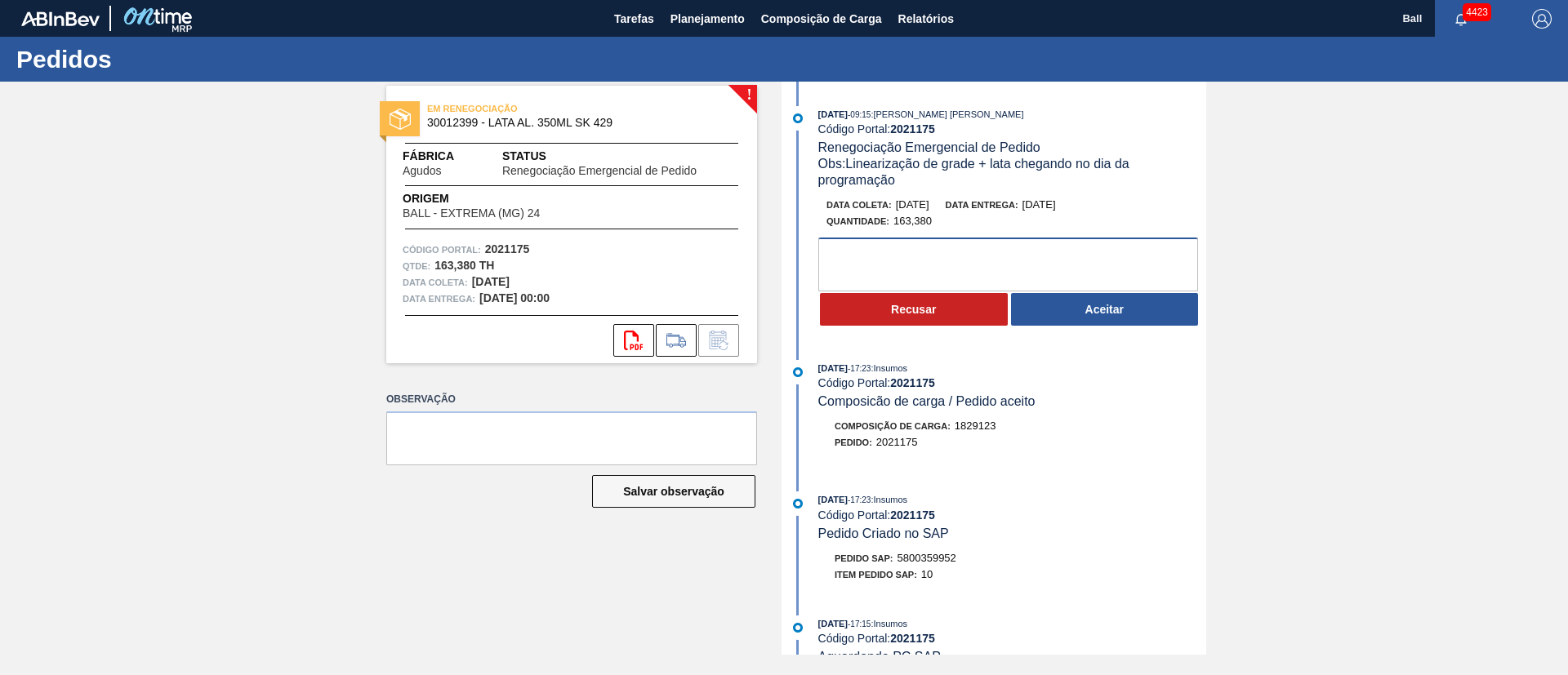
click at [1013, 270] on textarea at bounding box center [1008, 264] width 379 height 54
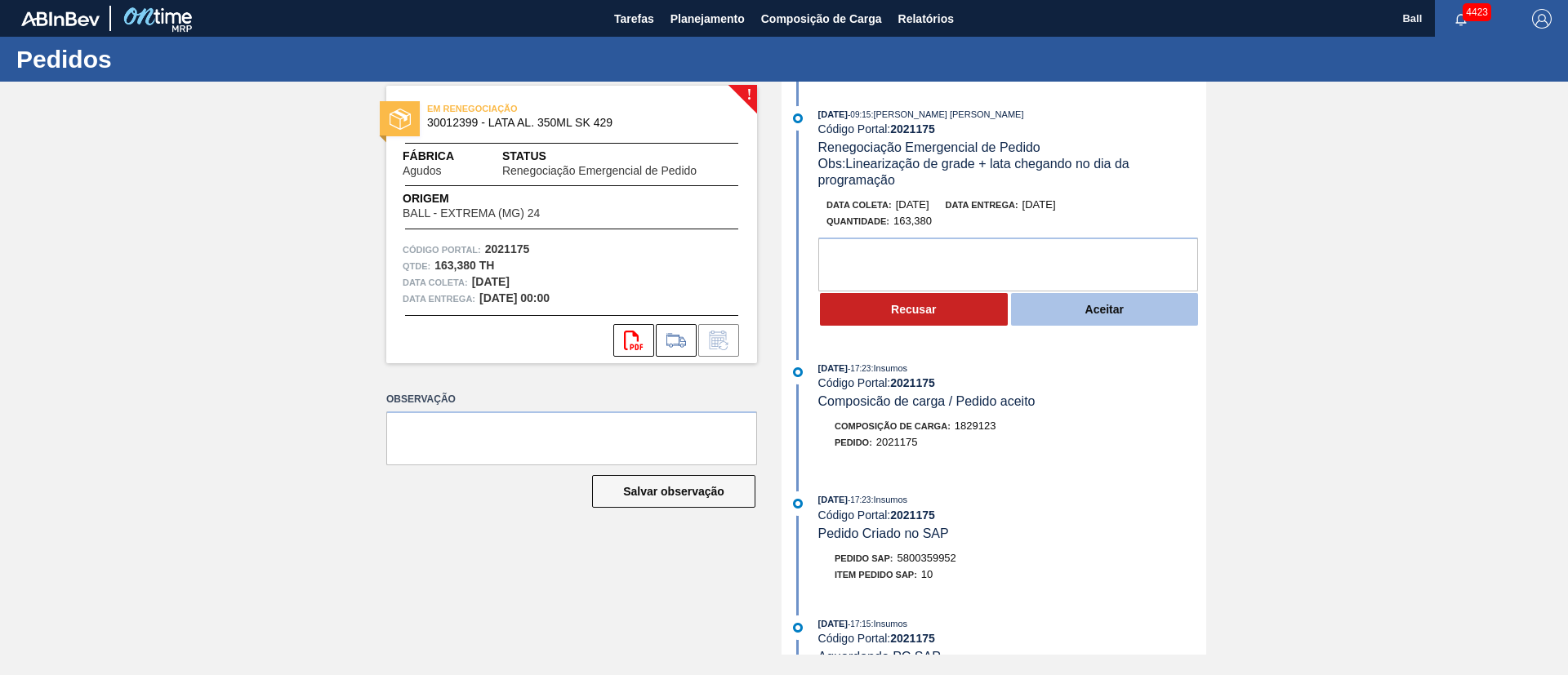
click at [1072, 304] on button "Aceitar" at bounding box center [1104, 309] width 188 height 33
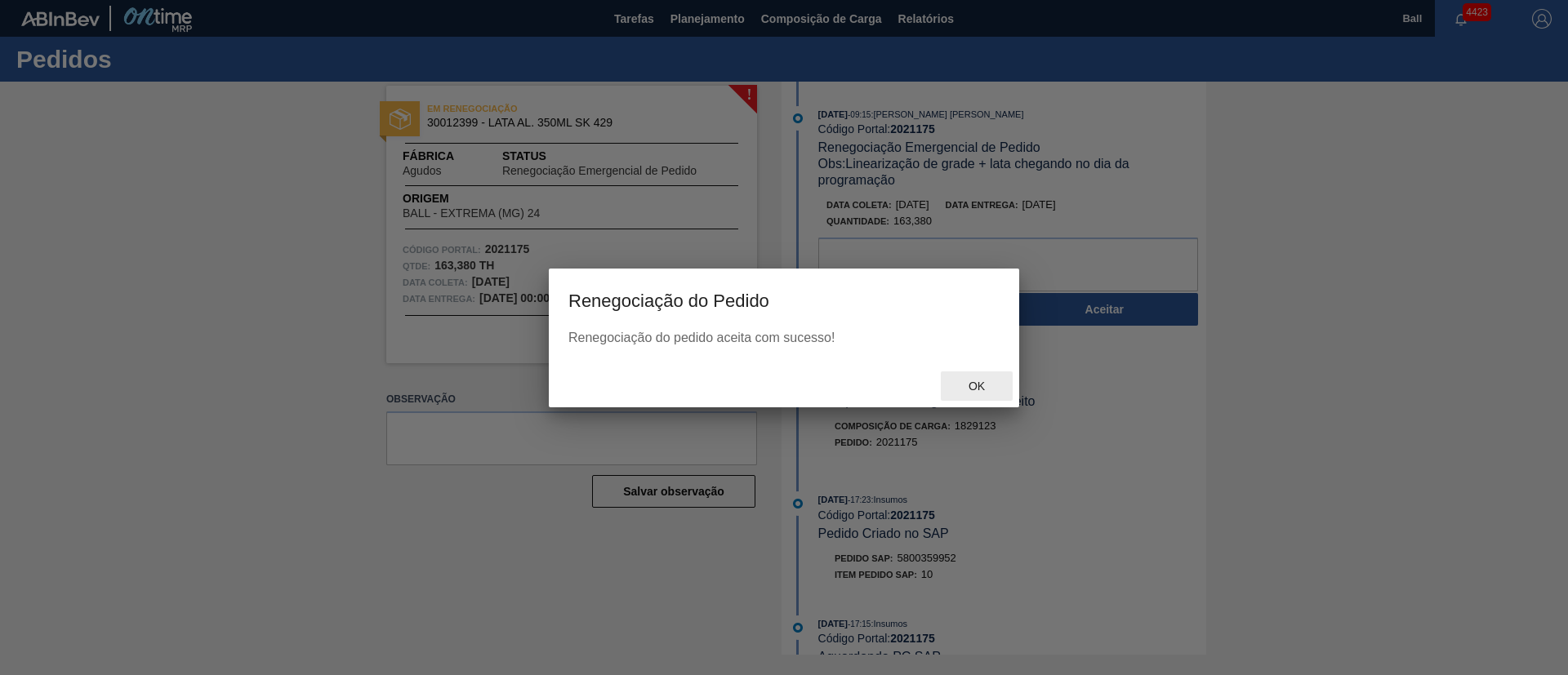
click at [982, 382] on span "Ok" at bounding box center [976, 385] width 43 height 13
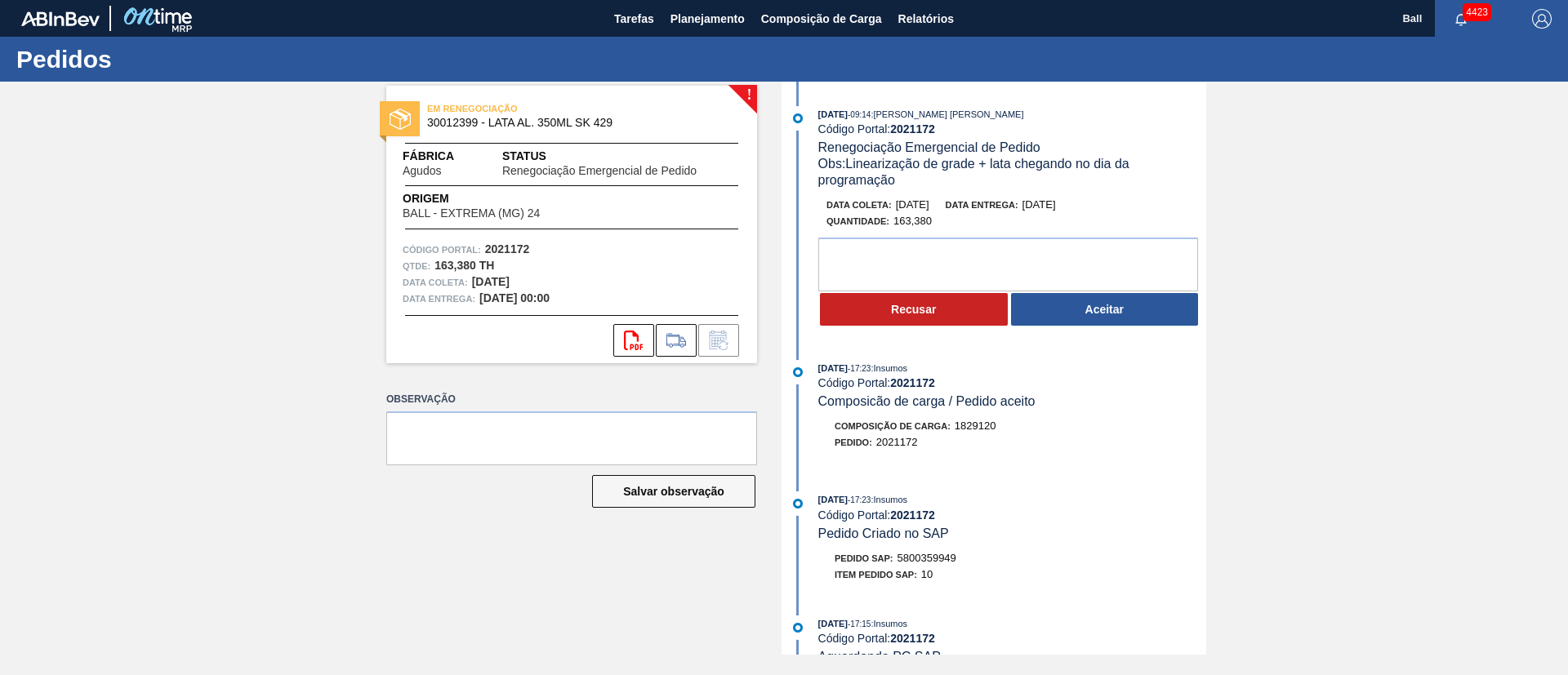
click at [1095, 313] on button "Aceitar" at bounding box center [1104, 309] width 188 height 33
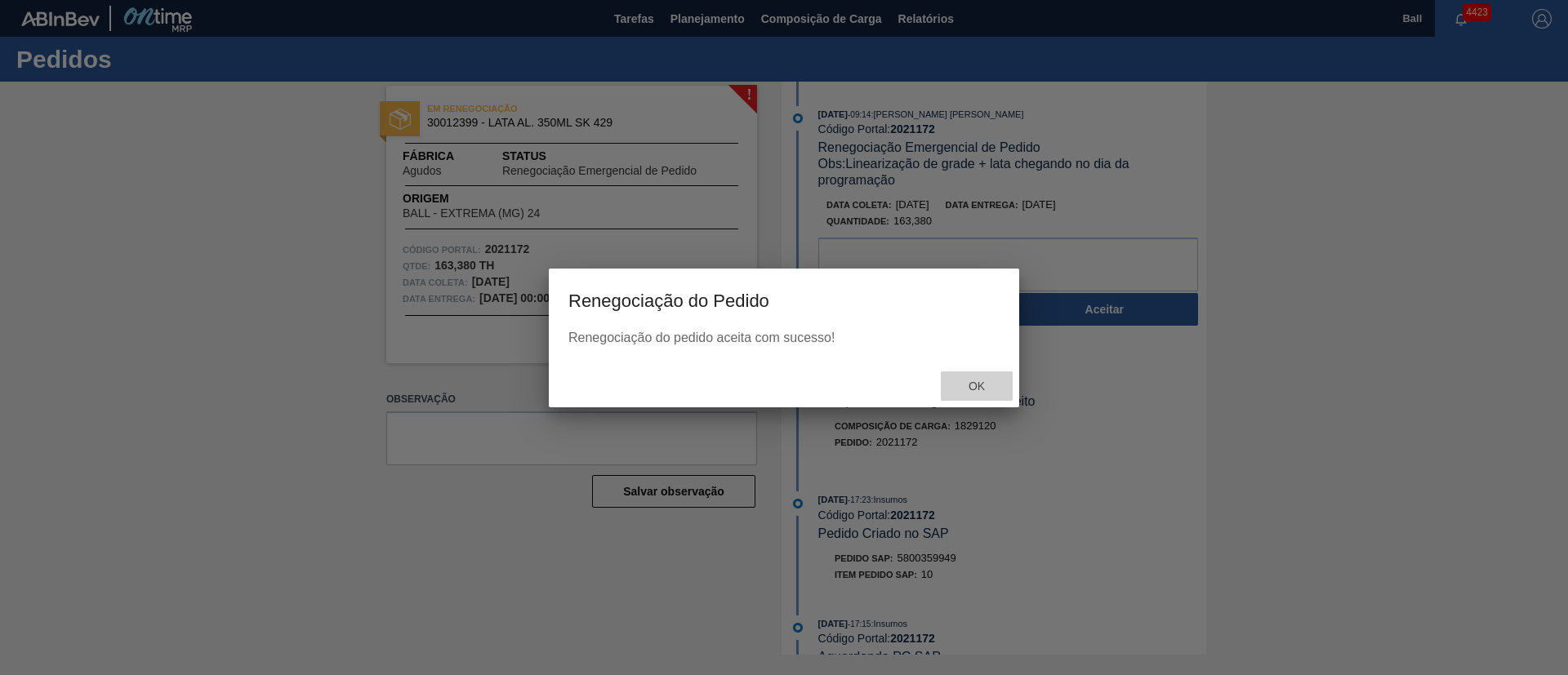
click at [982, 379] on span "Ok" at bounding box center [976, 385] width 43 height 13
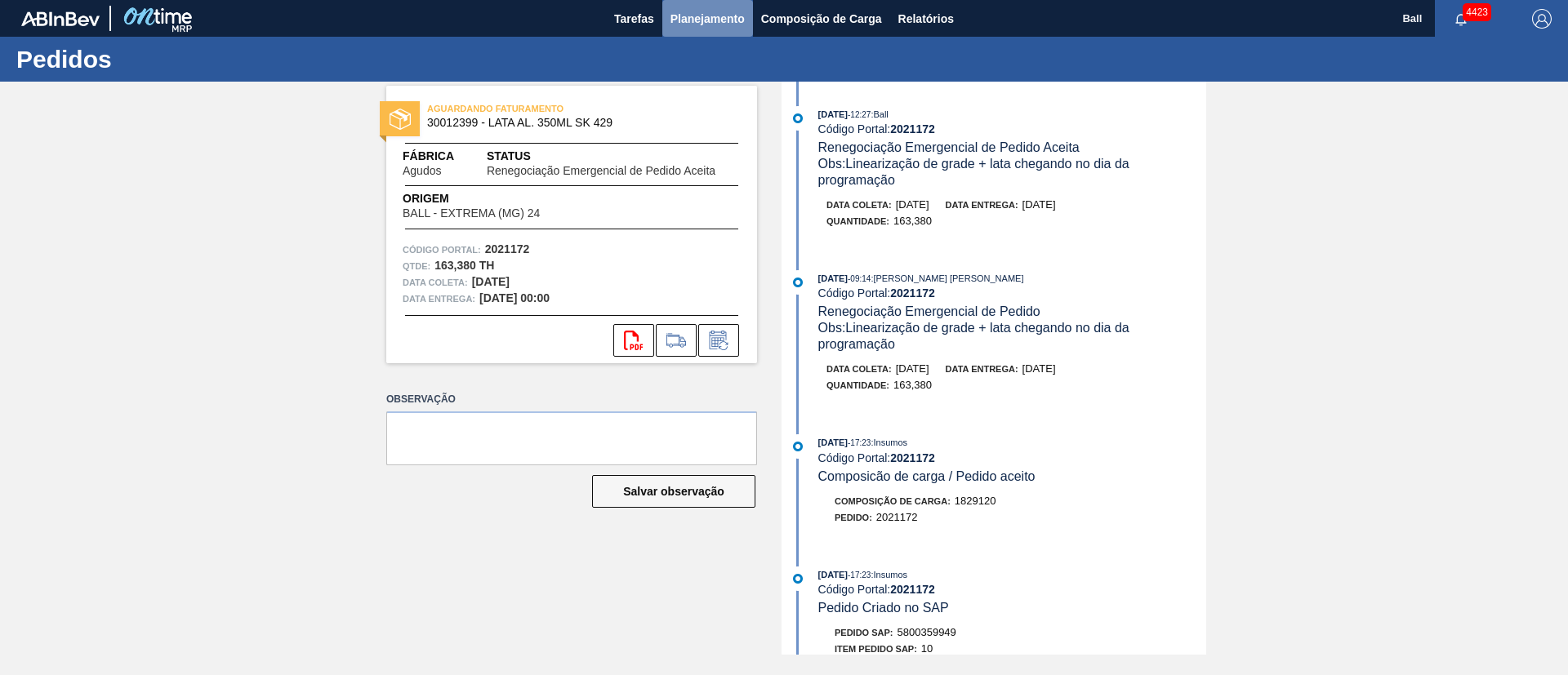
click at [705, 20] on span "Planejamento" at bounding box center [707, 19] width 74 height 20
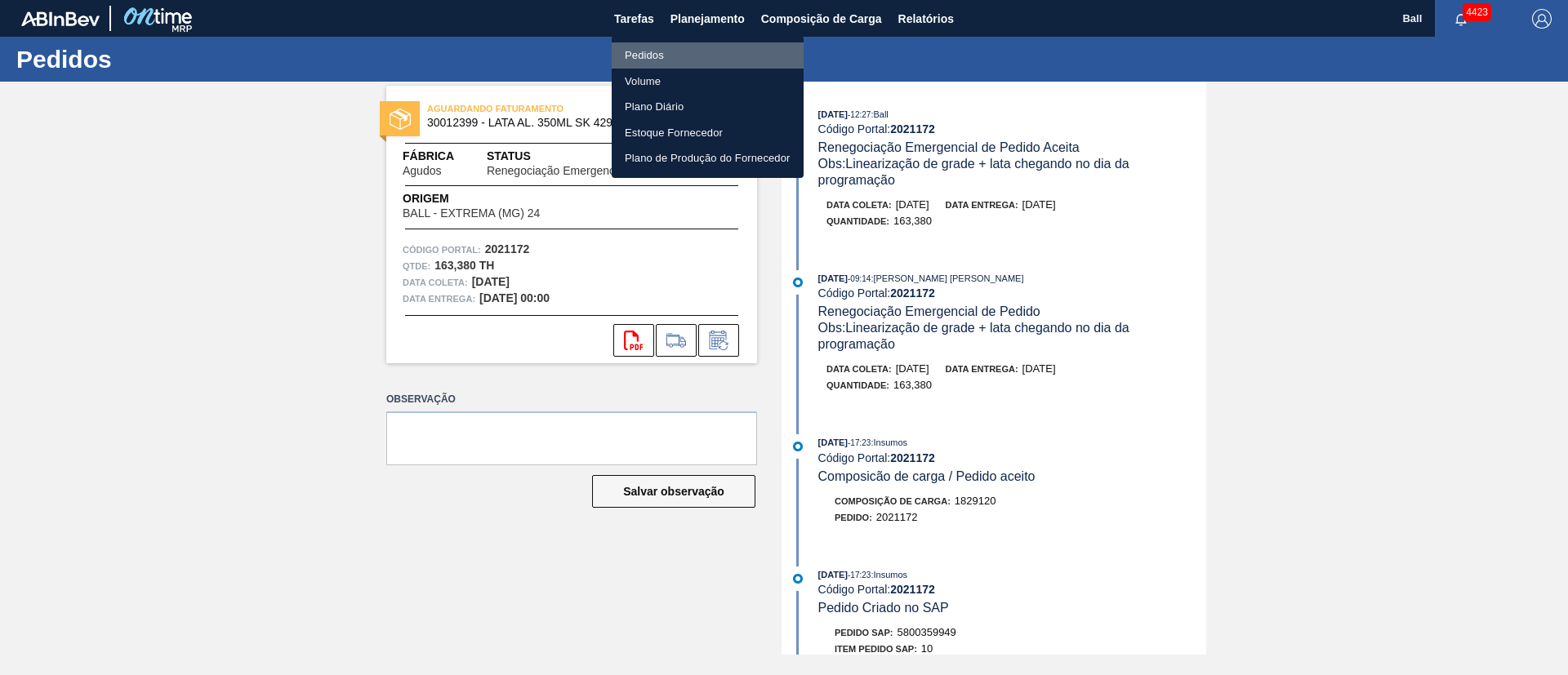
click at [650, 53] on li "Pedidos" at bounding box center [707, 56] width 192 height 26
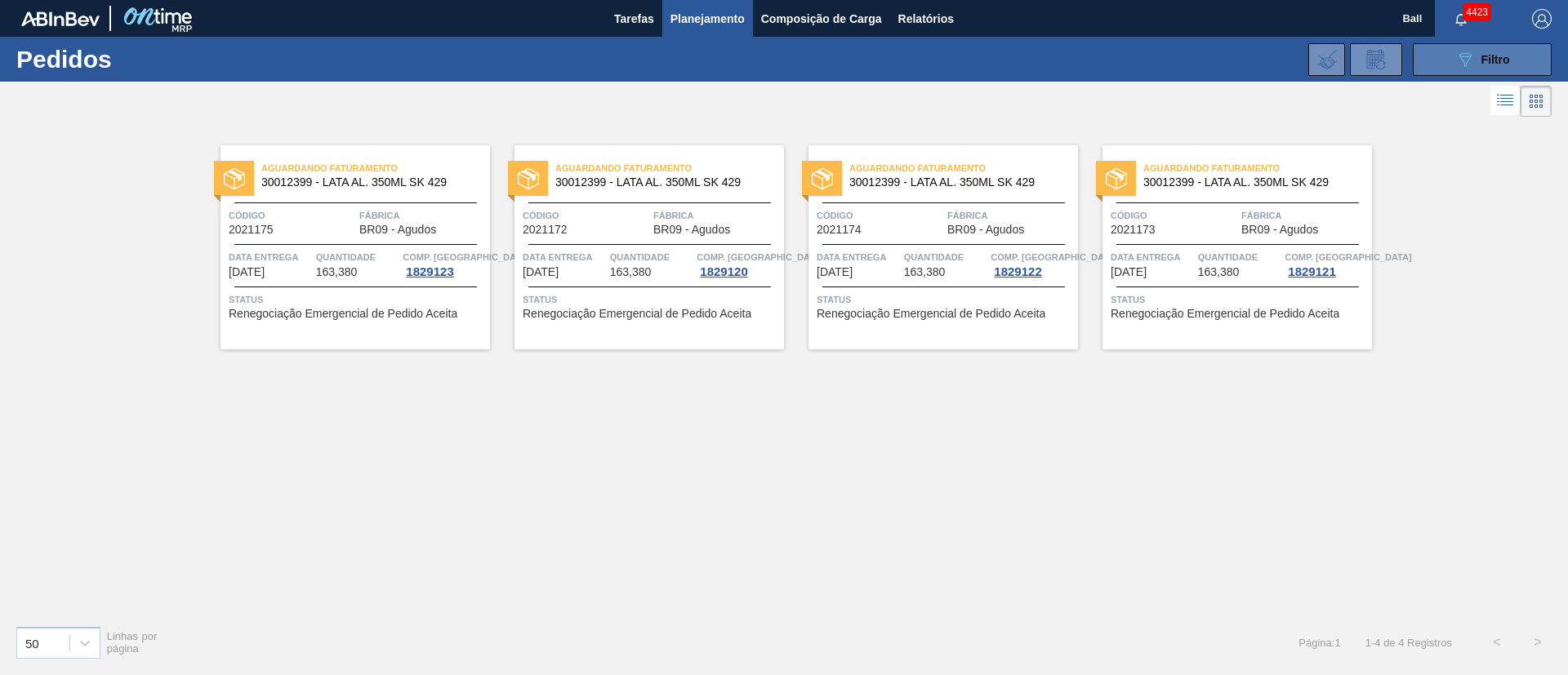
click at [1487, 67] on div "089F7B8B-B2A5-4AFE-B5C0-19BA573D28AC Filtro" at bounding box center [1482, 60] width 55 height 20
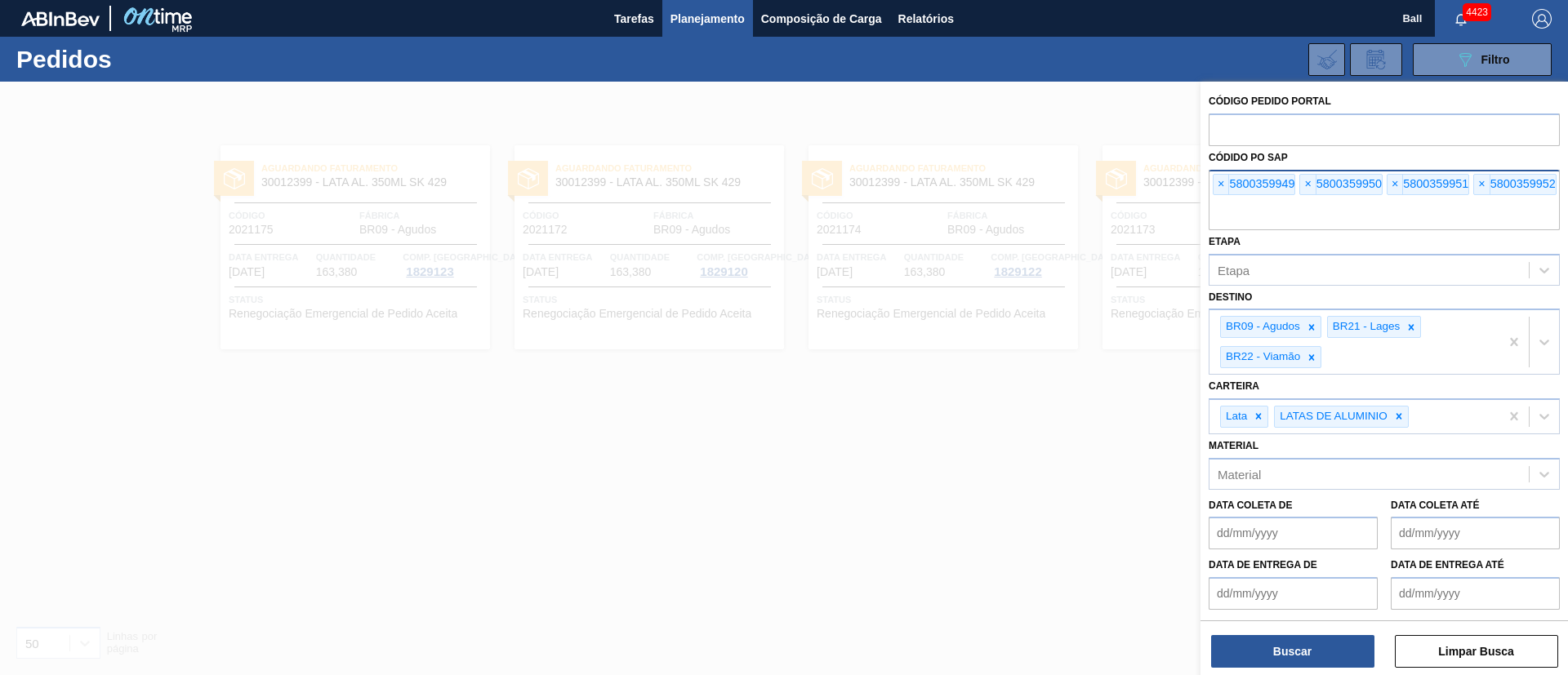
click at [1212, 182] on div "× 5800359949 × 5800359950 × 5800359951 × 5800359952" at bounding box center [1384, 200] width 352 height 61
click at [1216, 182] on span "×" at bounding box center [1221, 185] width 16 height 20
click at [1217, 182] on span "×" at bounding box center [1221, 185] width 16 height 20
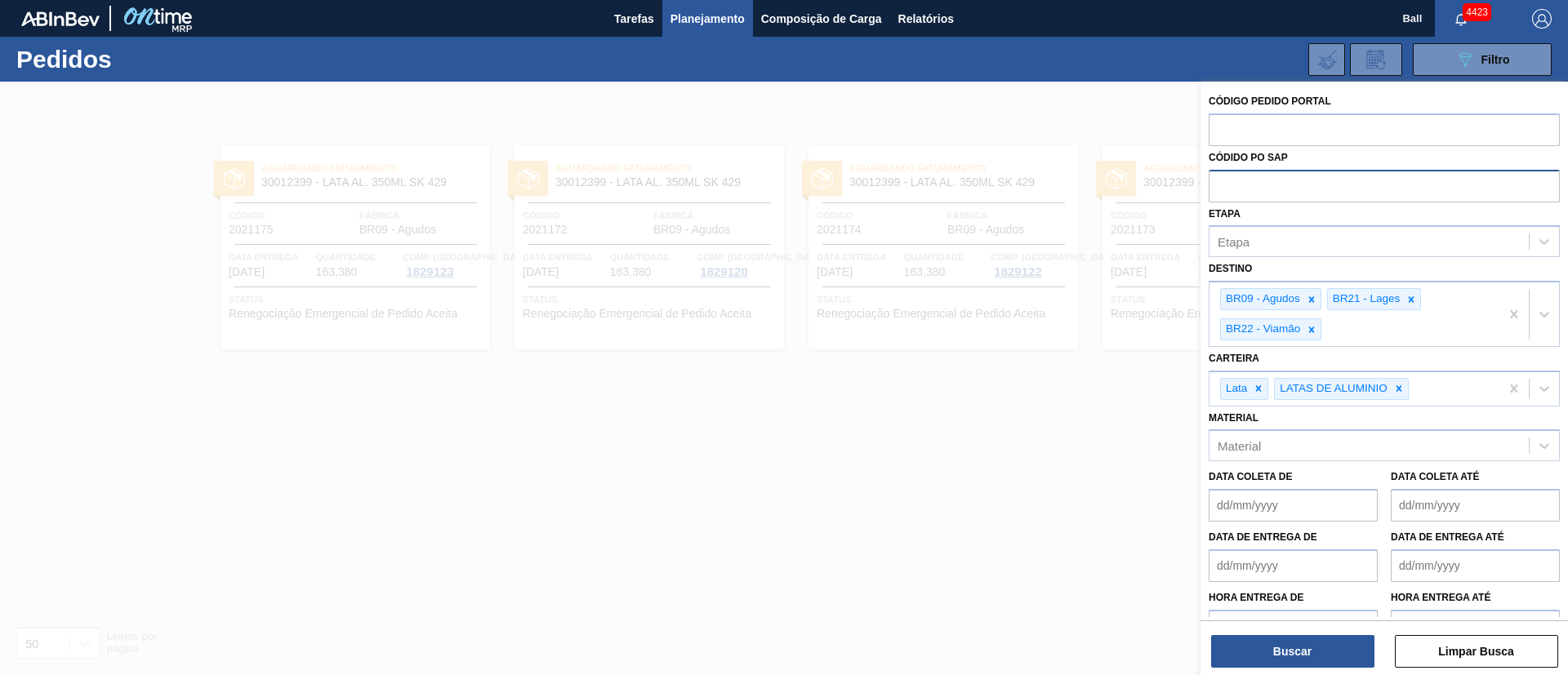
click at [1217, 182] on input "text" at bounding box center [1384, 185] width 352 height 31
click at [1261, 245] on div "Etapa" at bounding box center [1369, 242] width 320 height 24
type input "em re"
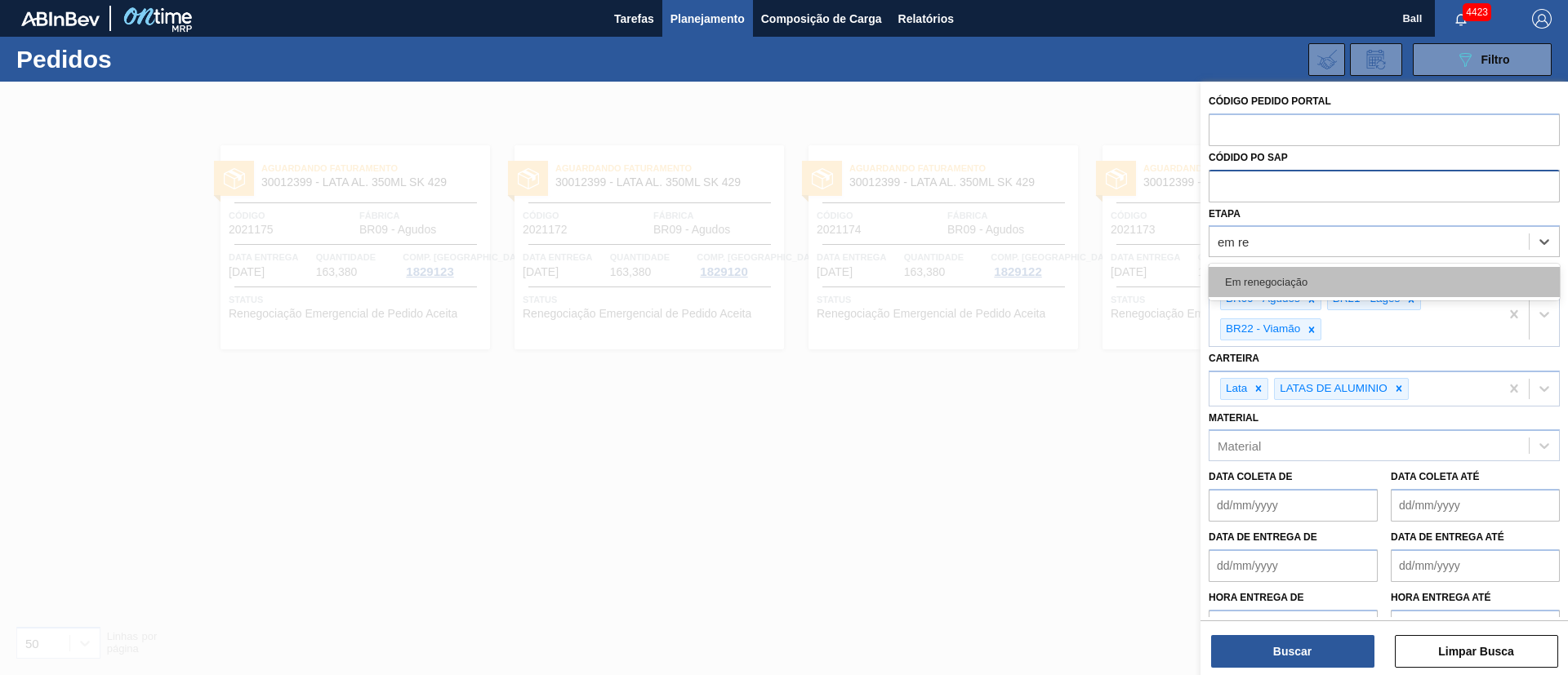
click at [1270, 279] on div "Em renegociação" at bounding box center [1384, 282] width 352 height 30
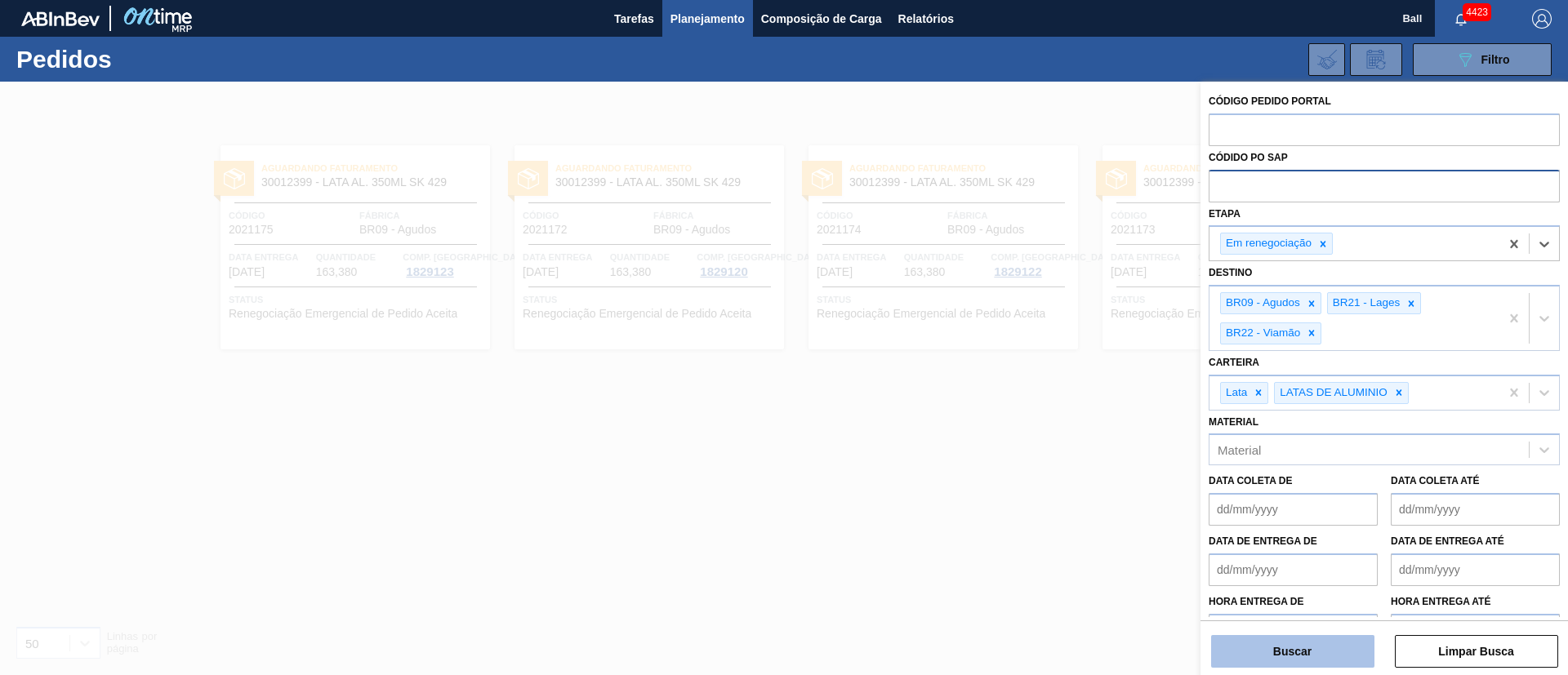
click at [1354, 652] on button "Buscar" at bounding box center [1292, 651] width 163 height 33
